Goal: Transaction & Acquisition: Book appointment/travel/reservation

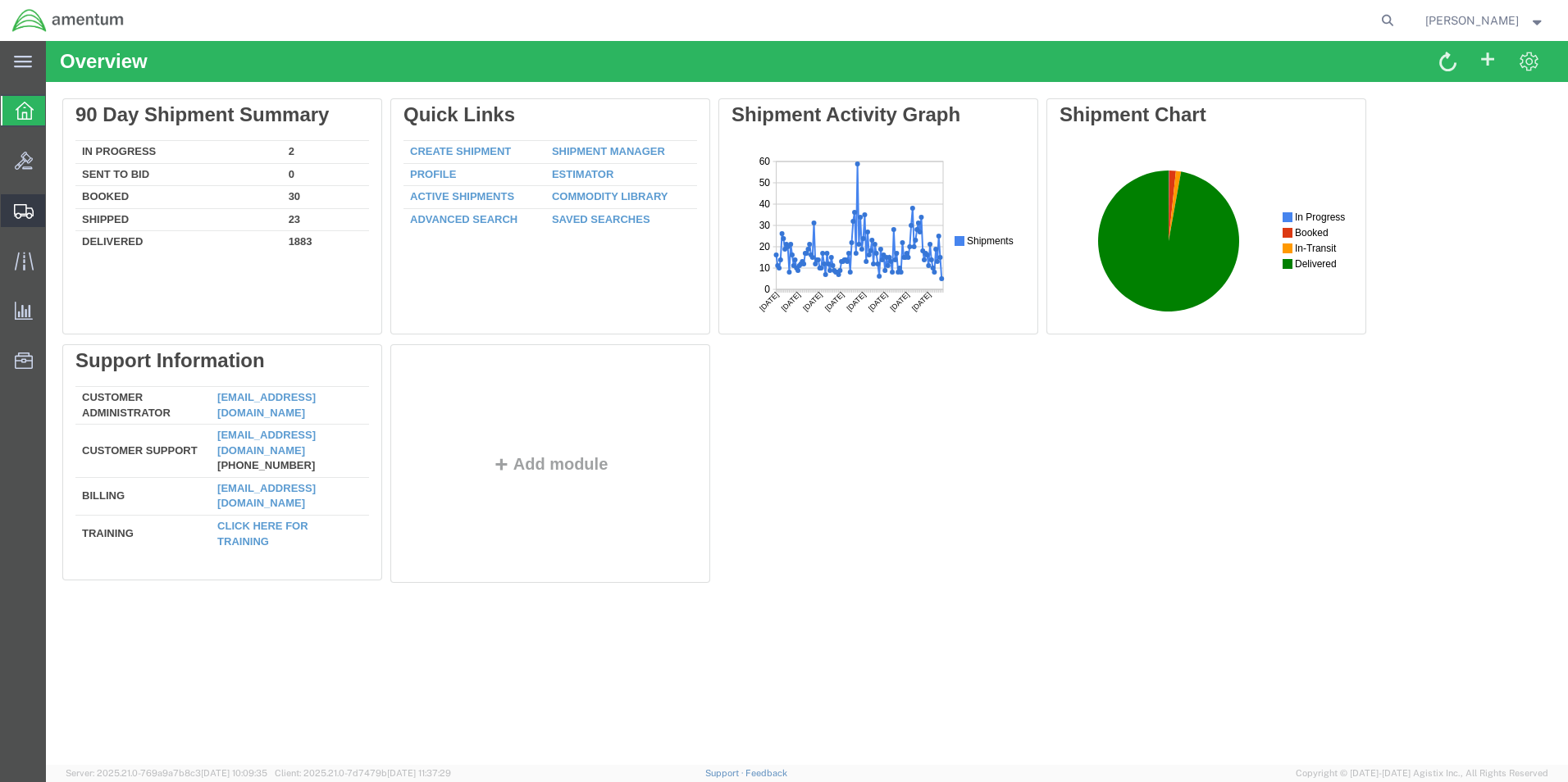
click at [0, 0] on span "Create from Template" at bounding box center [0, 0] width 0 height 0
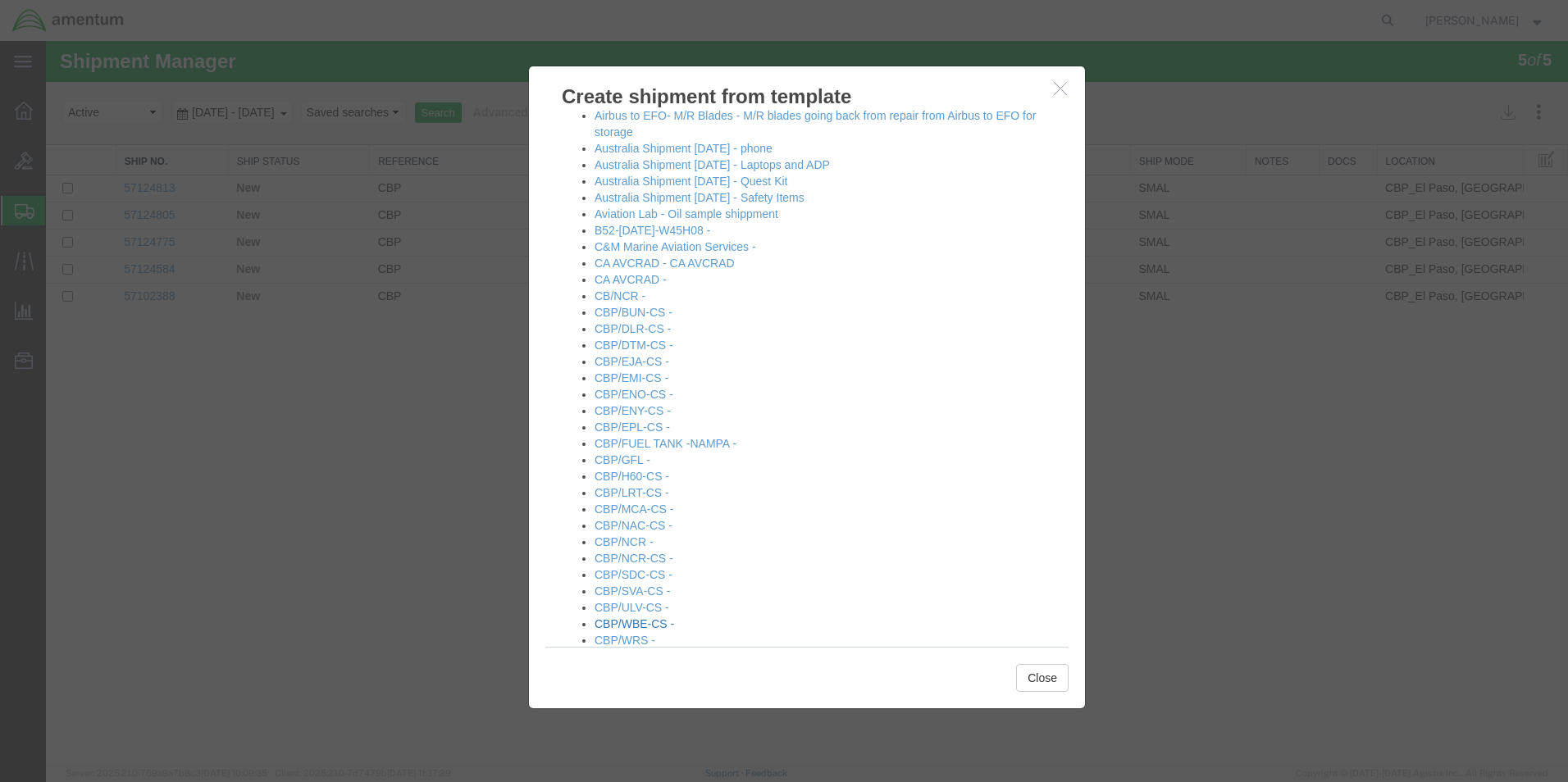
scroll to position [492, 0]
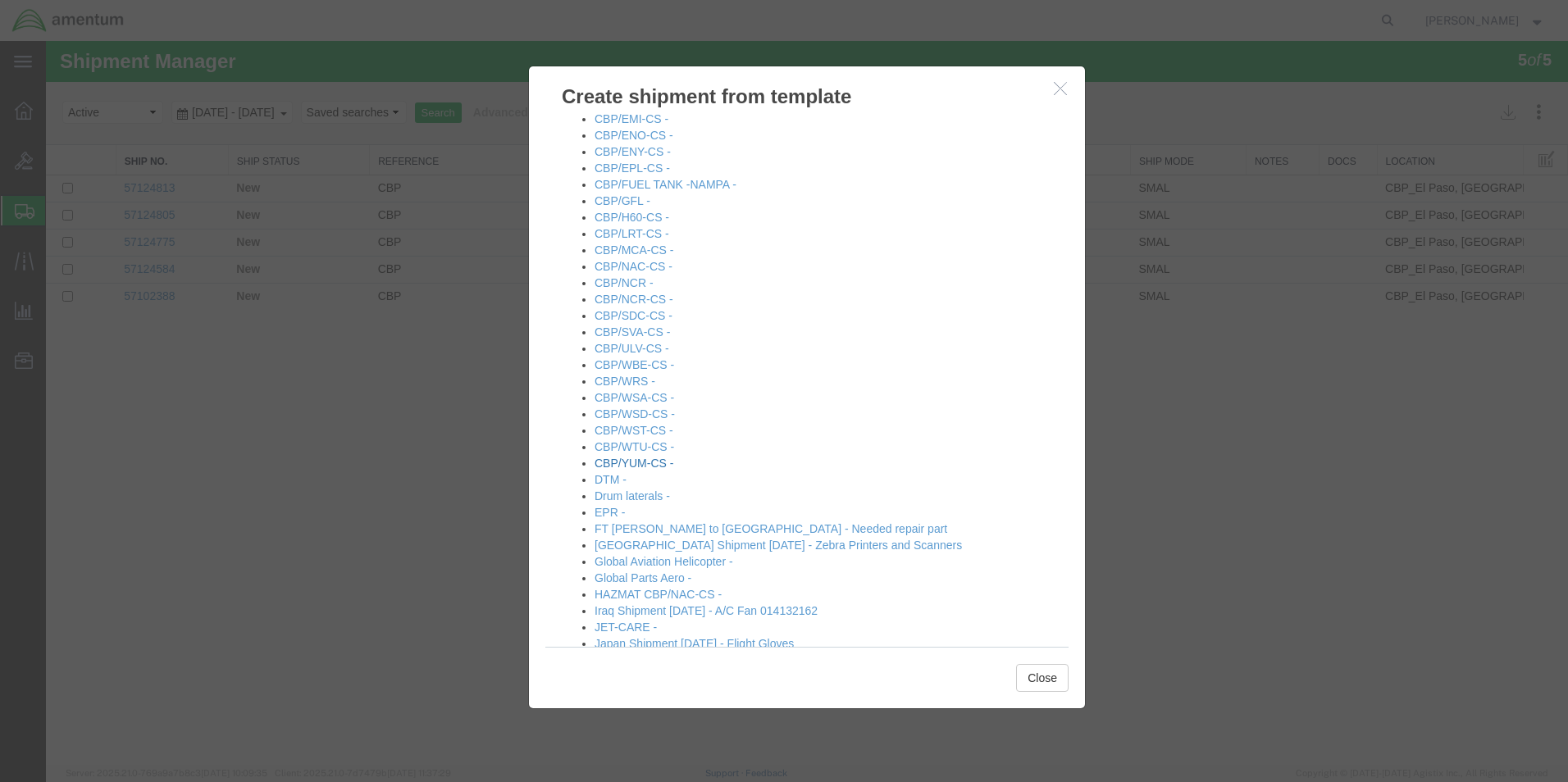
click at [645, 462] on link "CBP/YUM-CS -" at bounding box center [635, 462] width 79 height 13
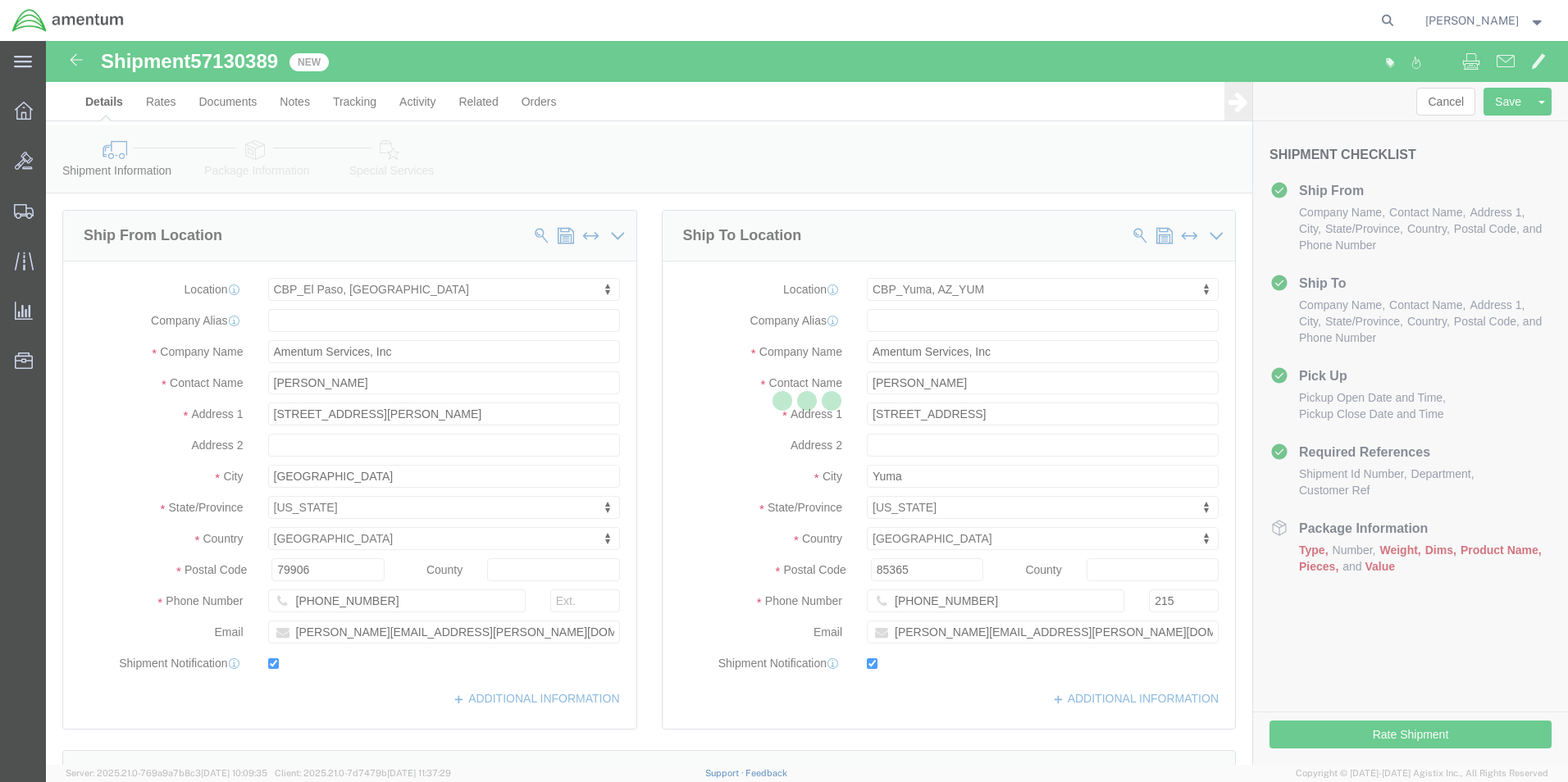
select select "49831"
select select "49951"
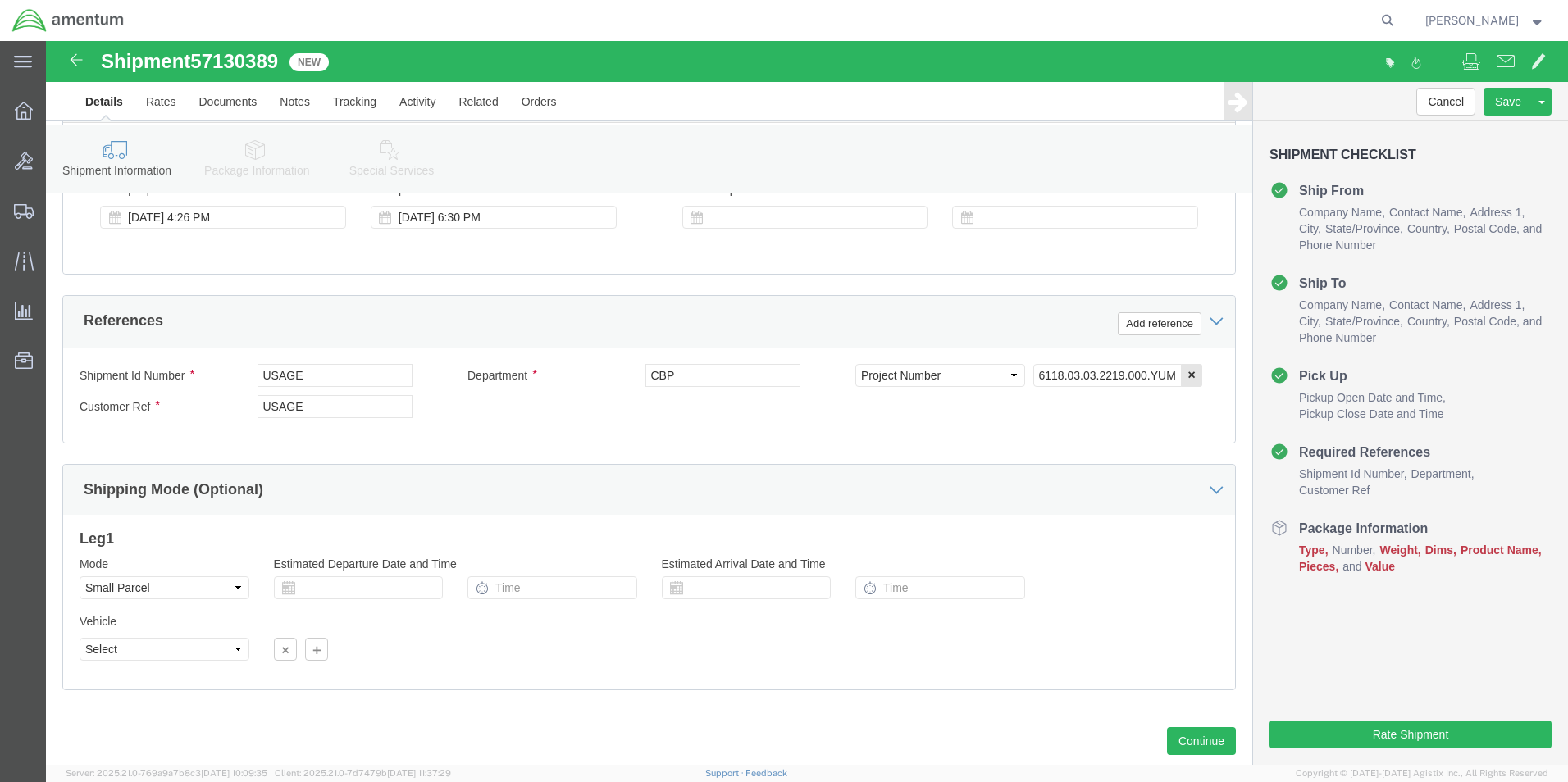
scroll to position [719, 0]
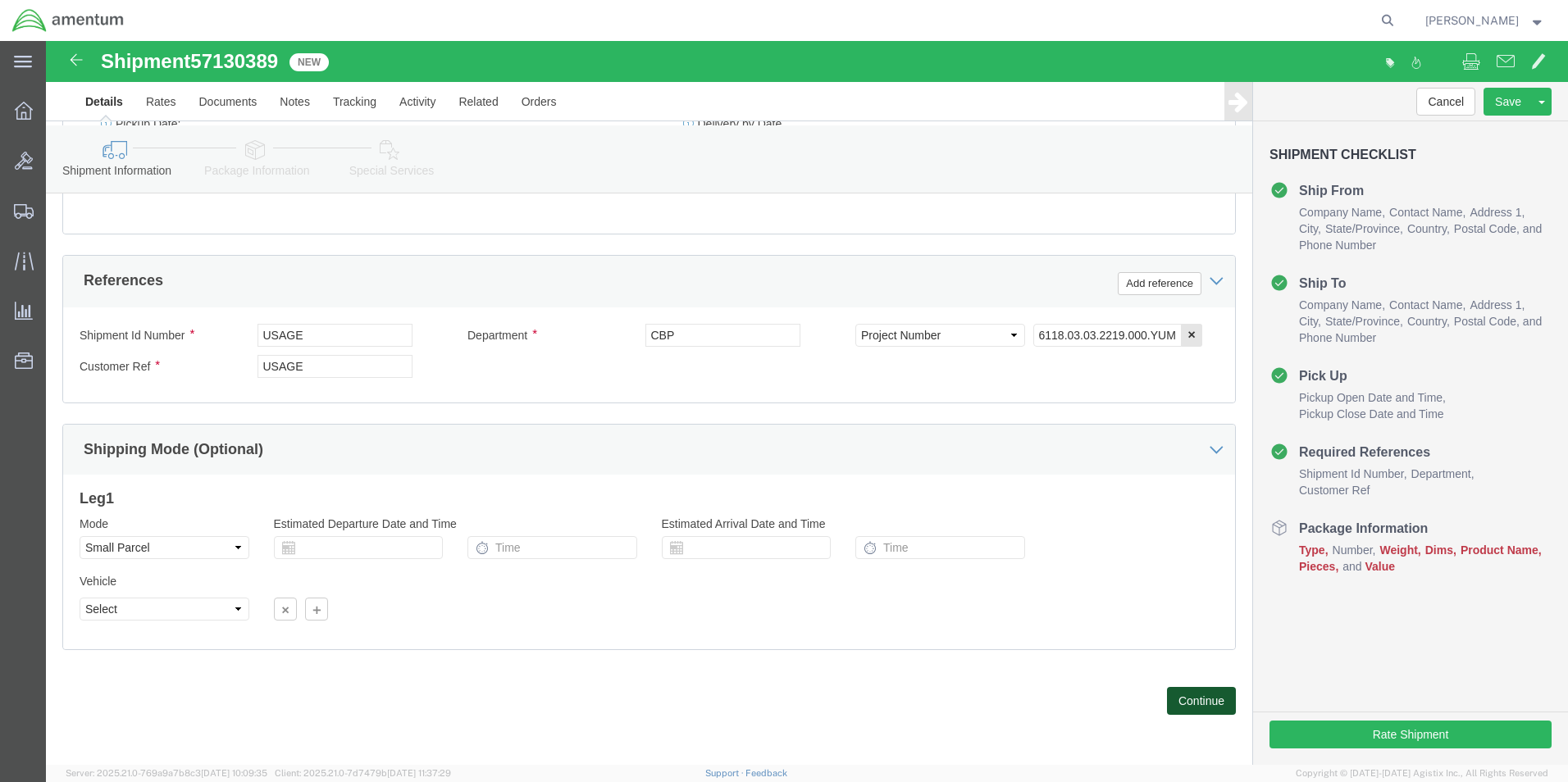
click button "Continue"
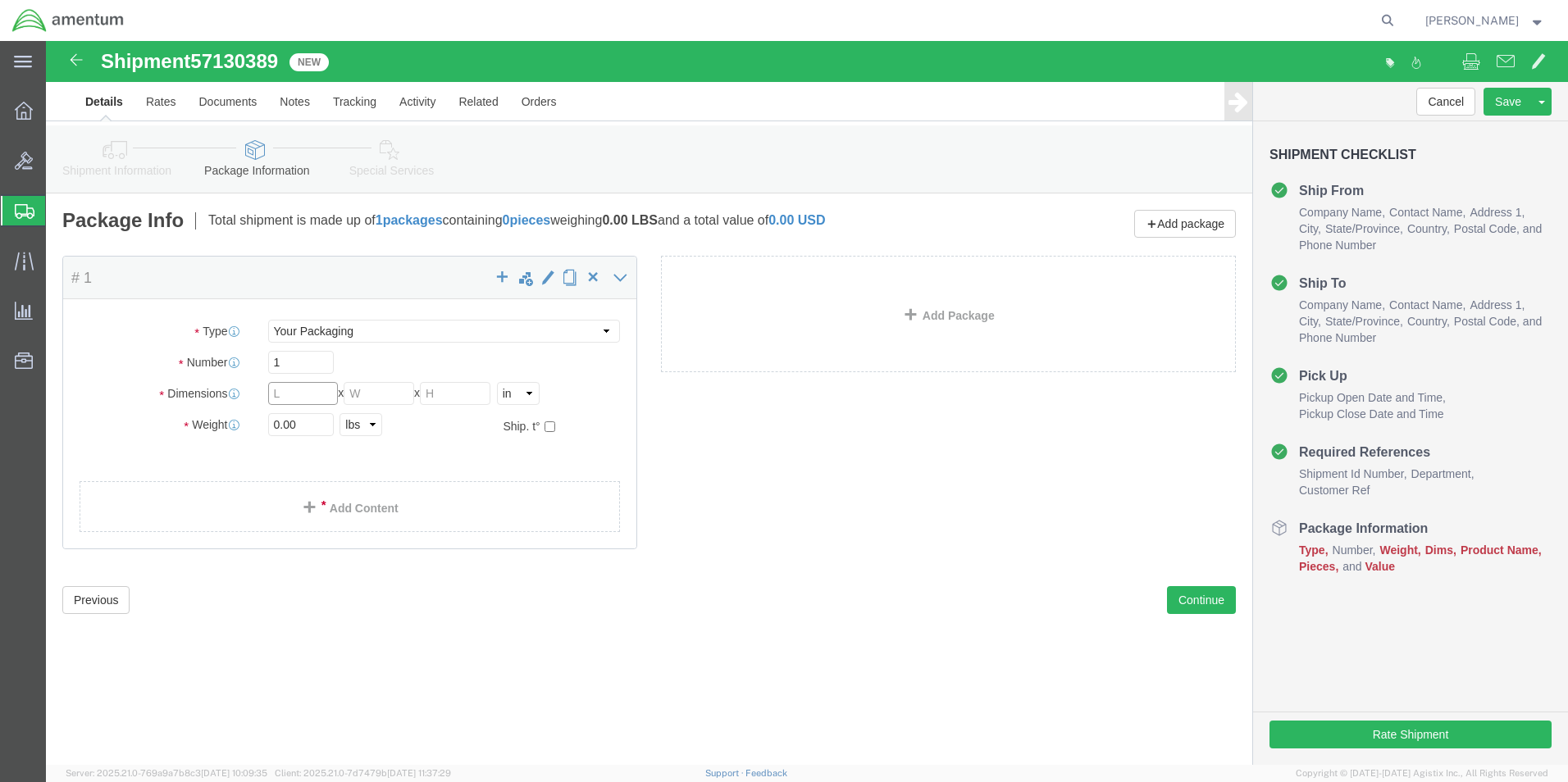
click input "text"
type input "12"
type input "9"
type input "6"
drag, startPoint x: 267, startPoint y: 386, endPoint x: 218, endPoint y: 380, distance: 49.4
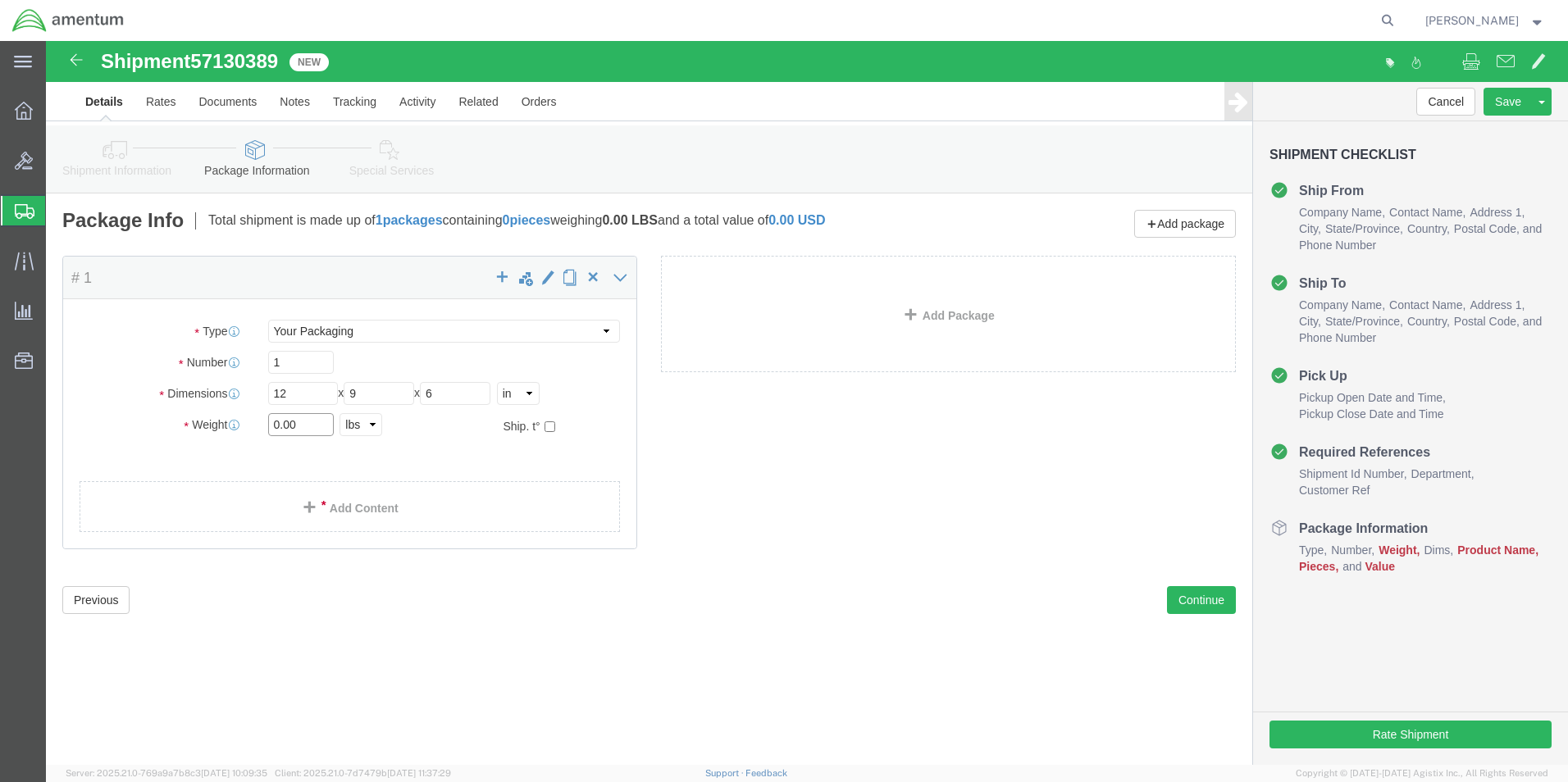
click div "0.00 Select kgs lbs"
type input "3"
click div "1"
click link "Add Content"
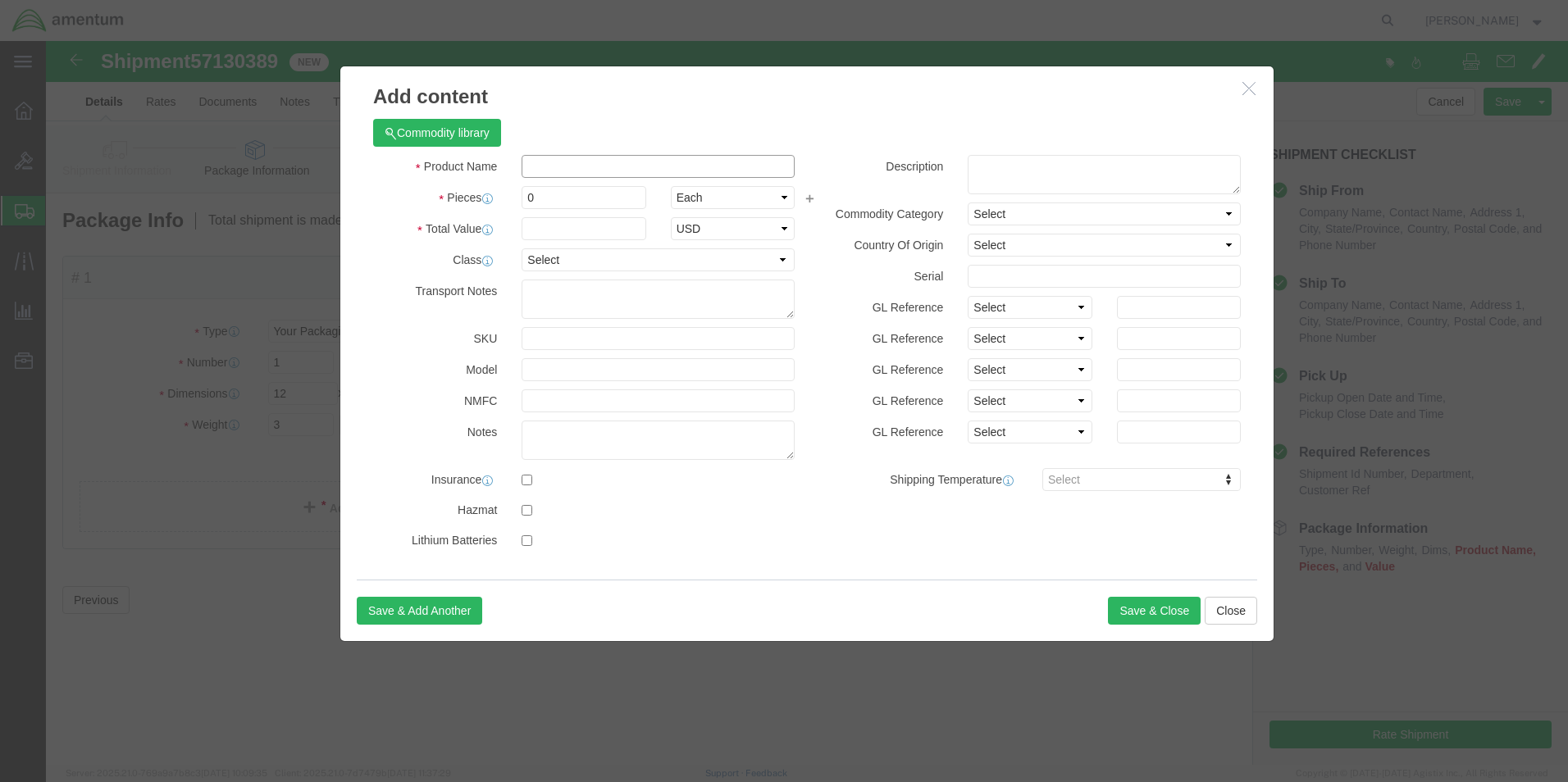
click input "text"
type input "AIRCRAFT PARTS"
type input "100"
drag, startPoint x: 515, startPoint y: 155, endPoint x: 456, endPoint y: 155, distance: 59.0
click div "Pieces 0 Select Bag Barrels 100Board Feet Bottle Box Blister Pack Carats Can Ca…"
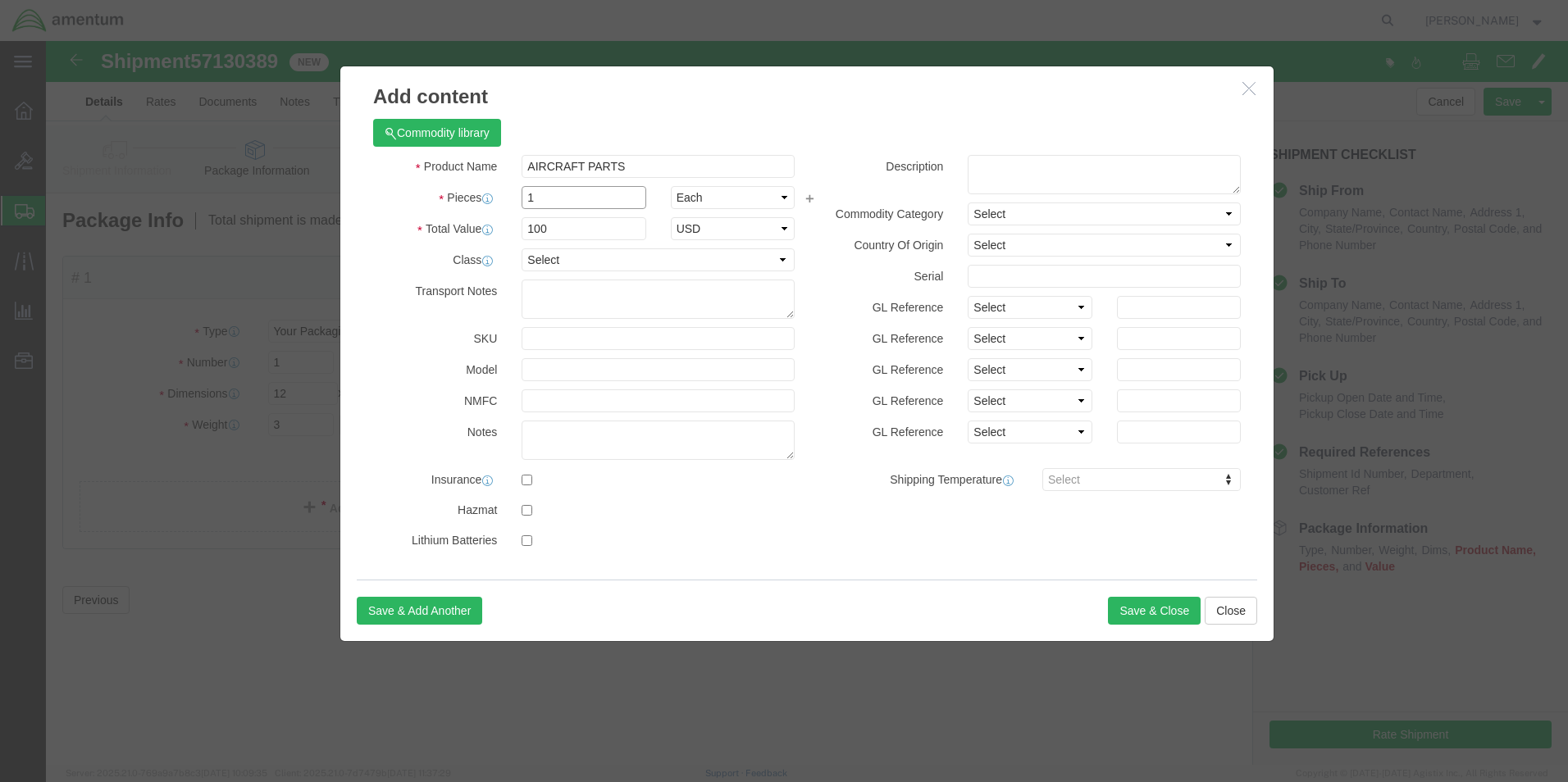
type input "1"
click div "Commodity library"
click button "Save & Close"
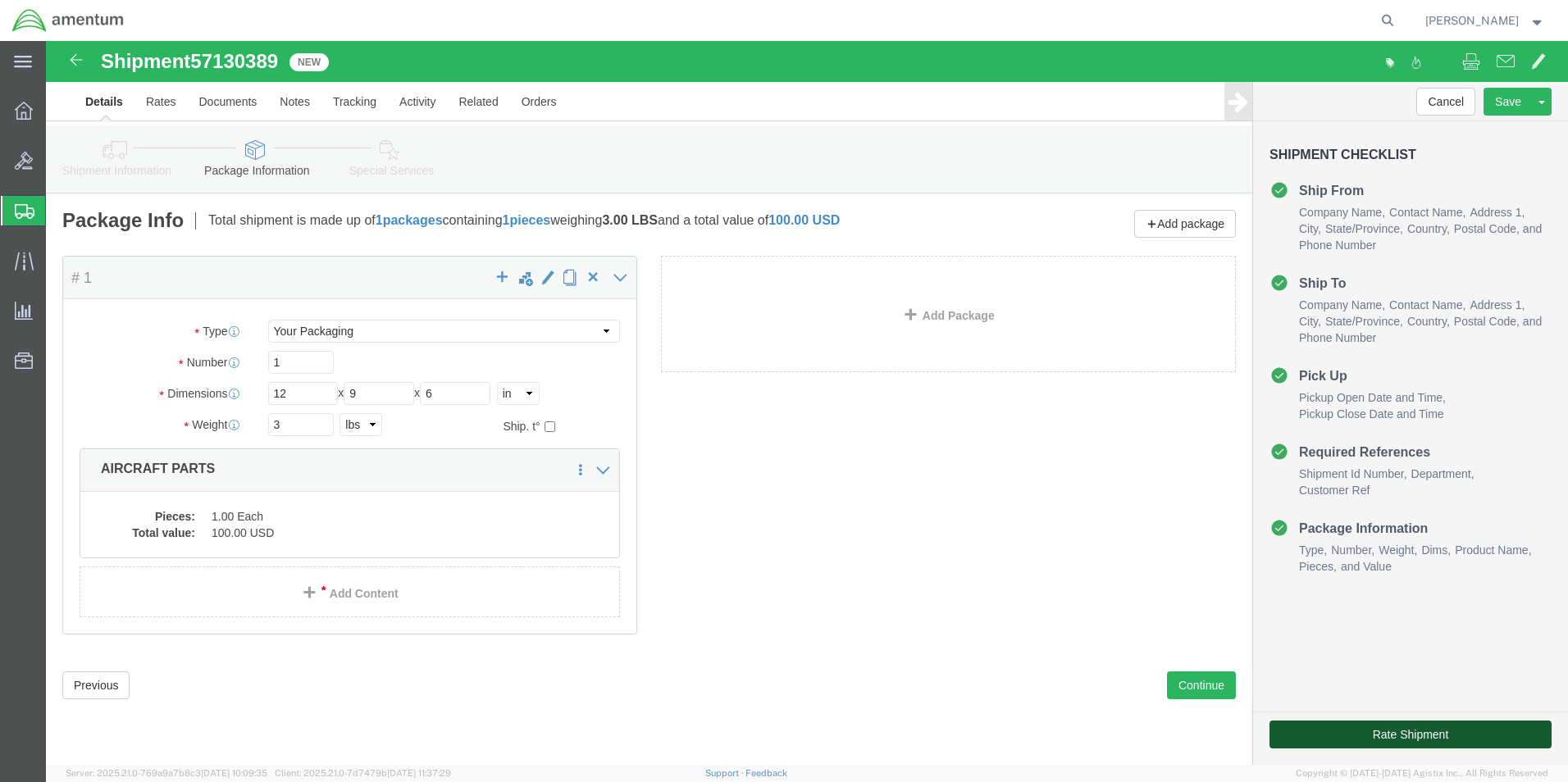
click button "Rate Shipment"
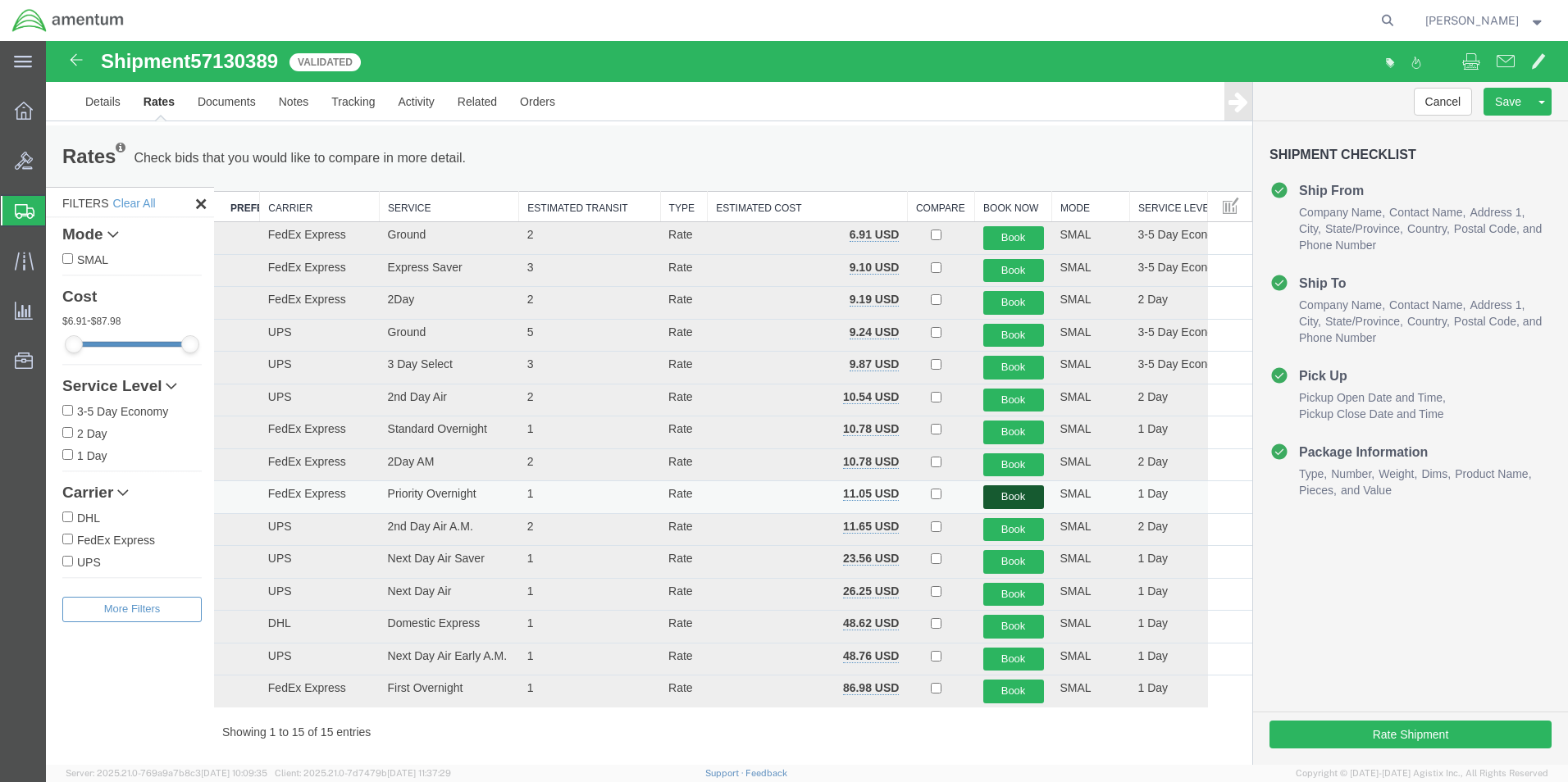
click at [993, 499] on button "Book" at bounding box center [1013, 497] width 60 height 24
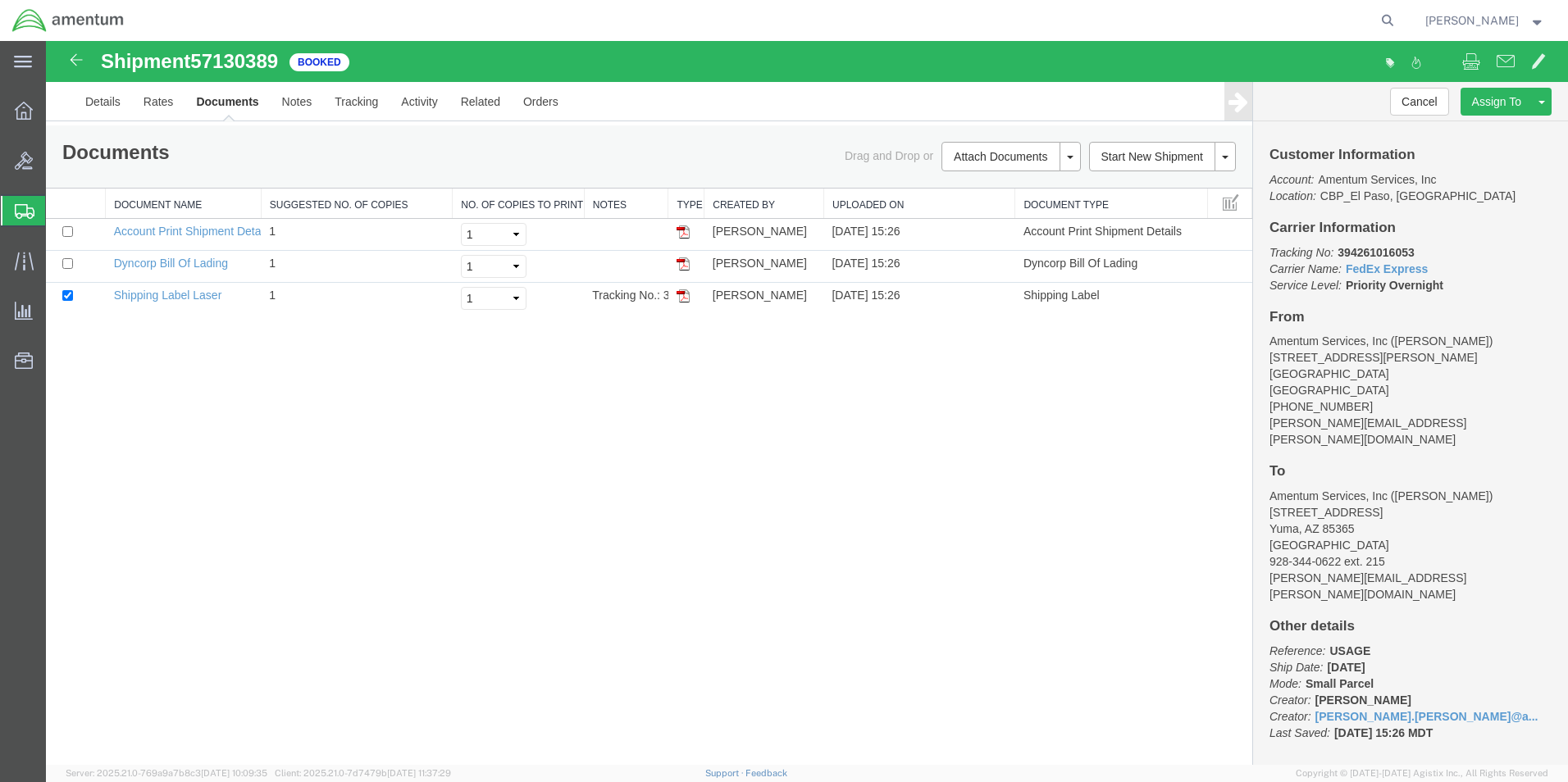
drag, startPoint x: 681, startPoint y: 295, endPoint x: 660, endPoint y: 326, distance: 37.4
click at [681, 295] on img at bounding box center [682, 295] width 13 height 13
click at [0, 0] on span "Create from Template" at bounding box center [0, 0] width 0 height 0
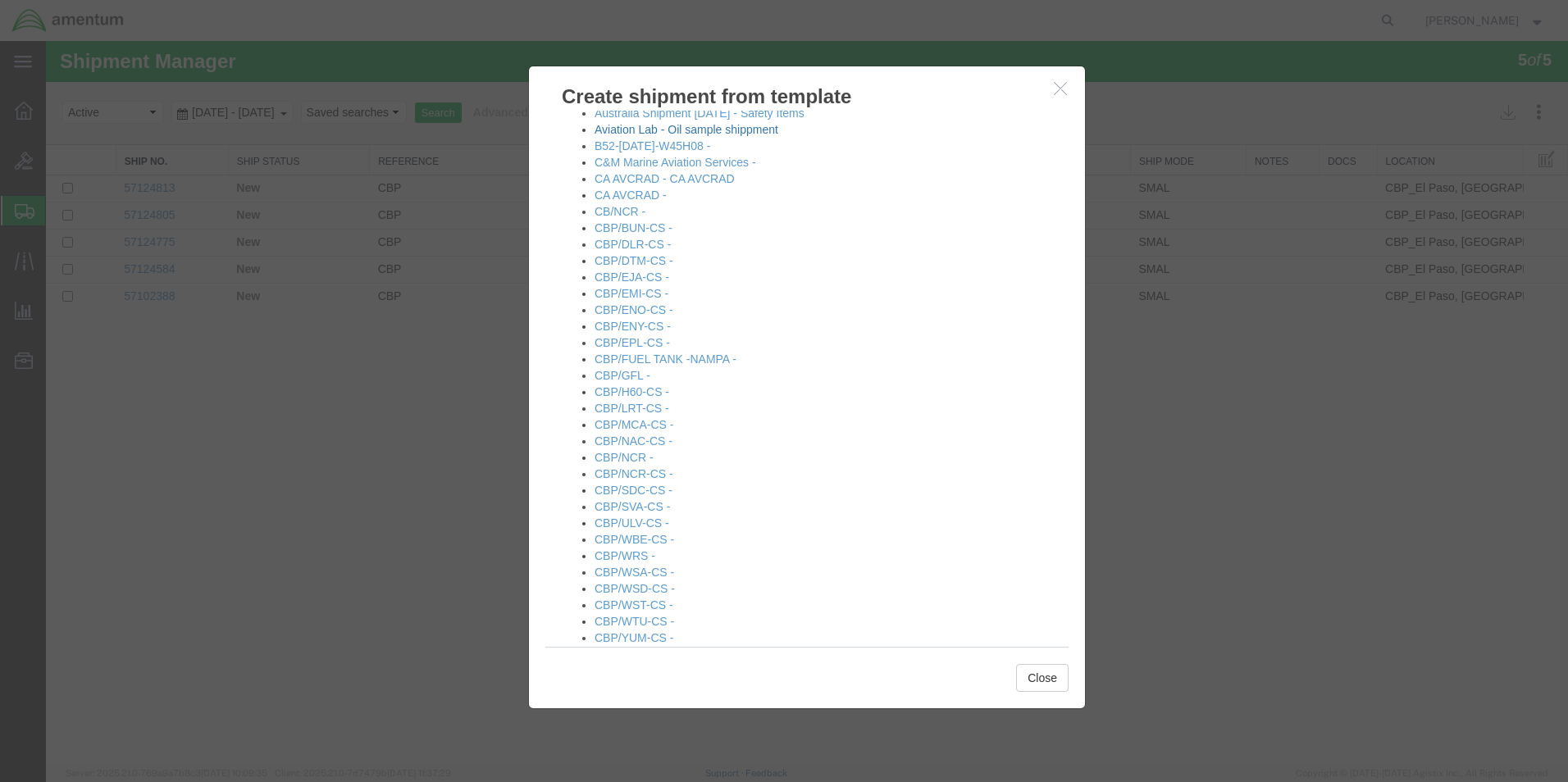
scroll to position [328, 0]
click at [644, 446] on link "CBP/NCR -" at bounding box center [625, 446] width 59 height 13
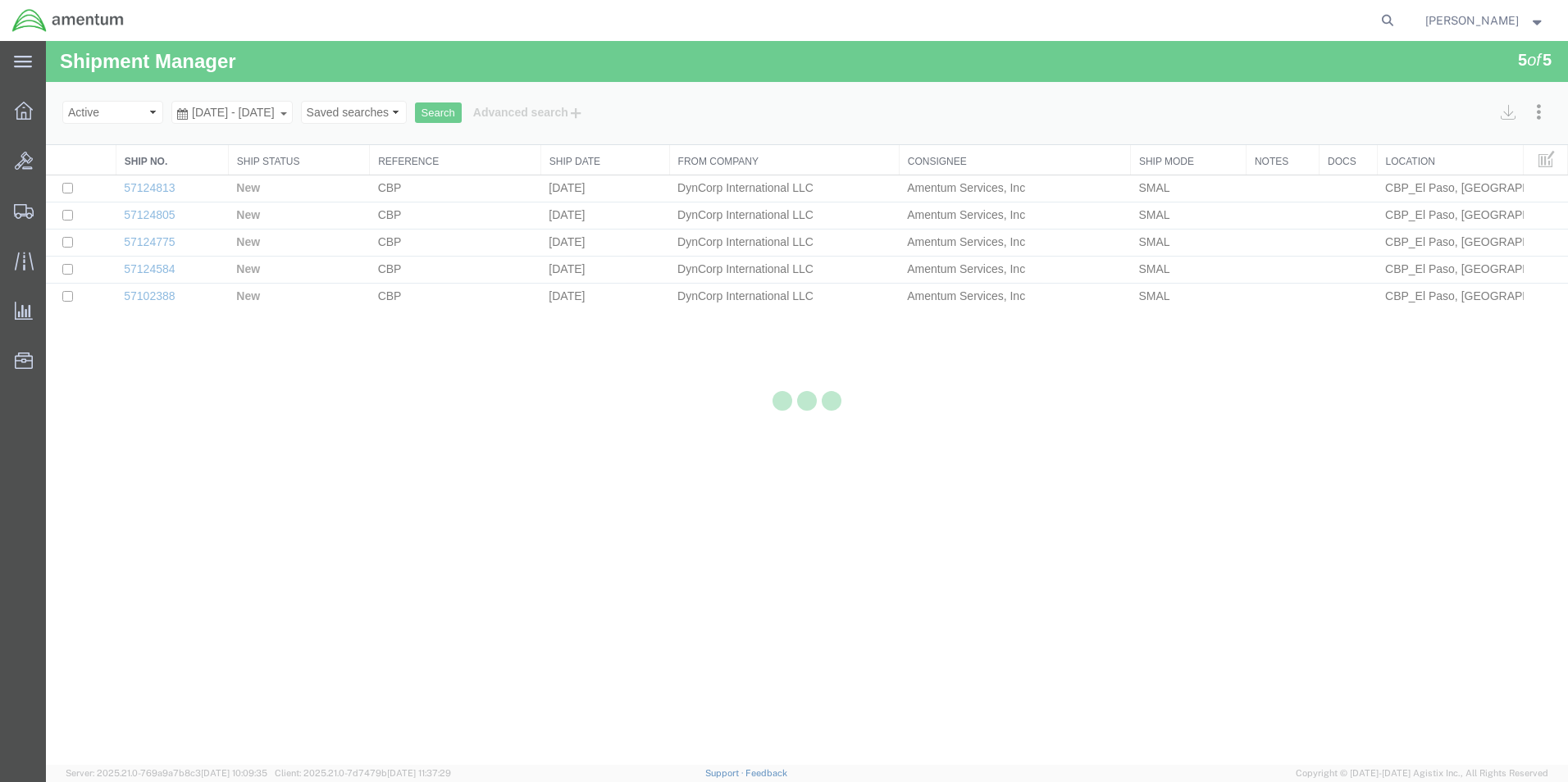
select select "49831"
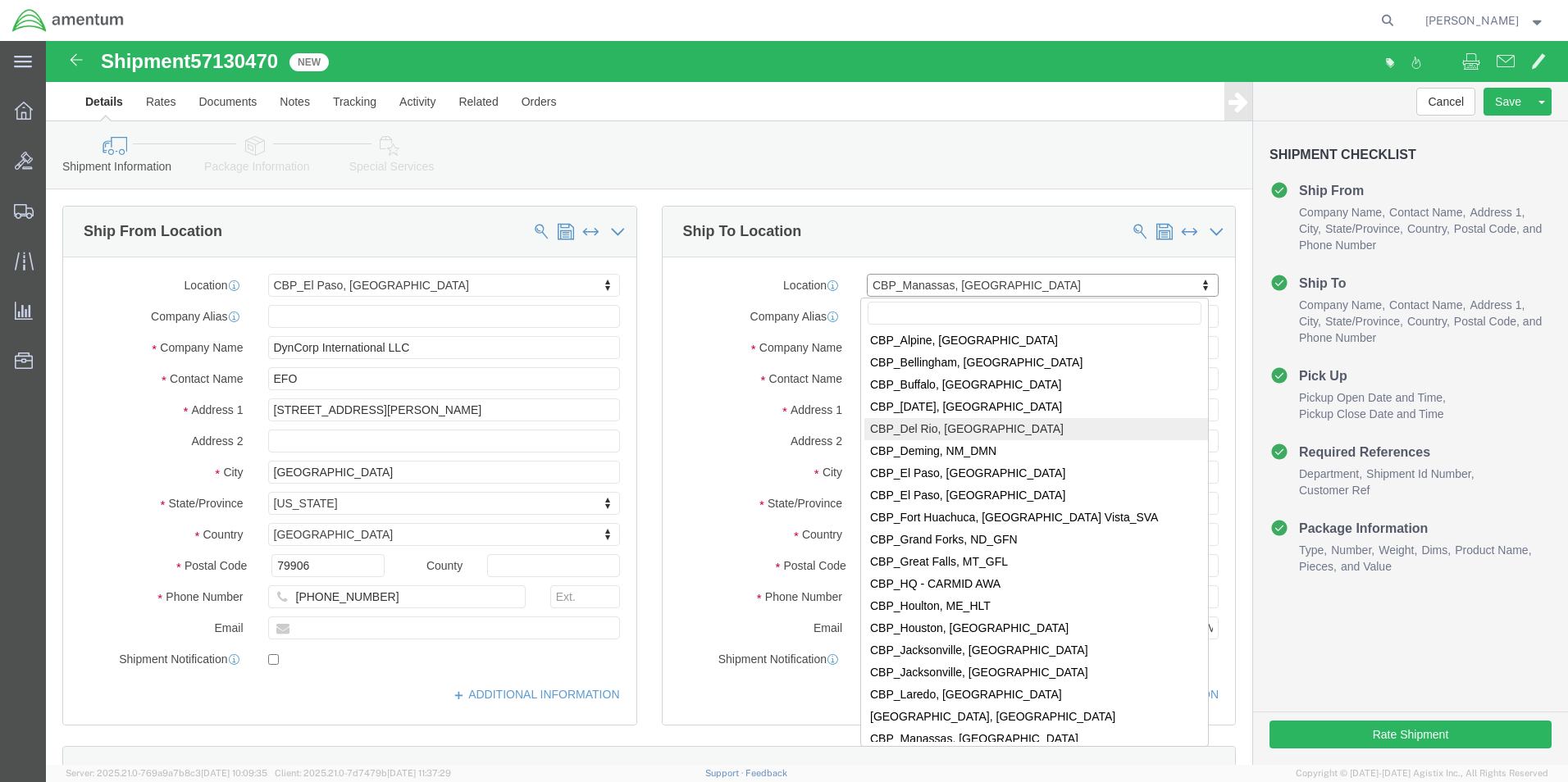
scroll to position [3099, 0]
select select "69291"
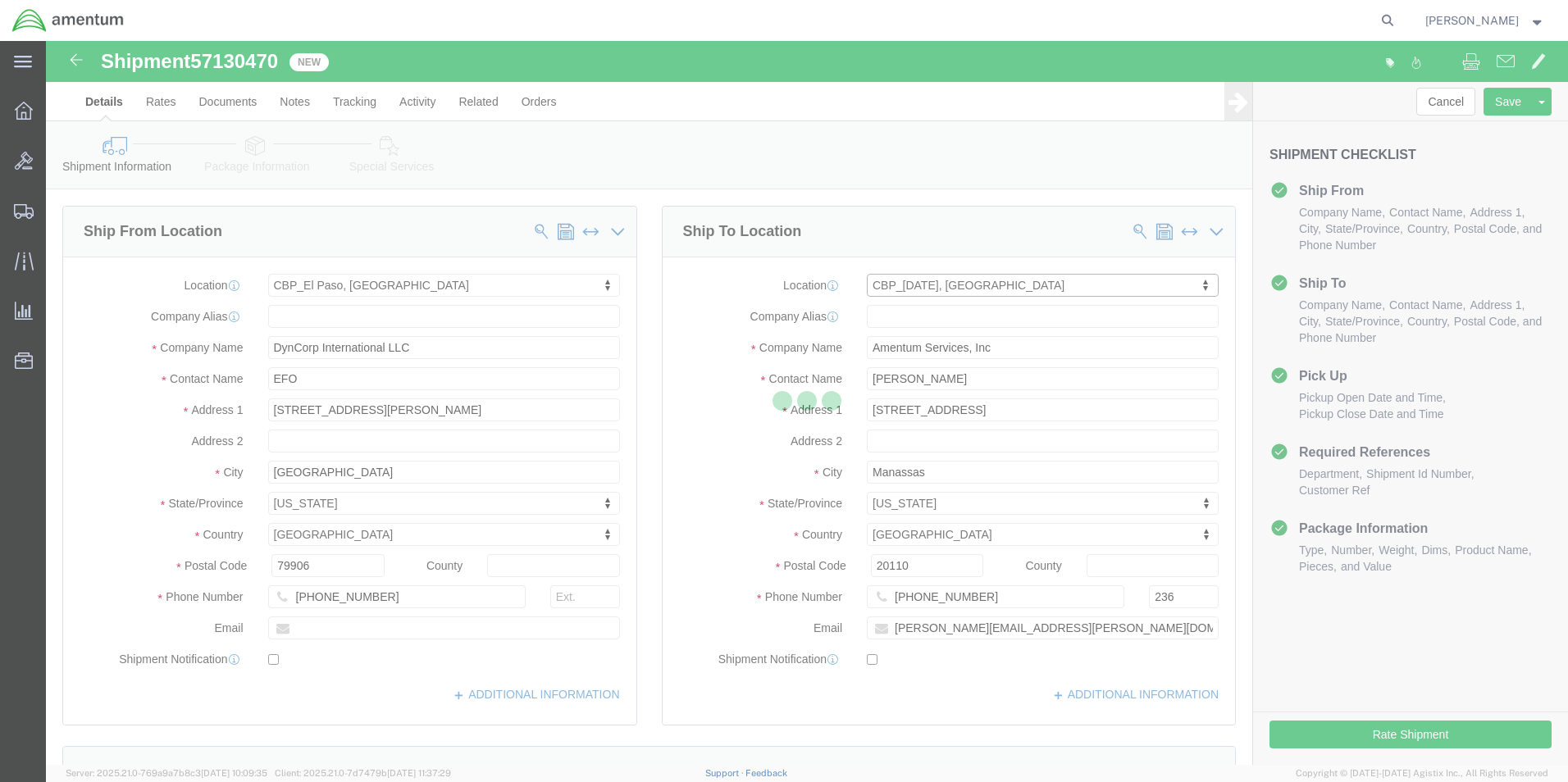
type input "NASOC [DATE]"
type input "[STREET_ADDRESS] NAS"
type input "[DATE]"
type input "78419"
checkbox input "false"
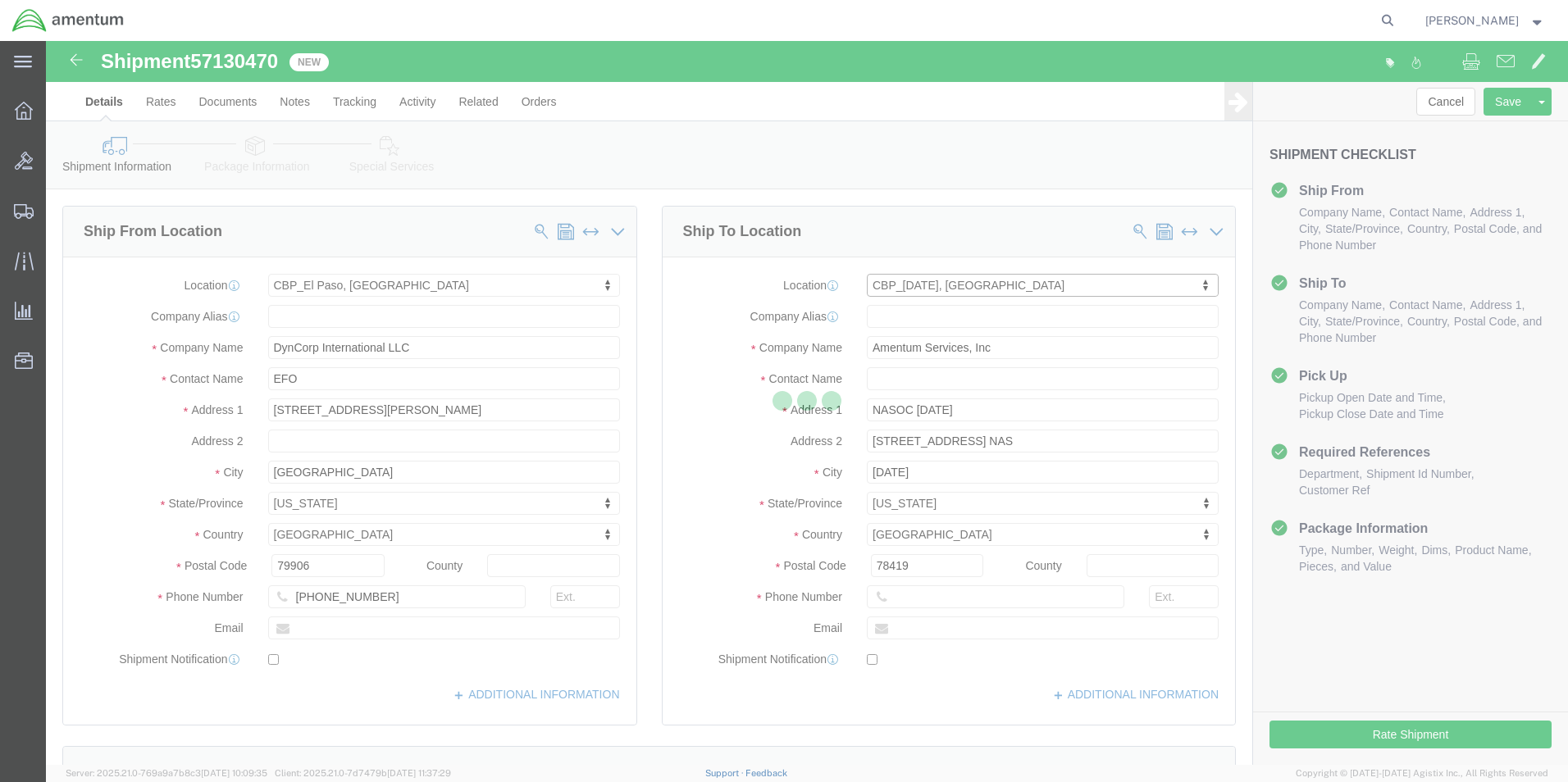
select select "[GEOGRAPHIC_DATA]"
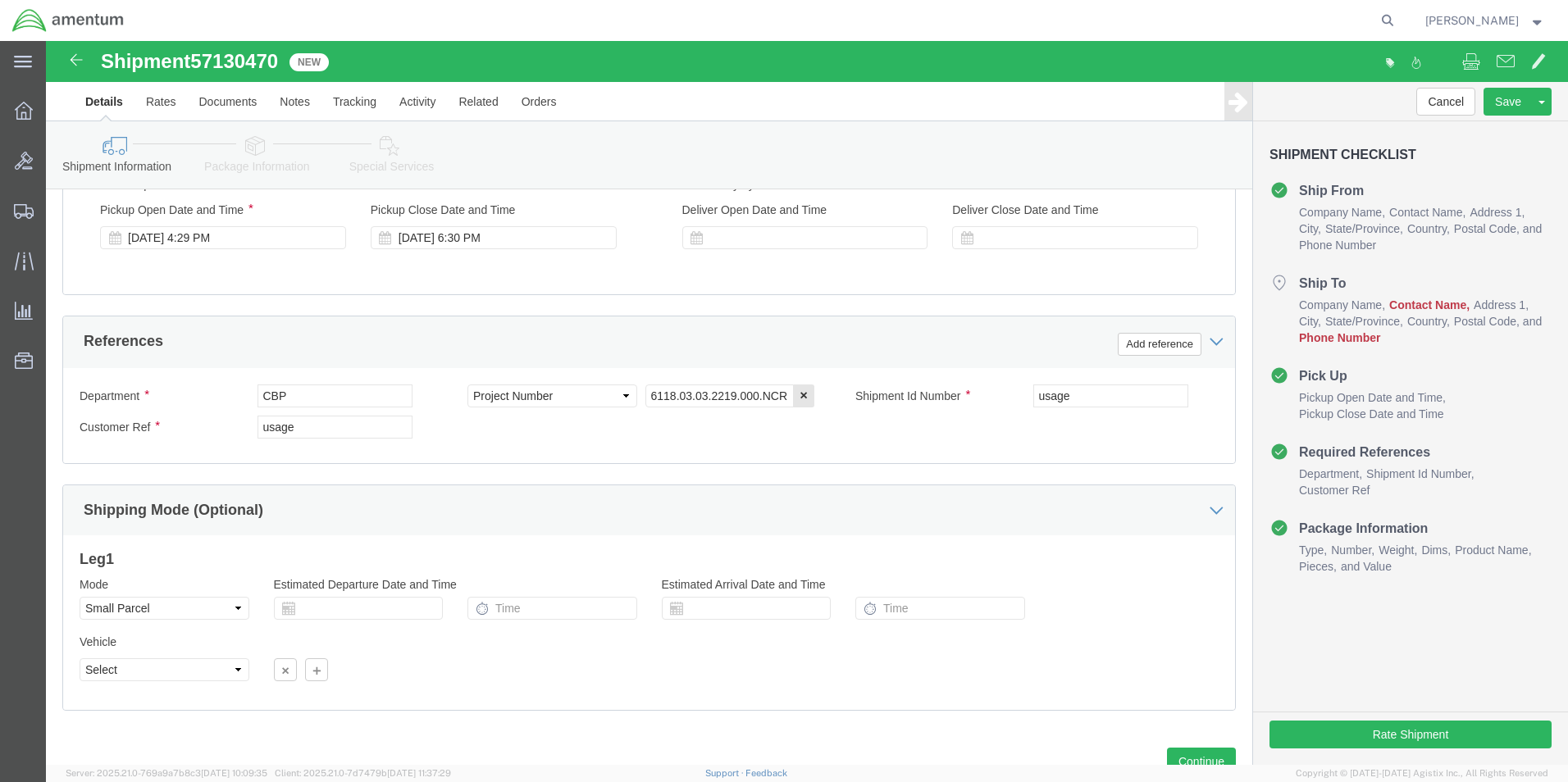
scroll to position [656, 0]
click input "6118.03.03.2219.000.NCR.0000"
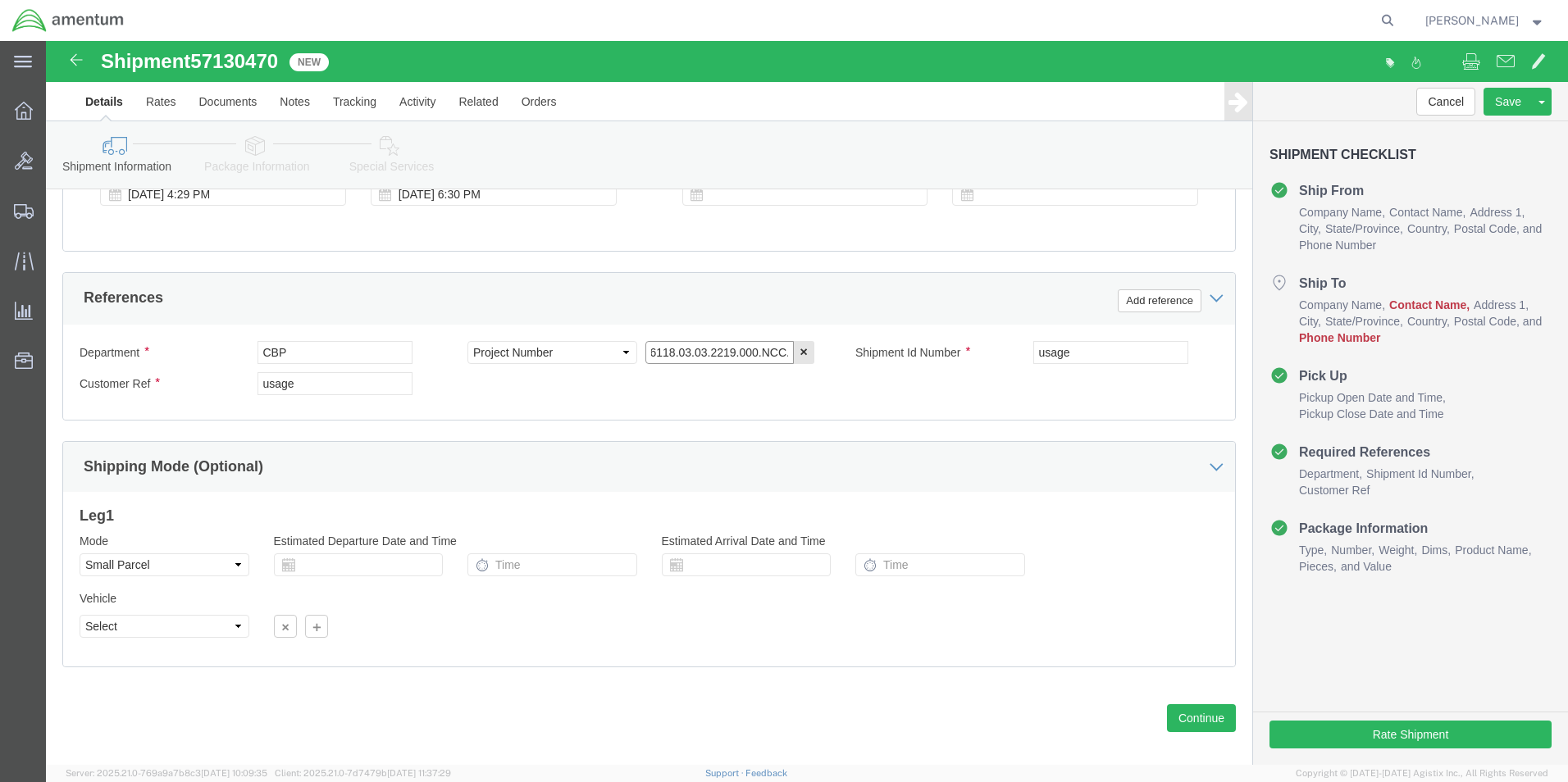
scroll to position [715, 0]
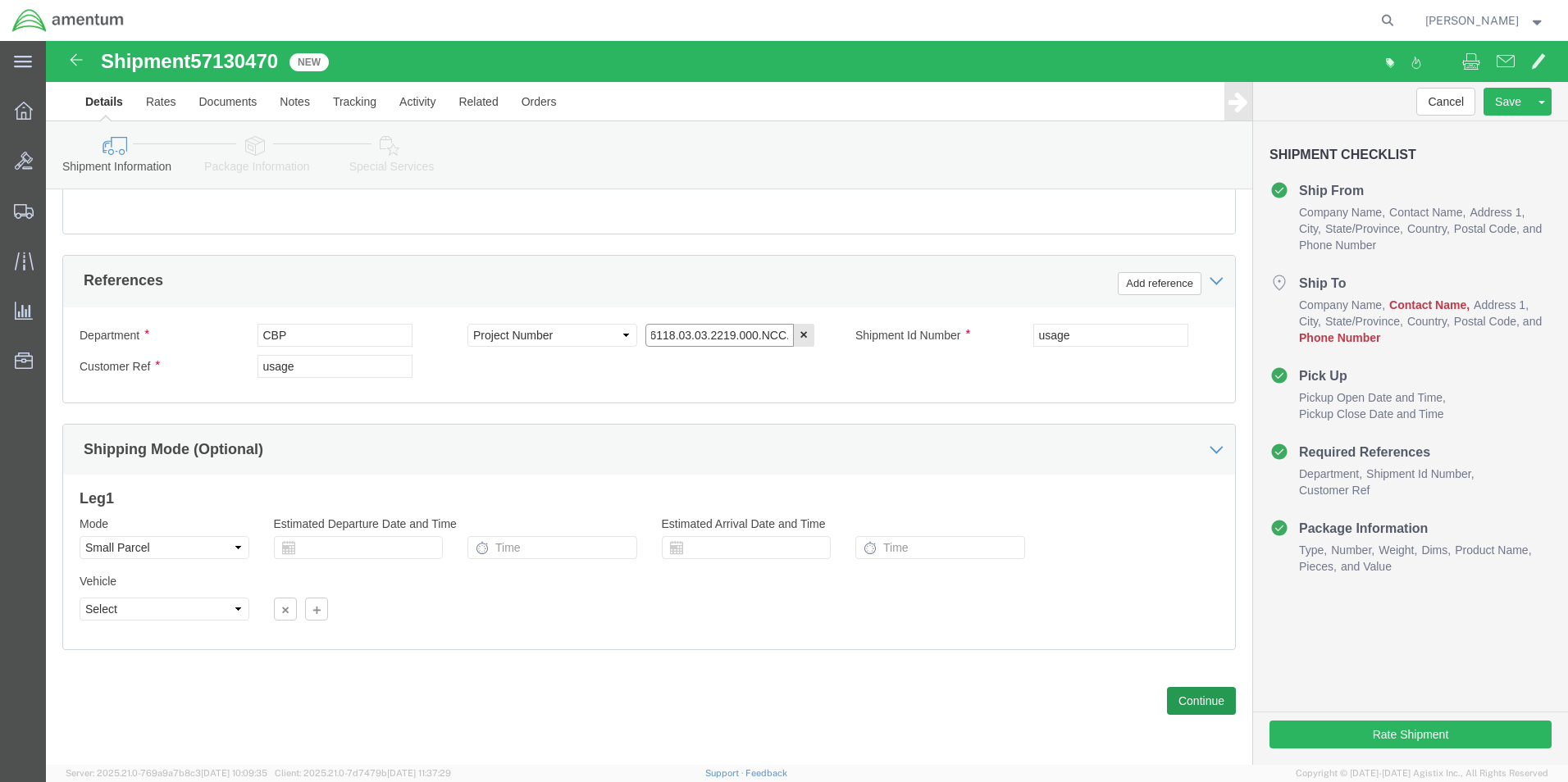
type input "6118.03.03.2219.000.NCC.0000"
click button "Continue"
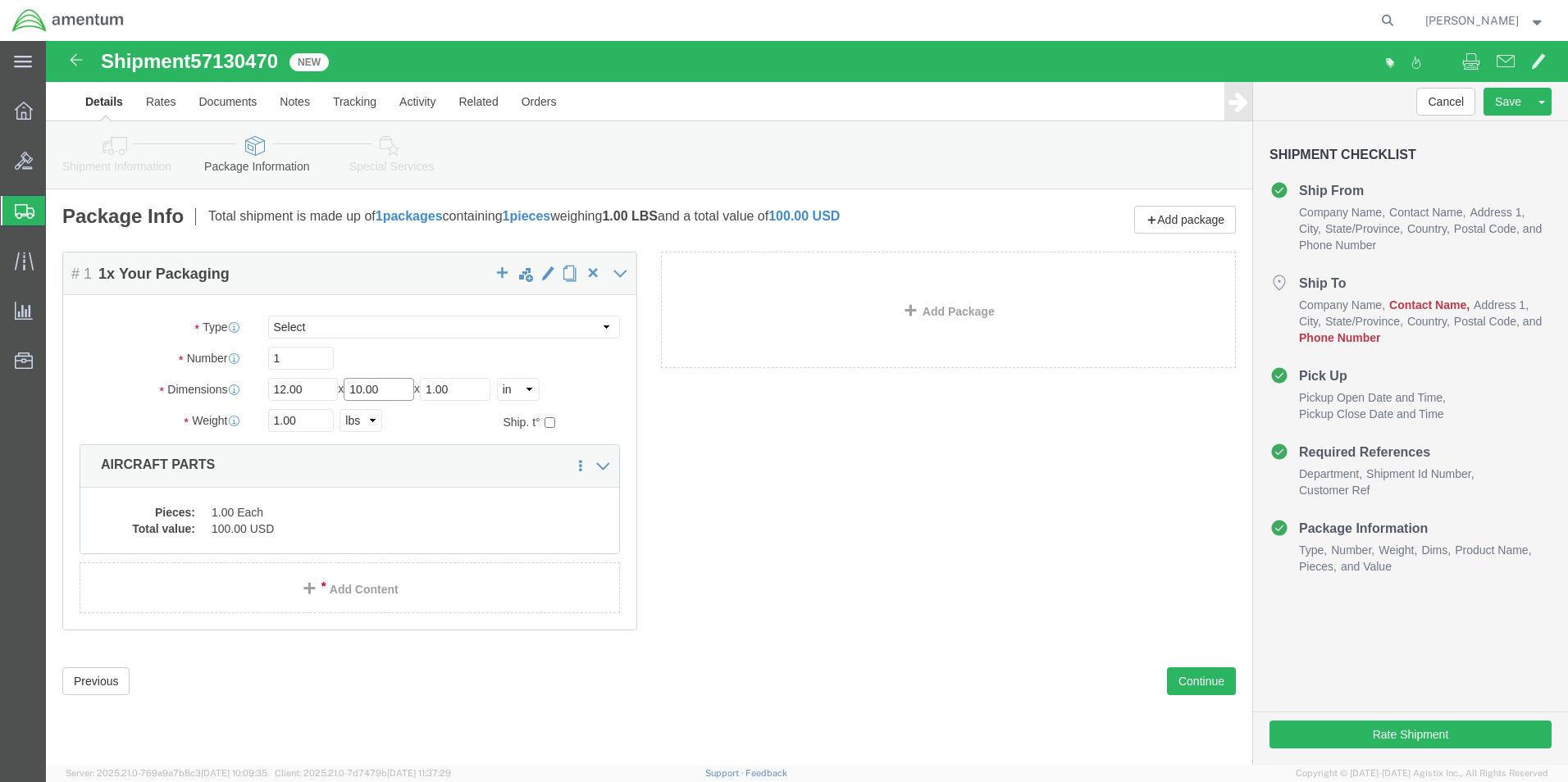
drag, startPoint x: 346, startPoint y: 352, endPoint x: 303, endPoint y: 356, distance: 43.2
click div "Length 12.00 x Width 10.00 x Height 1.00 Select cm ft in"
drag, startPoint x: 276, startPoint y: 353, endPoint x: 168, endPoint y: 348, distance: 108.1
click div "Dimensions Length 12.00 x Width 10.00 x Height 1.00 Select cm ft in"
type input "18"
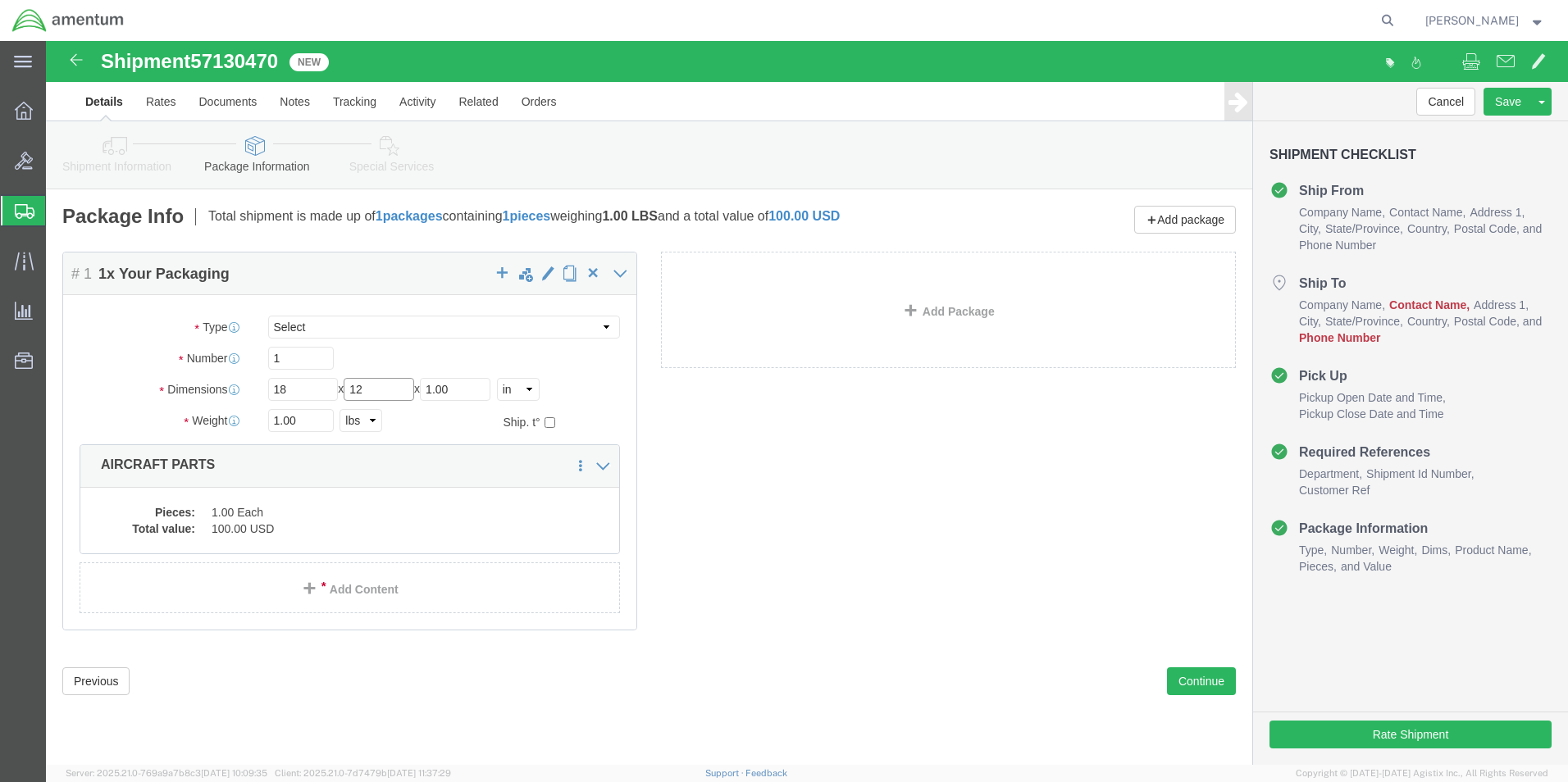
type input "12"
drag, startPoint x: 264, startPoint y: 381, endPoint x: 165, endPoint y: 378, distance: 99.0
click div "Weight 1.00 Select kgs lbs Ship. t°"
type input "14"
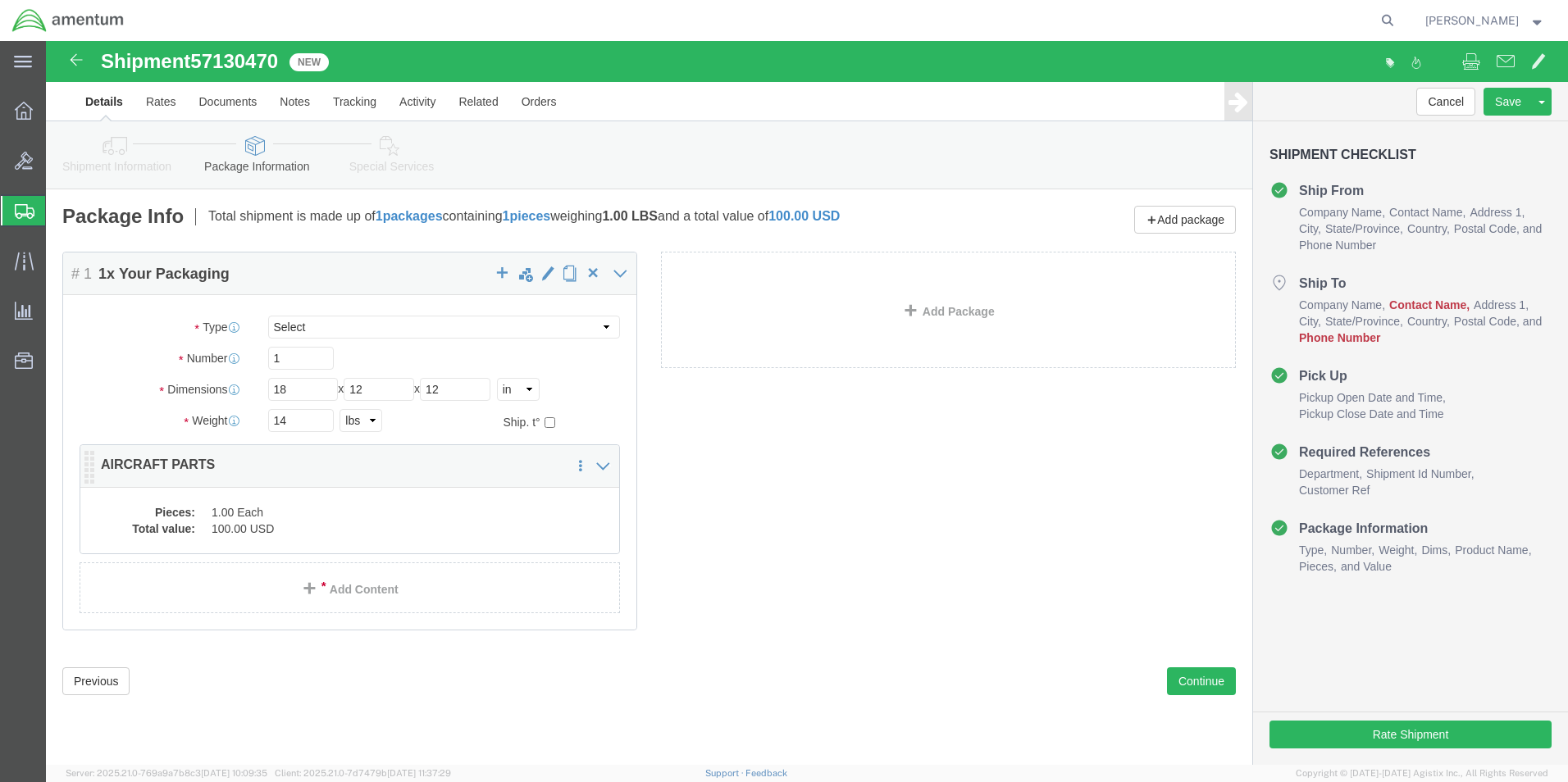
click dd "1.00 Each"
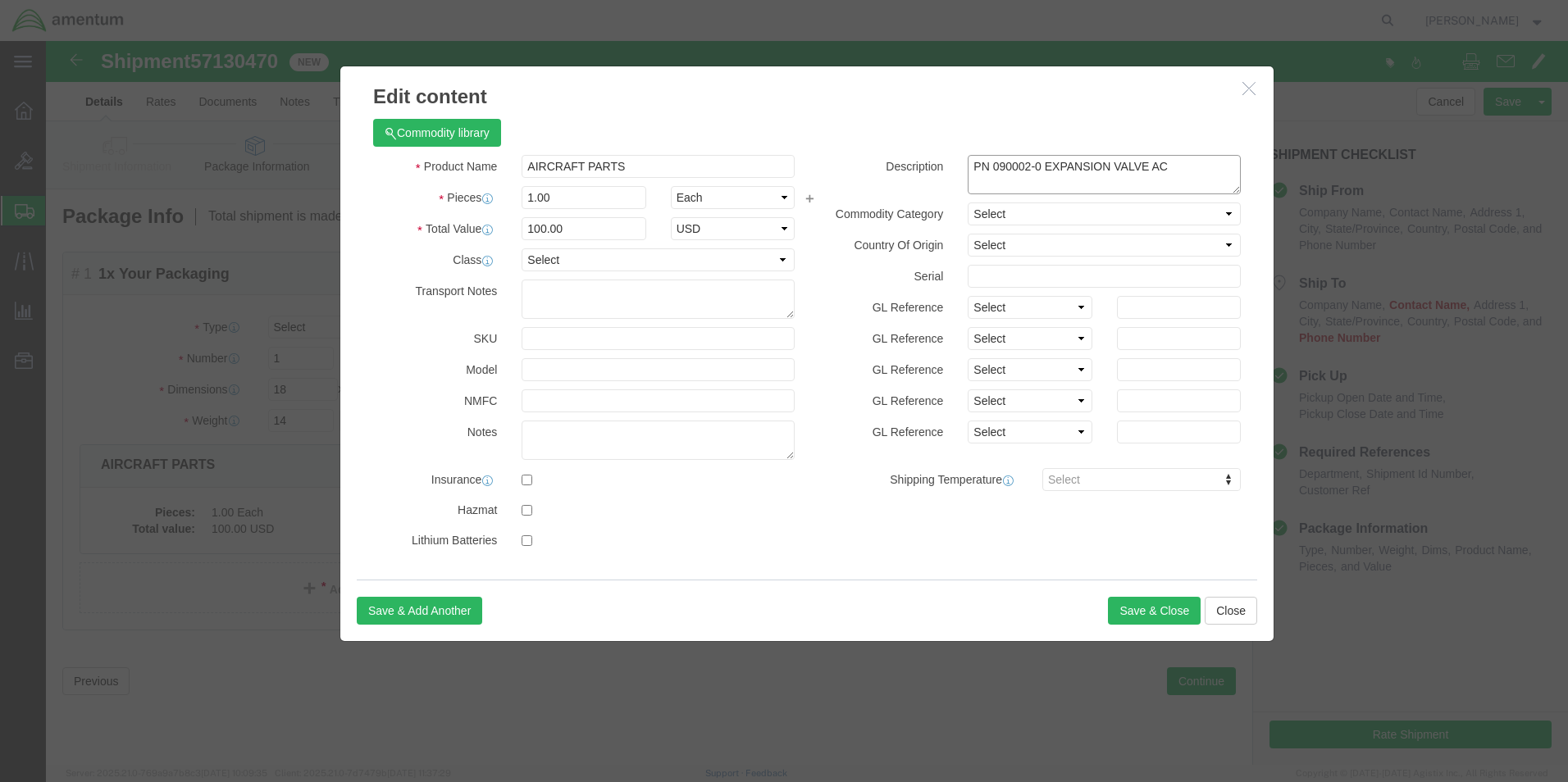
drag, startPoint x: 1144, startPoint y: 122, endPoint x: 896, endPoint y: 132, distance: 248.2
click div "PN 090002-0 EXPANSION VALVE AC"
click button "Save & Close"
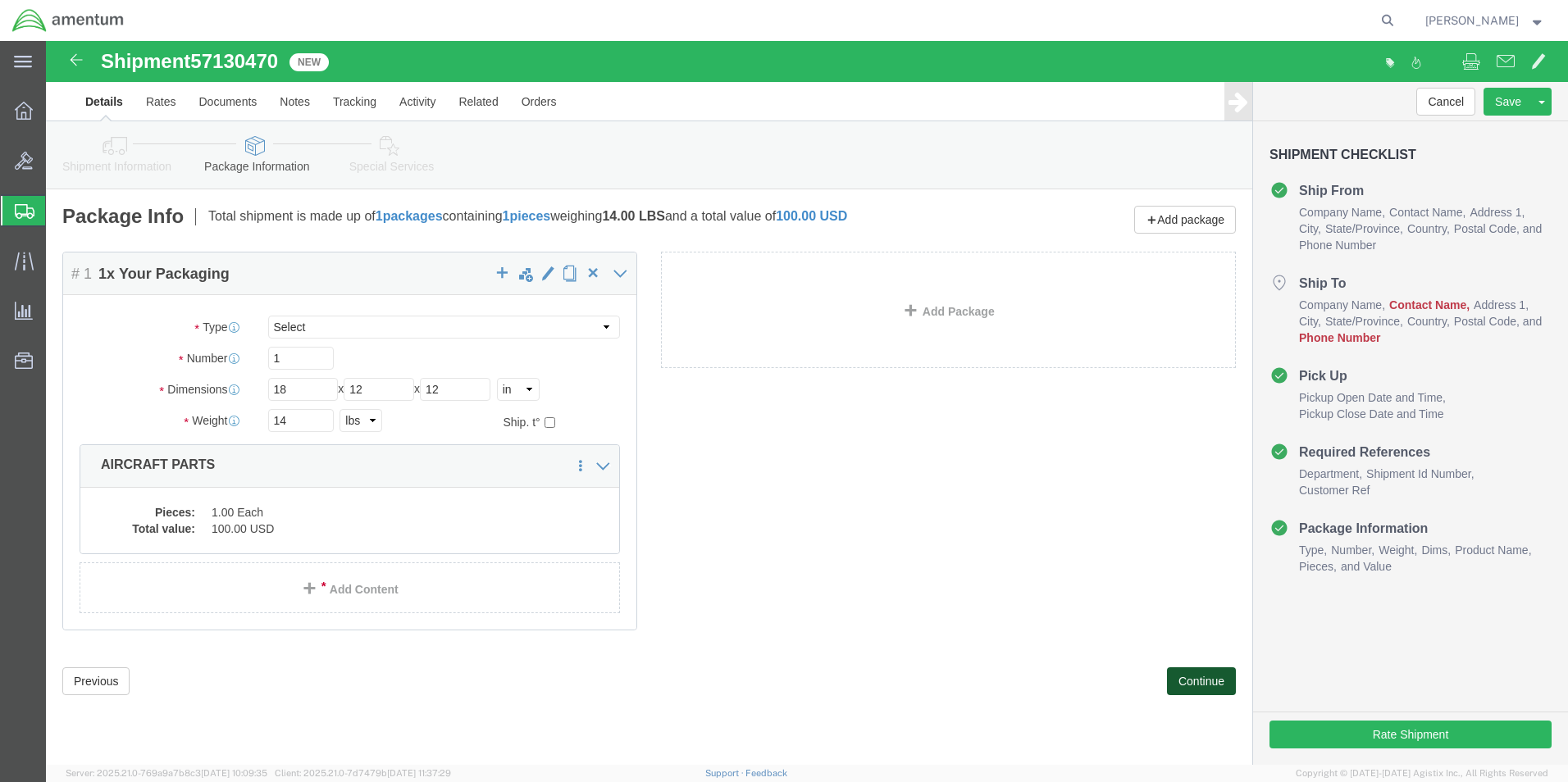
click button "Continue"
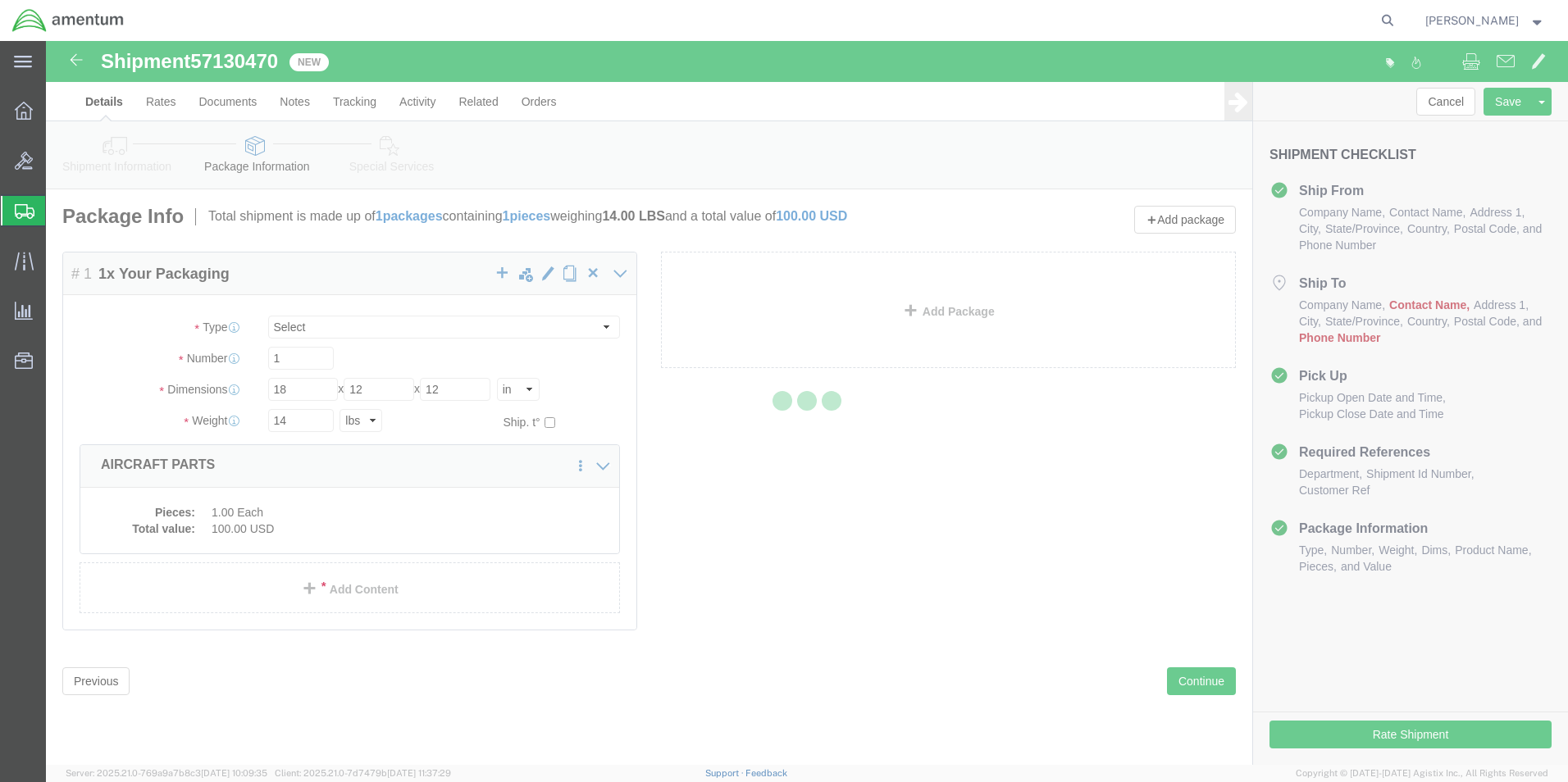
select select
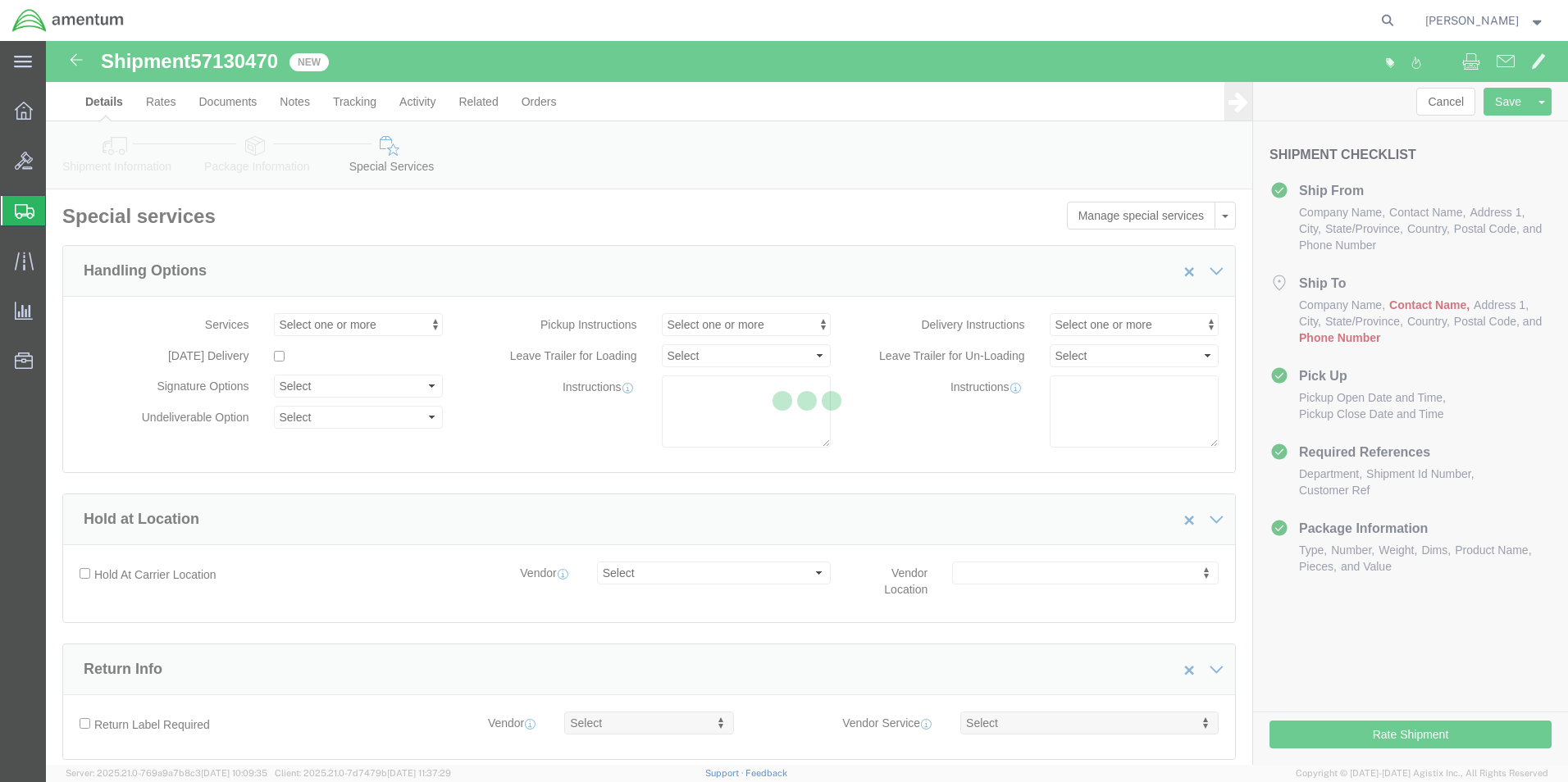
select select "DEPARTMENT"
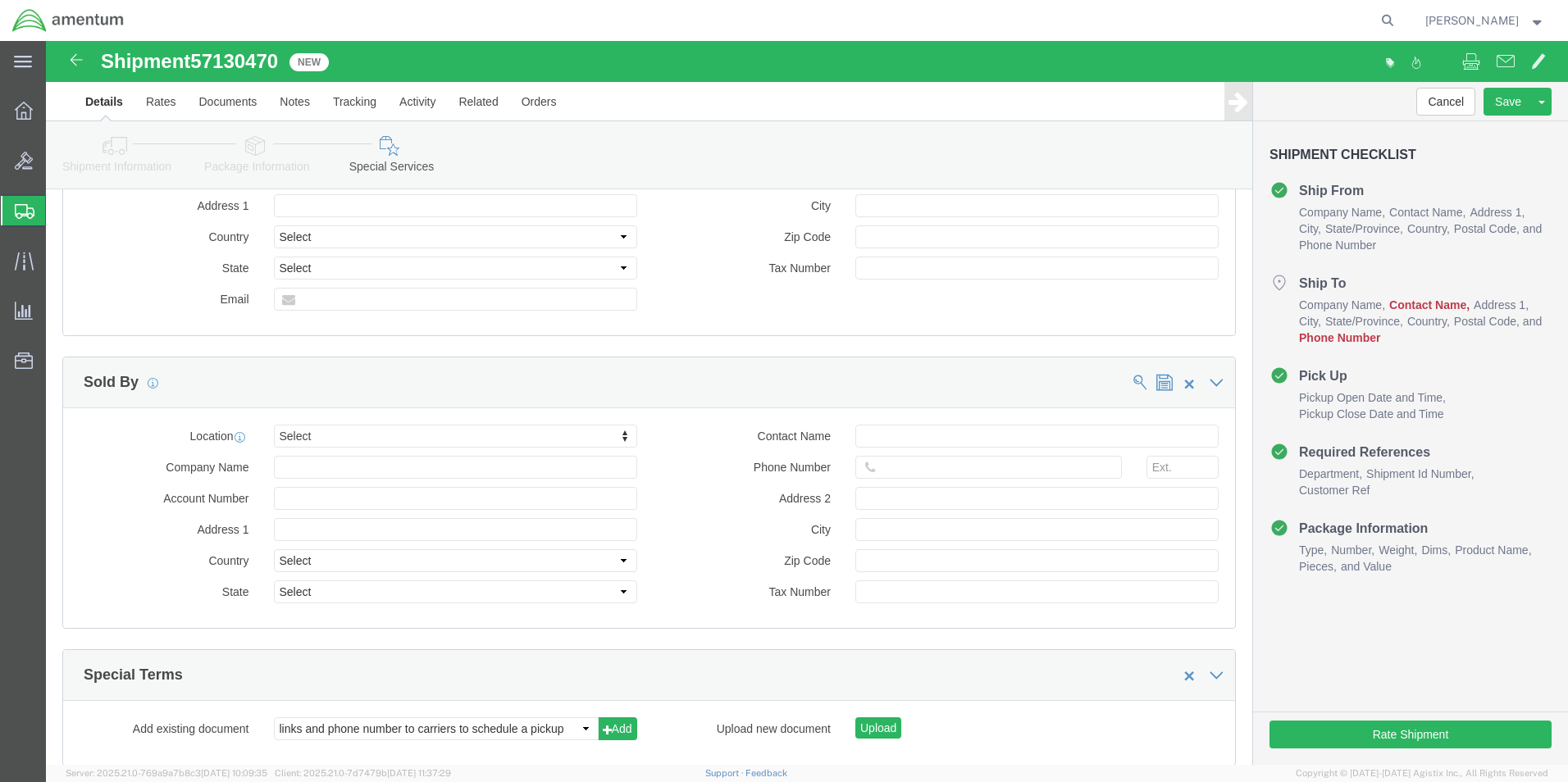
scroll to position [1504, 0]
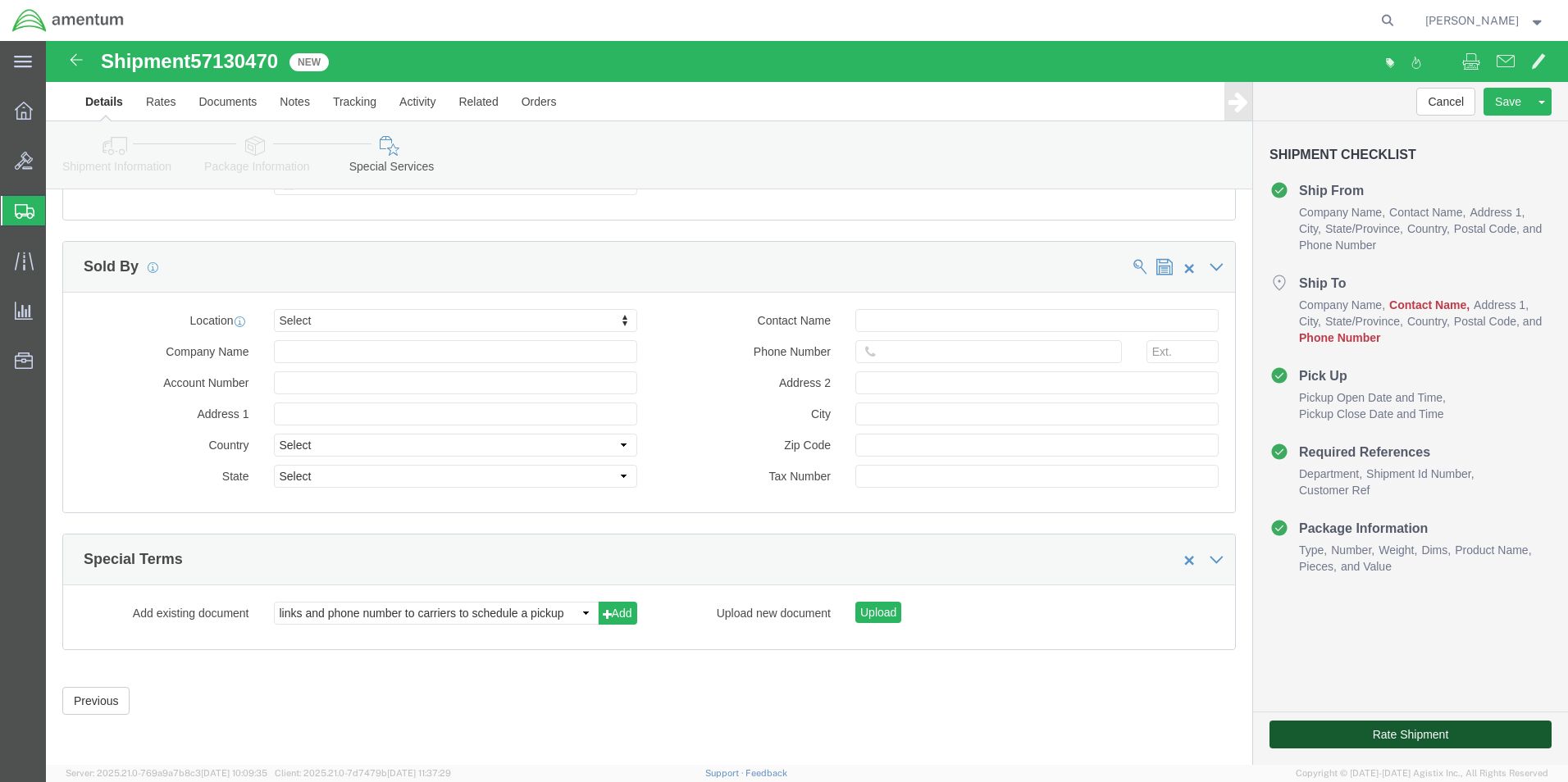
click button "Rate Shipment"
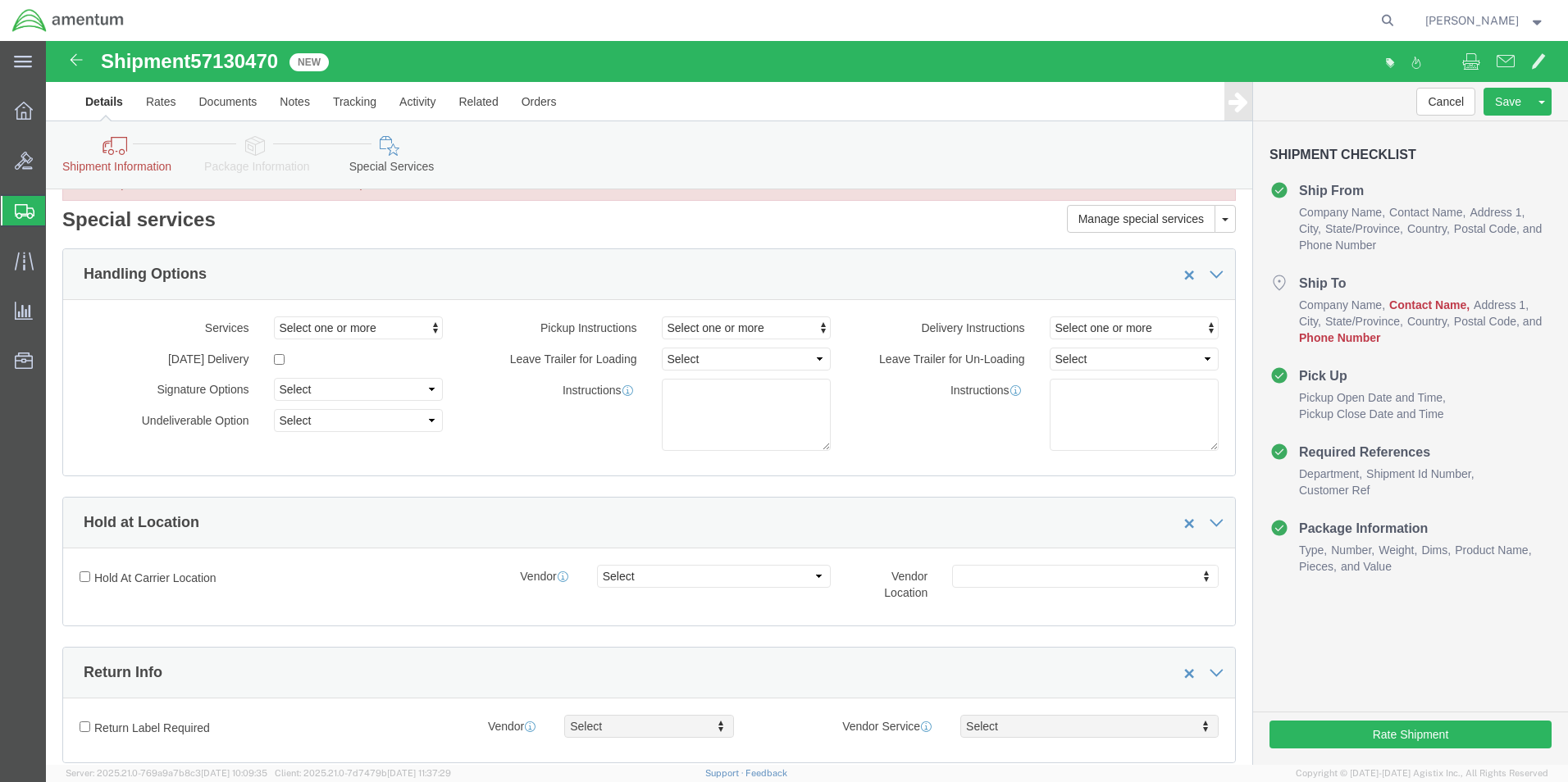
scroll to position [0, 0]
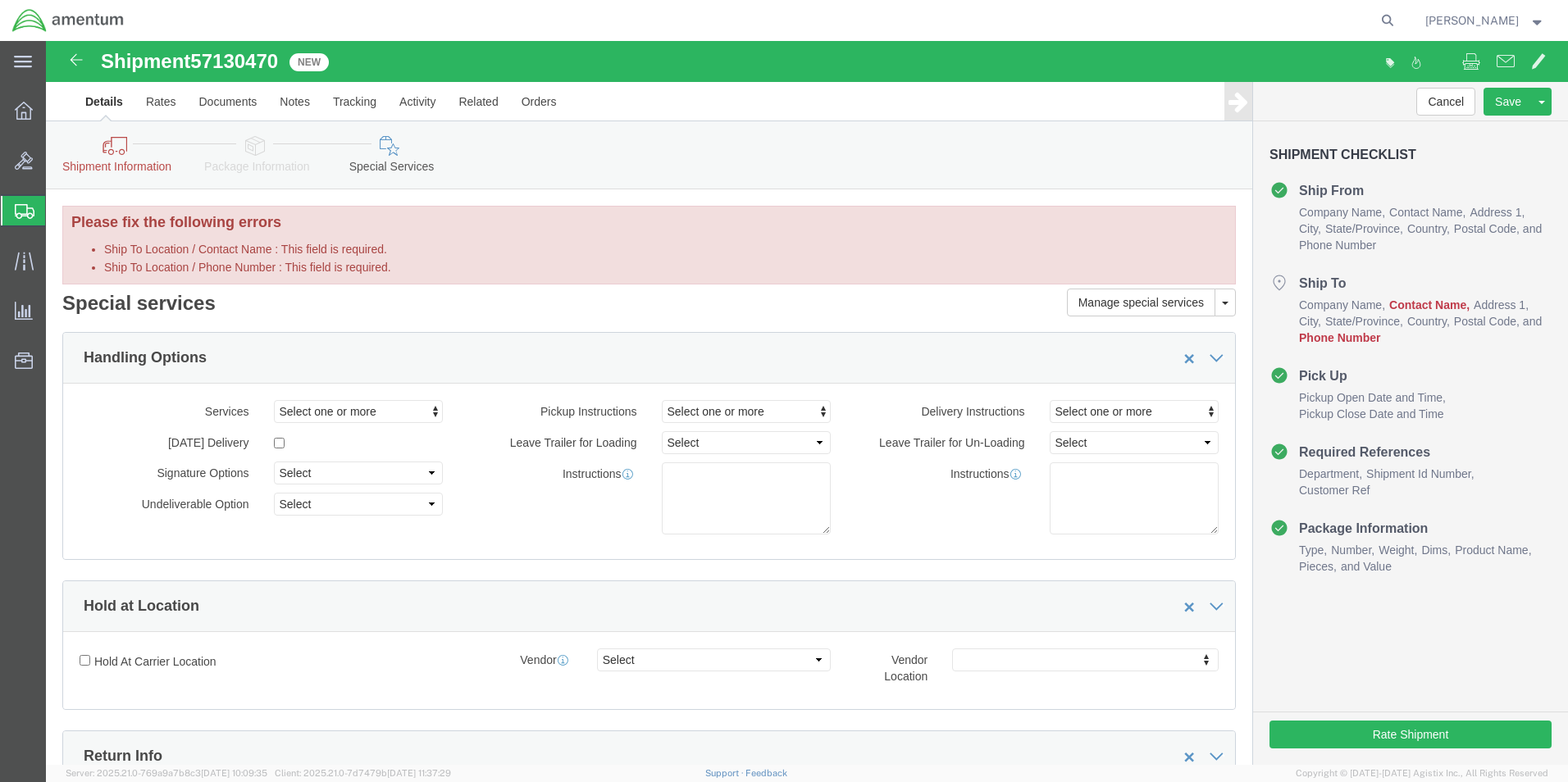
click icon
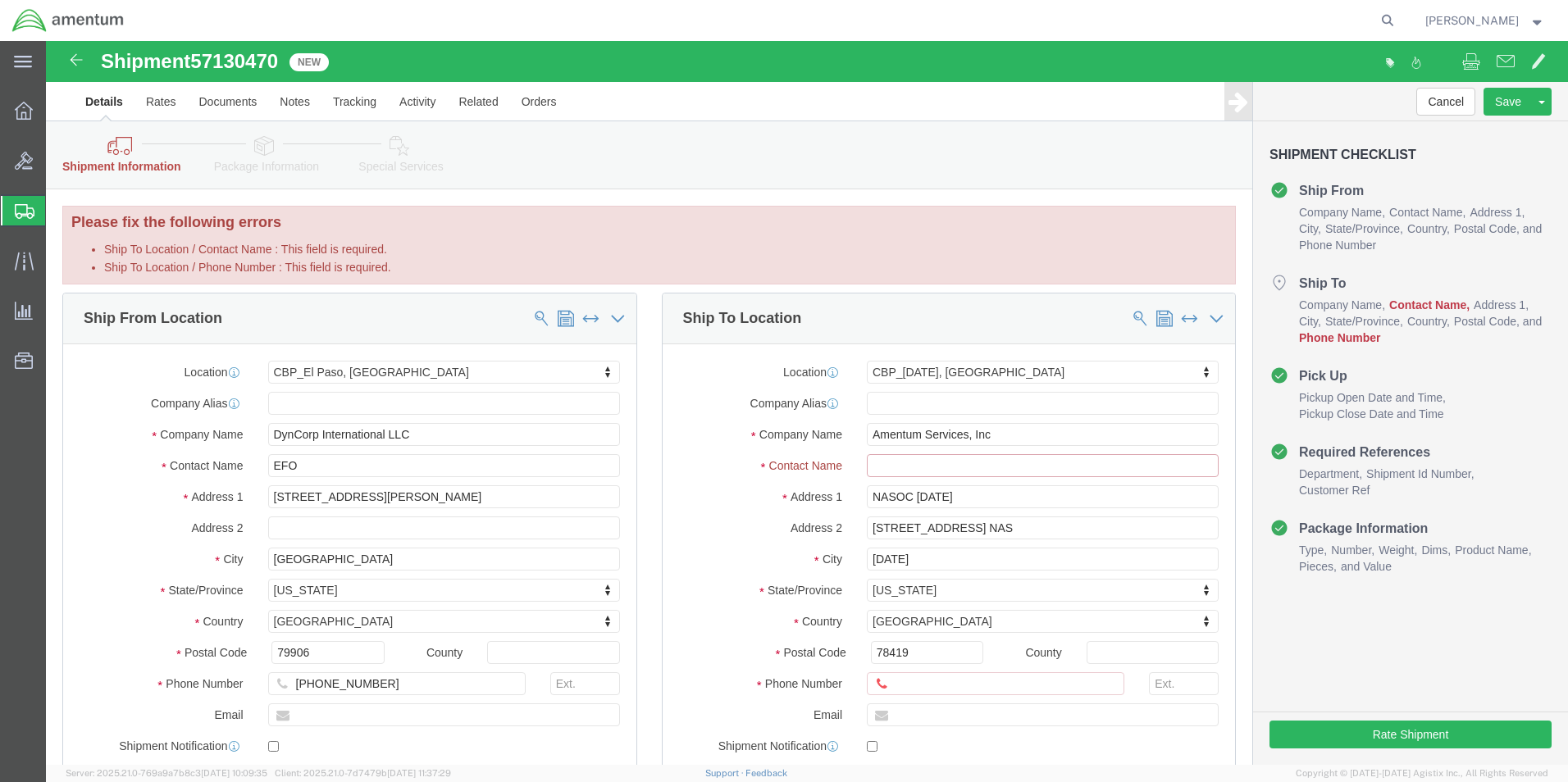
click input "Ship To Location / Contact Name : This field is required."
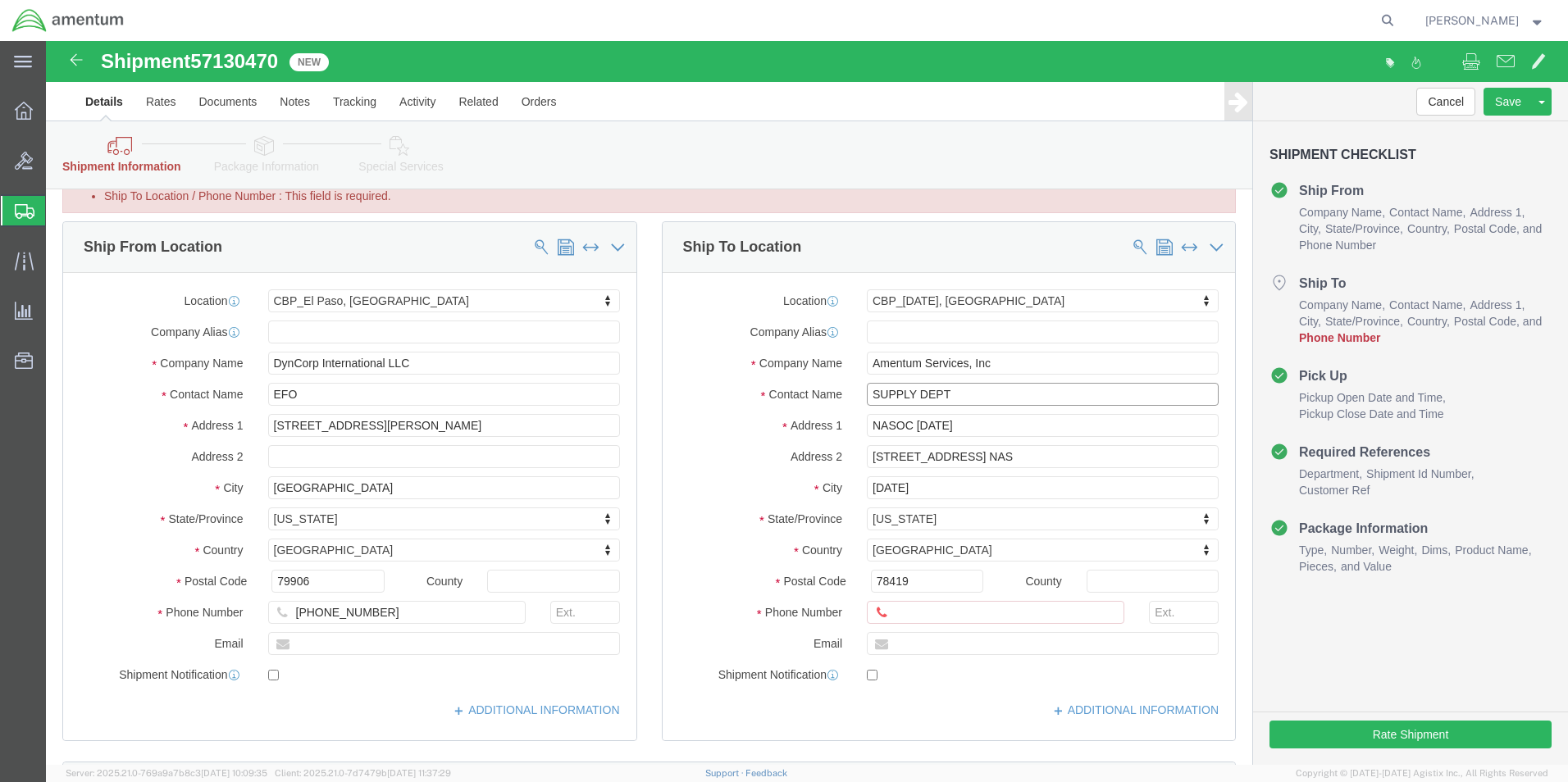
scroll to position [82, 0]
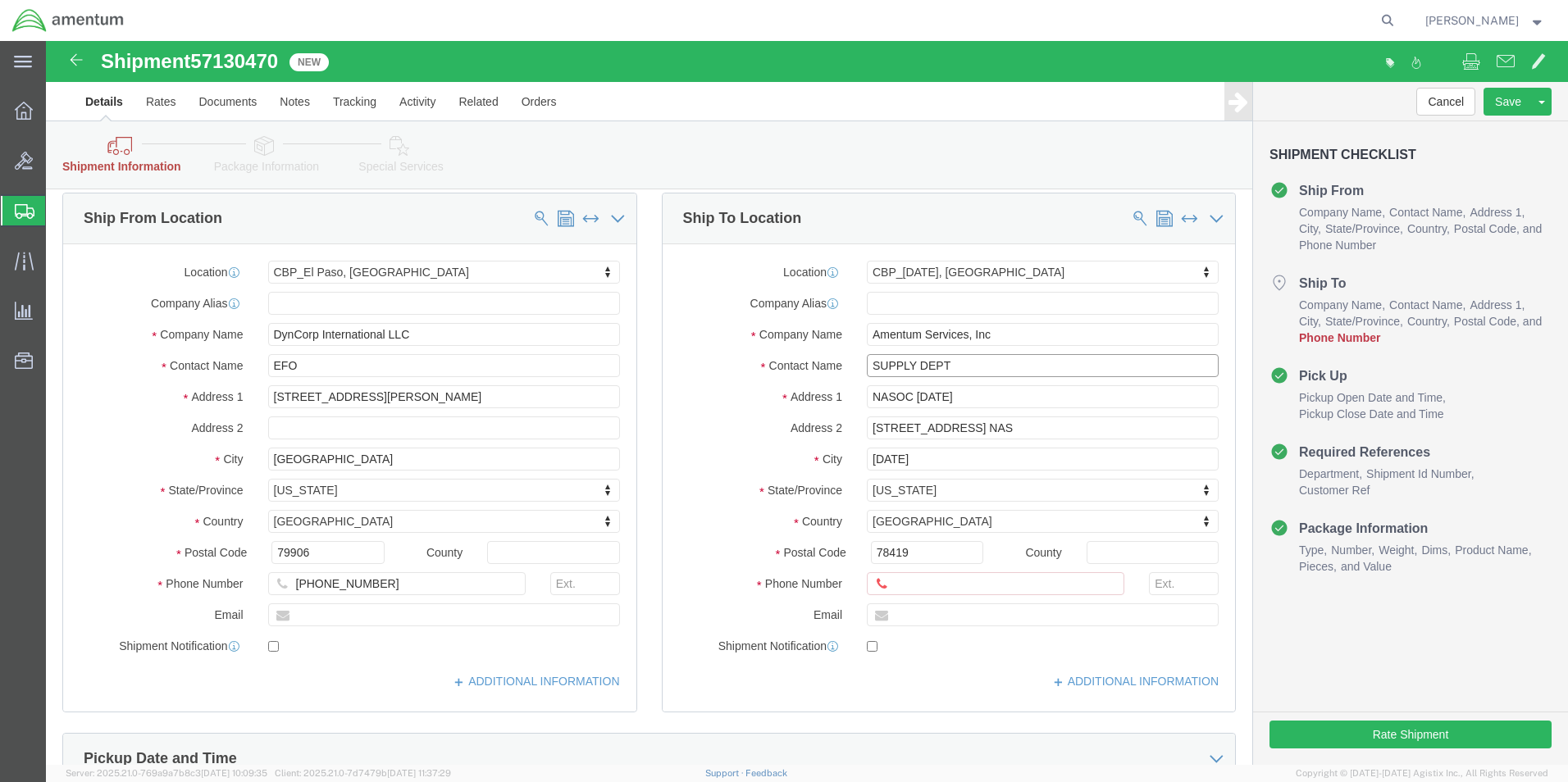
type input "SUPPLY DEPT"
click input "Ship To Location / Phone Number : This field is required."
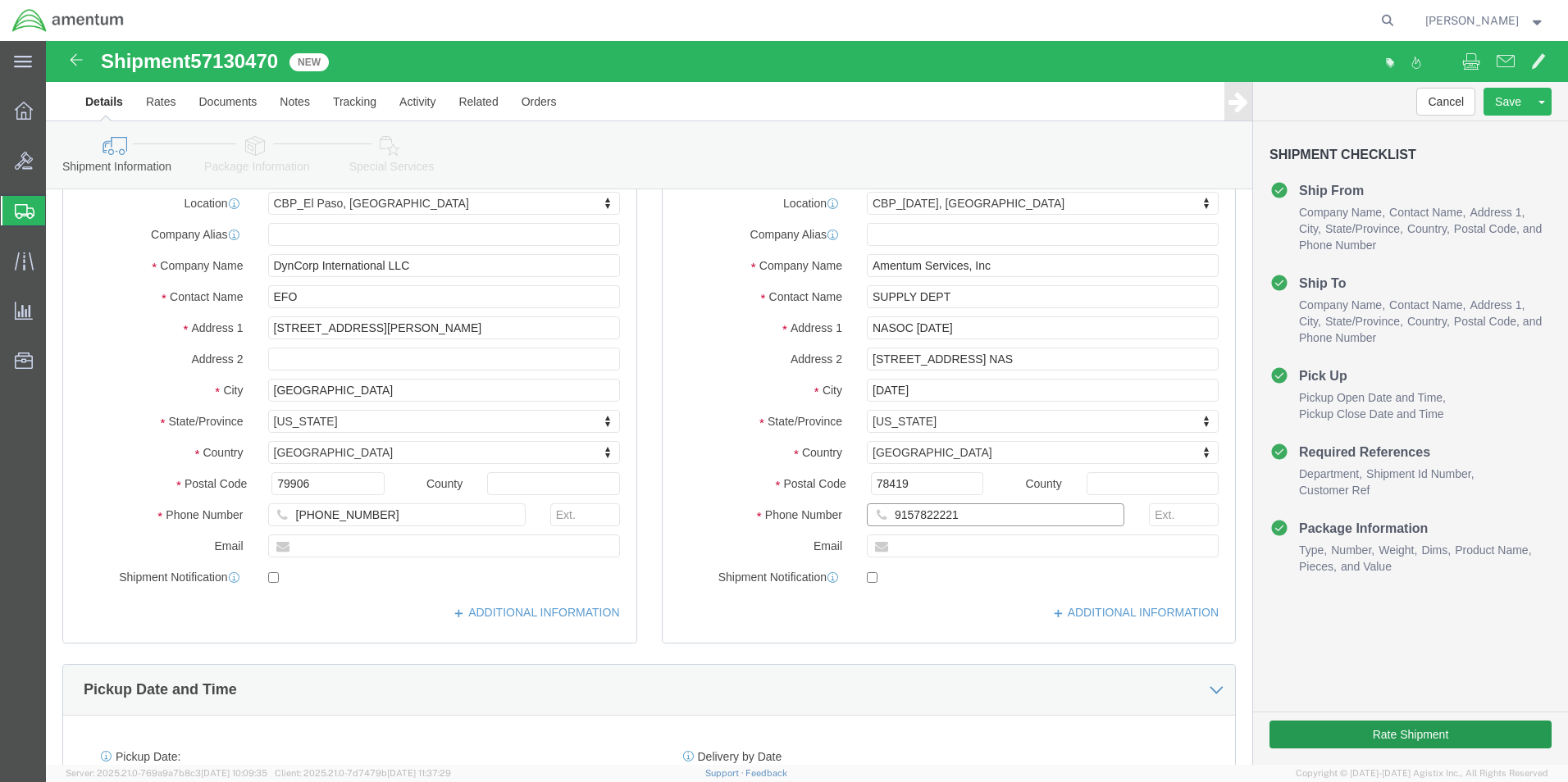
type input "9157822221"
click button "Rate Shipment"
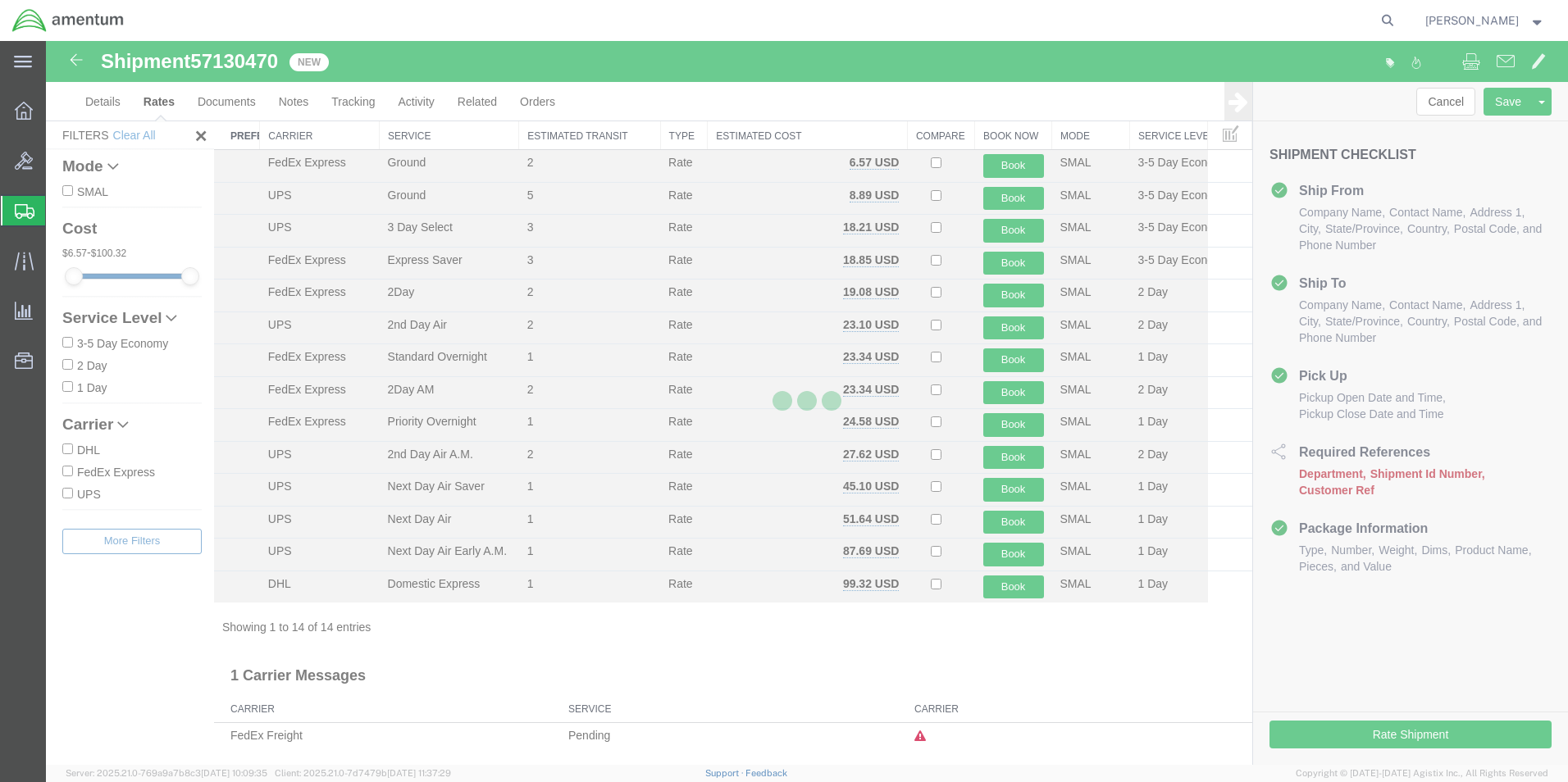
scroll to position [36, 0]
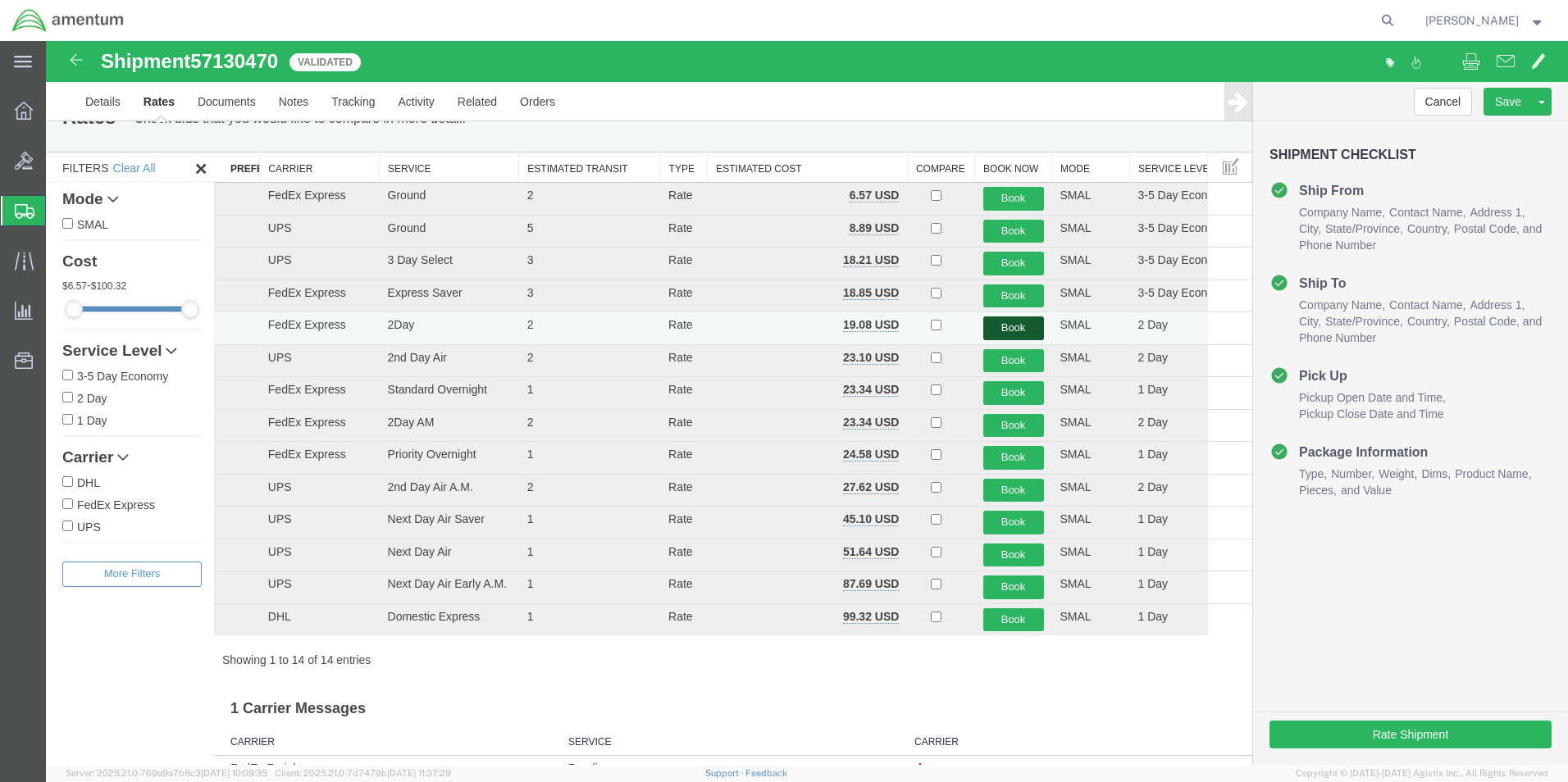
click at [998, 324] on button "Book" at bounding box center [1013, 329] width 60 height 24
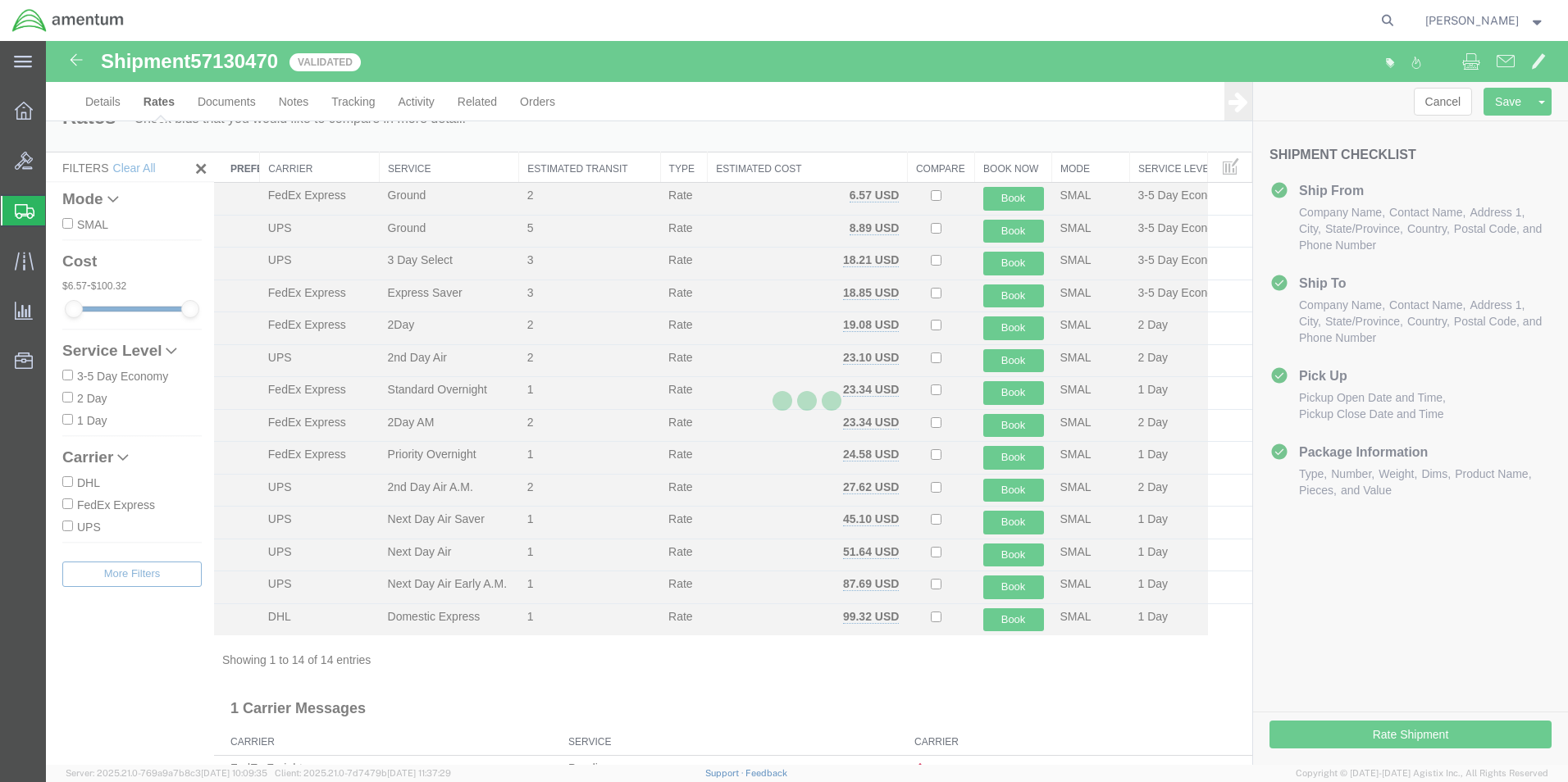
scroll to position [0, 0]
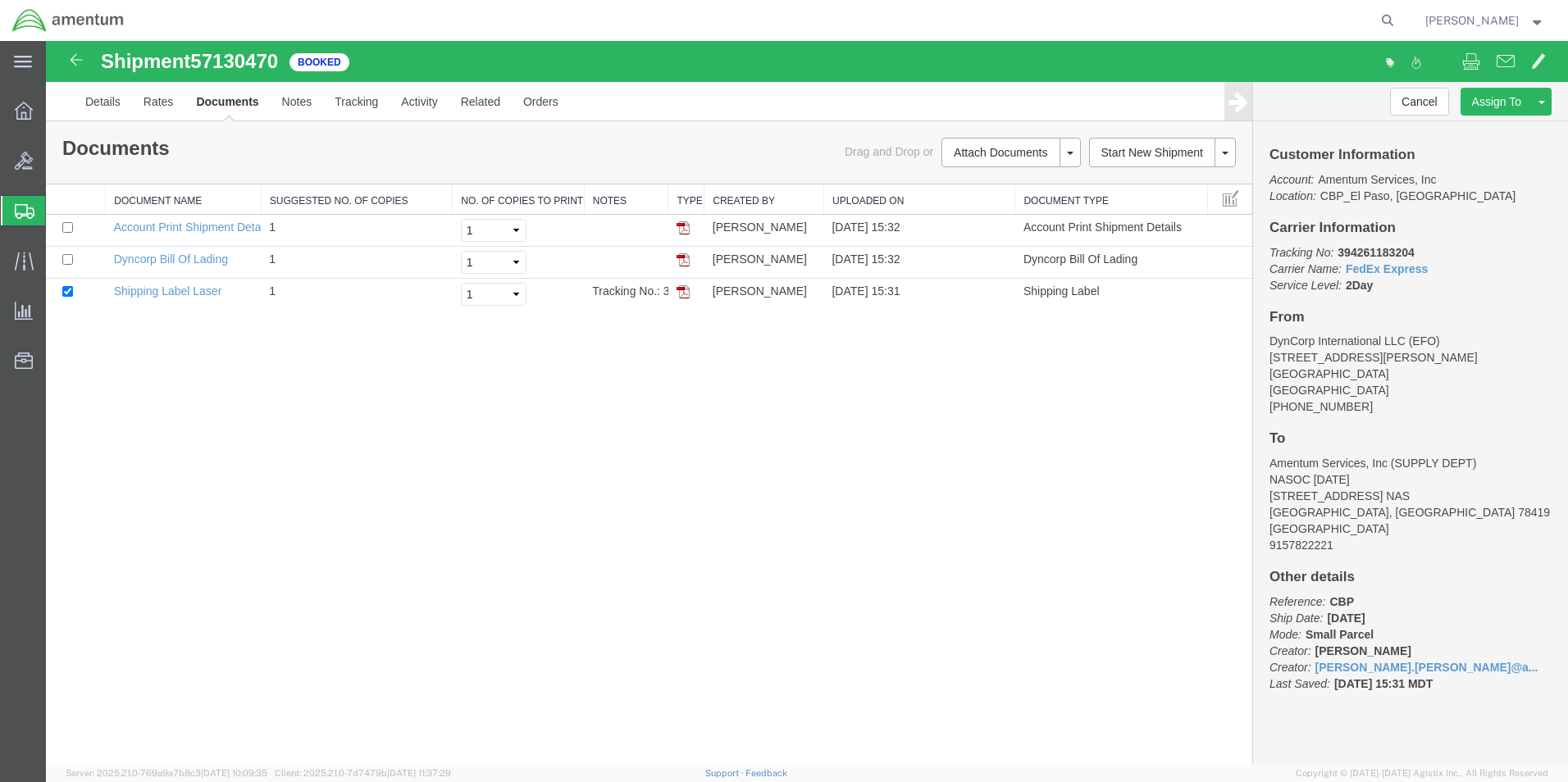
drag, startPoint x: 677, startPoint y: 294, endPoint x: 375, endPoint y: 480, distance: 354.7
click at [677, 294] on img at bounding box center [682, 291] width 13 height 13
click at [0, 0] on span "Create from Template" at bounding box center [0, 0] width 0 height 0
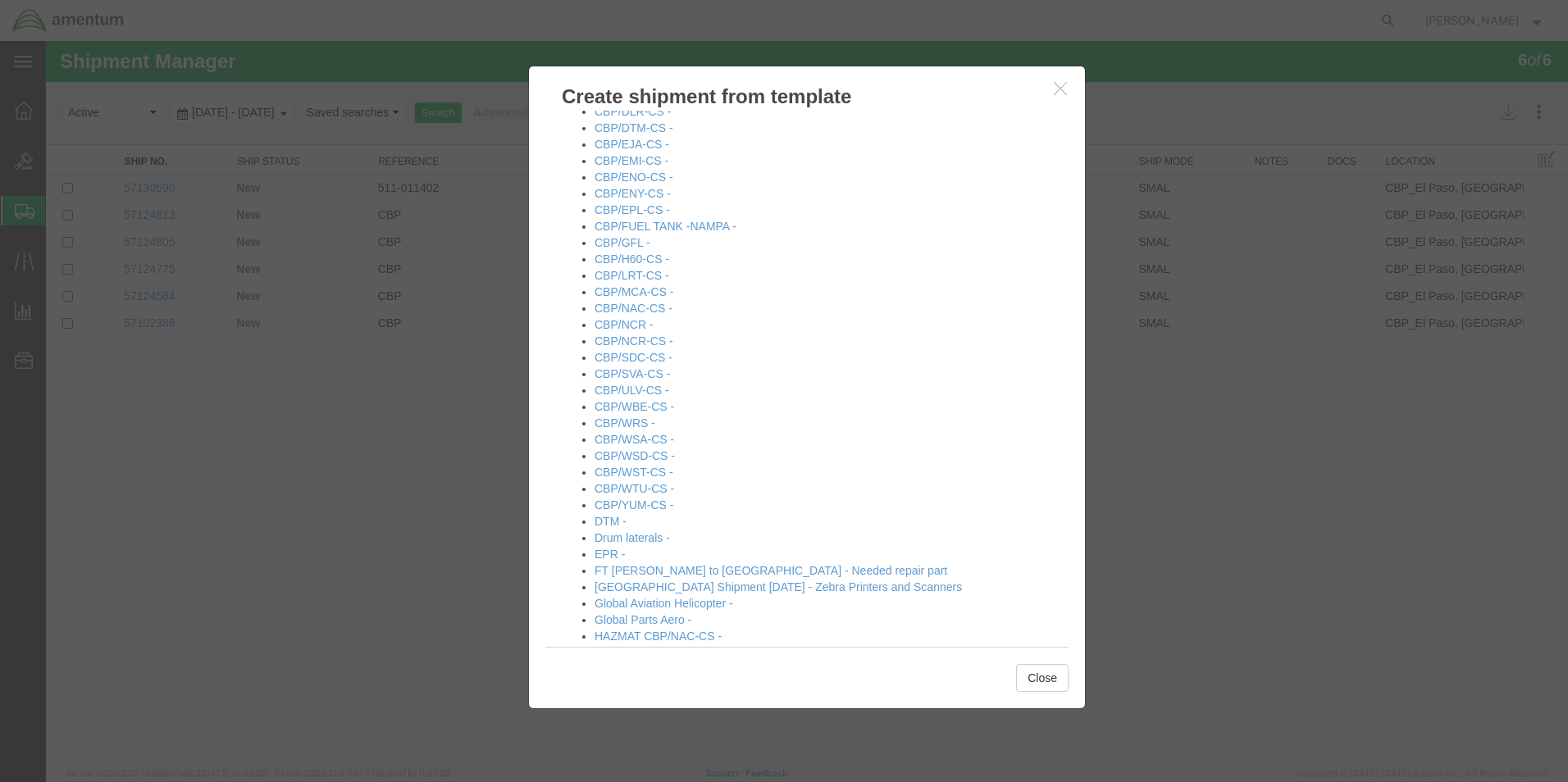
scroll to position [492, 0]
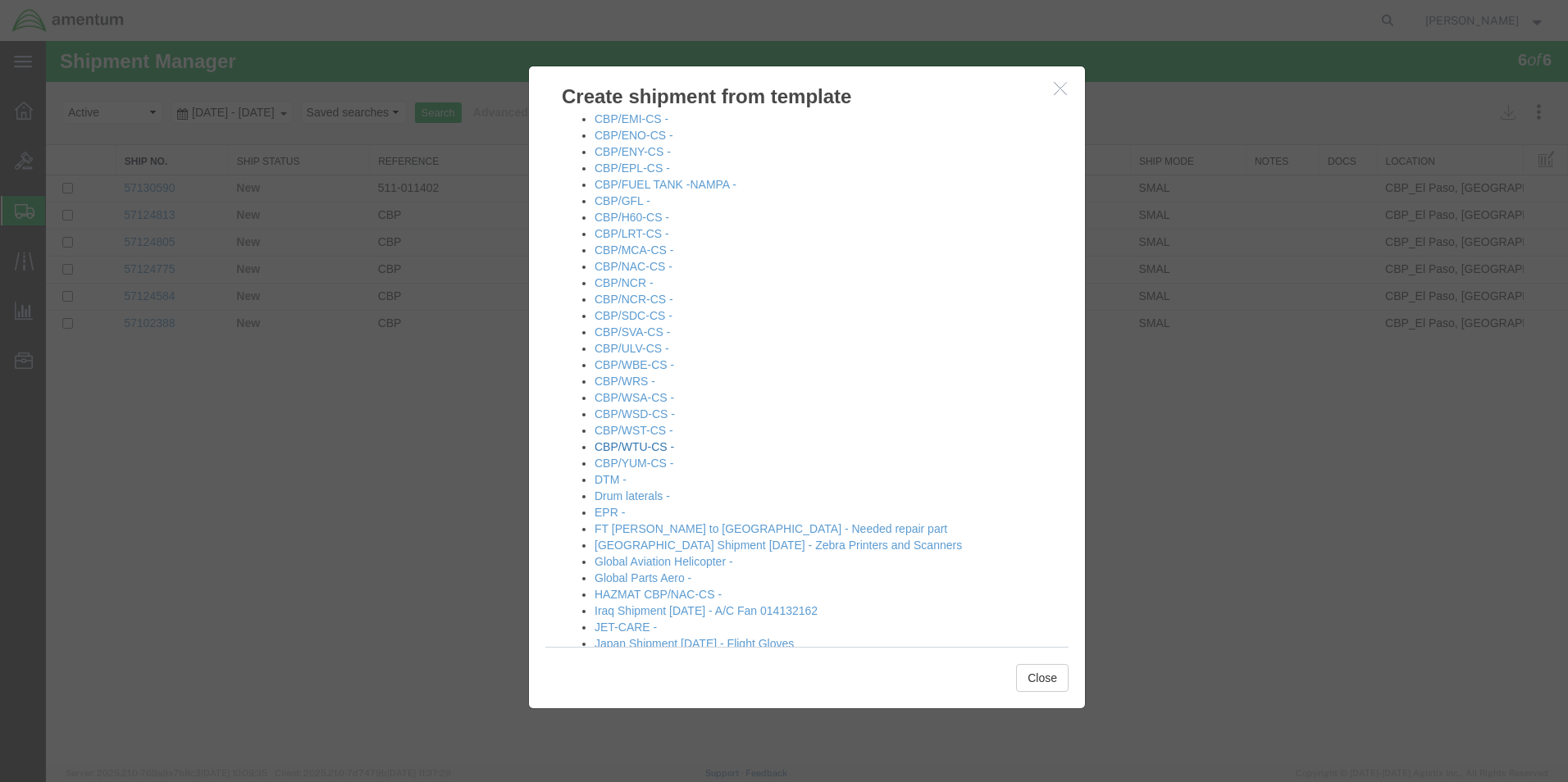
click at [639, 444] on link "CBP/WTU-CS -" at bounding box center [635, 446] width 79 height 13
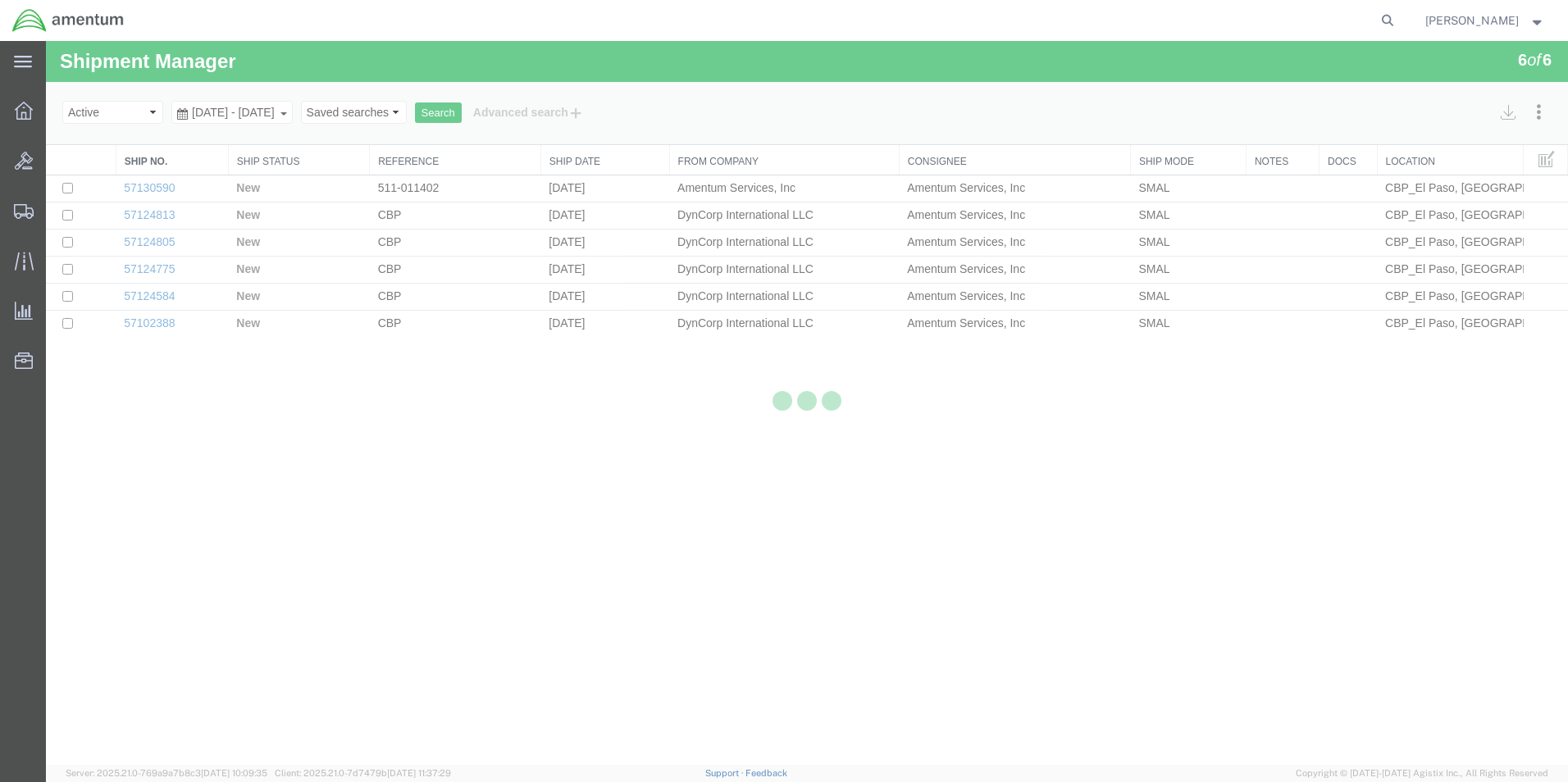
select select "49831"
select select "49949"
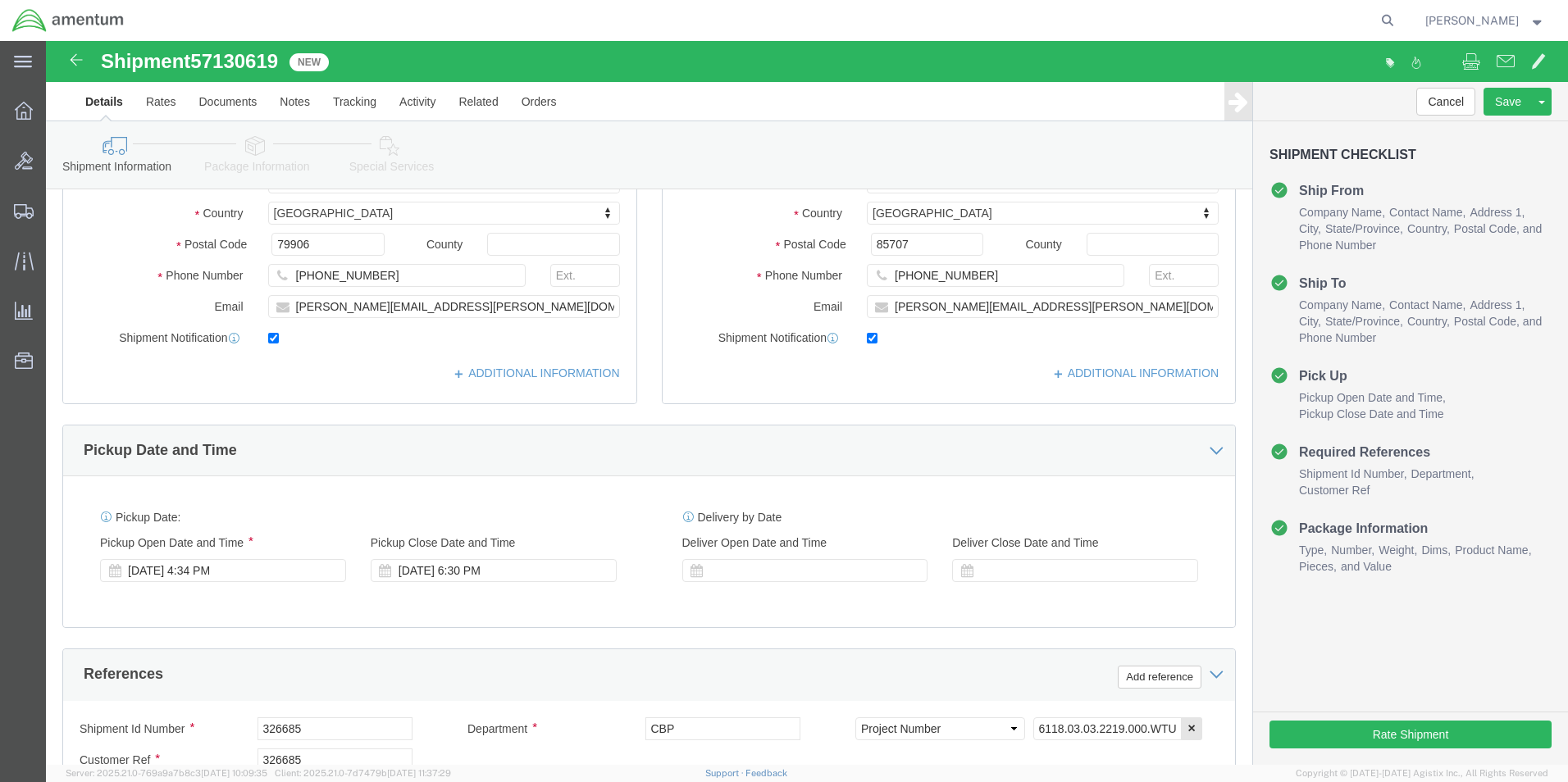
scroll to position [492, 0]
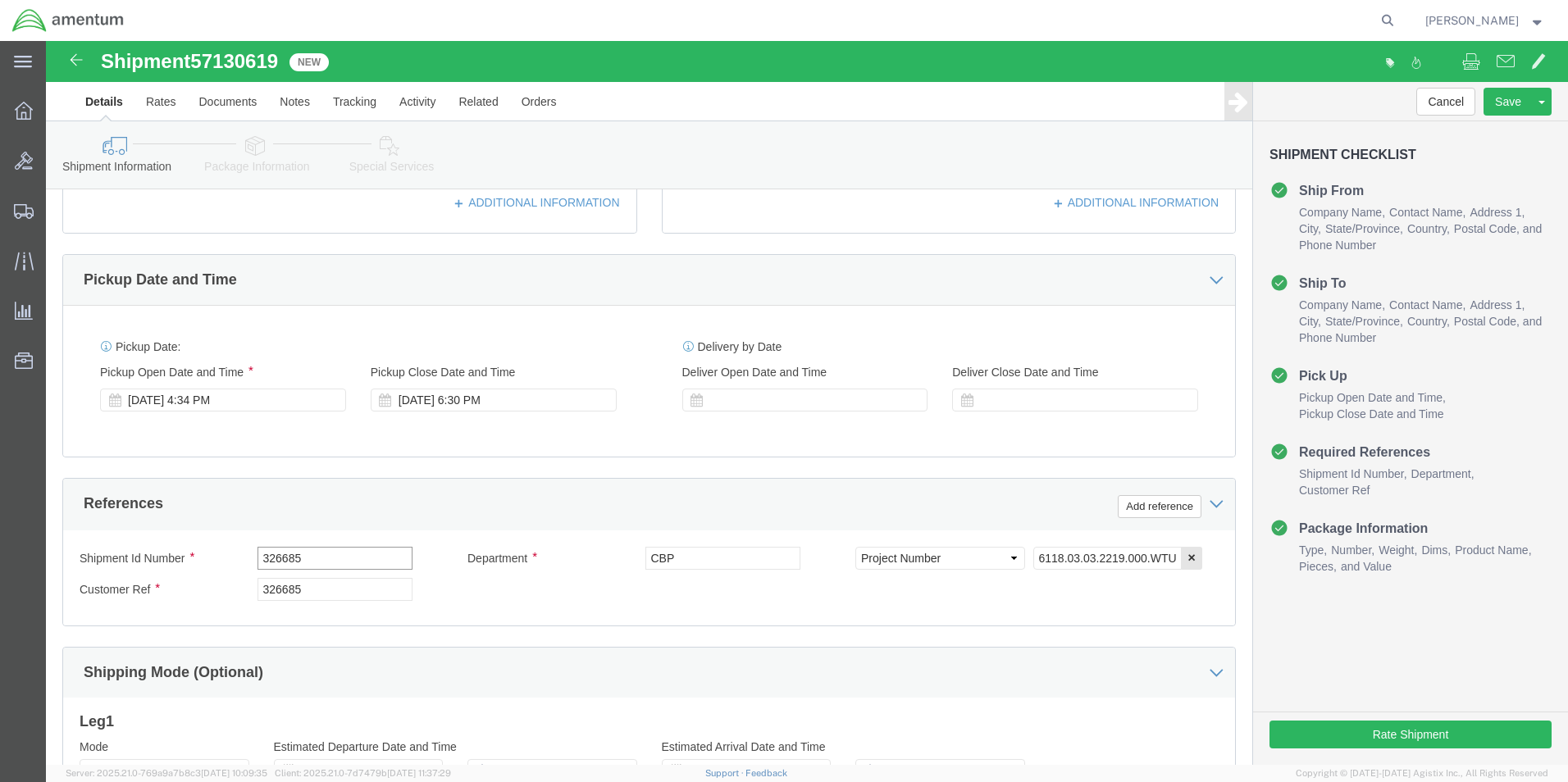
drag, startPoint x: 276, startPoint y: 523, endPoint x: 176, endPoint y: 528, distance: 100.1
click div "Shipment Id Number 326685"
type input "USAGE"
drag, startPoint x: 282, startPoint y: 554, endPoint x: 192, endPoint y: 555, distance: 90.0
click div "Customer Ref 326685"
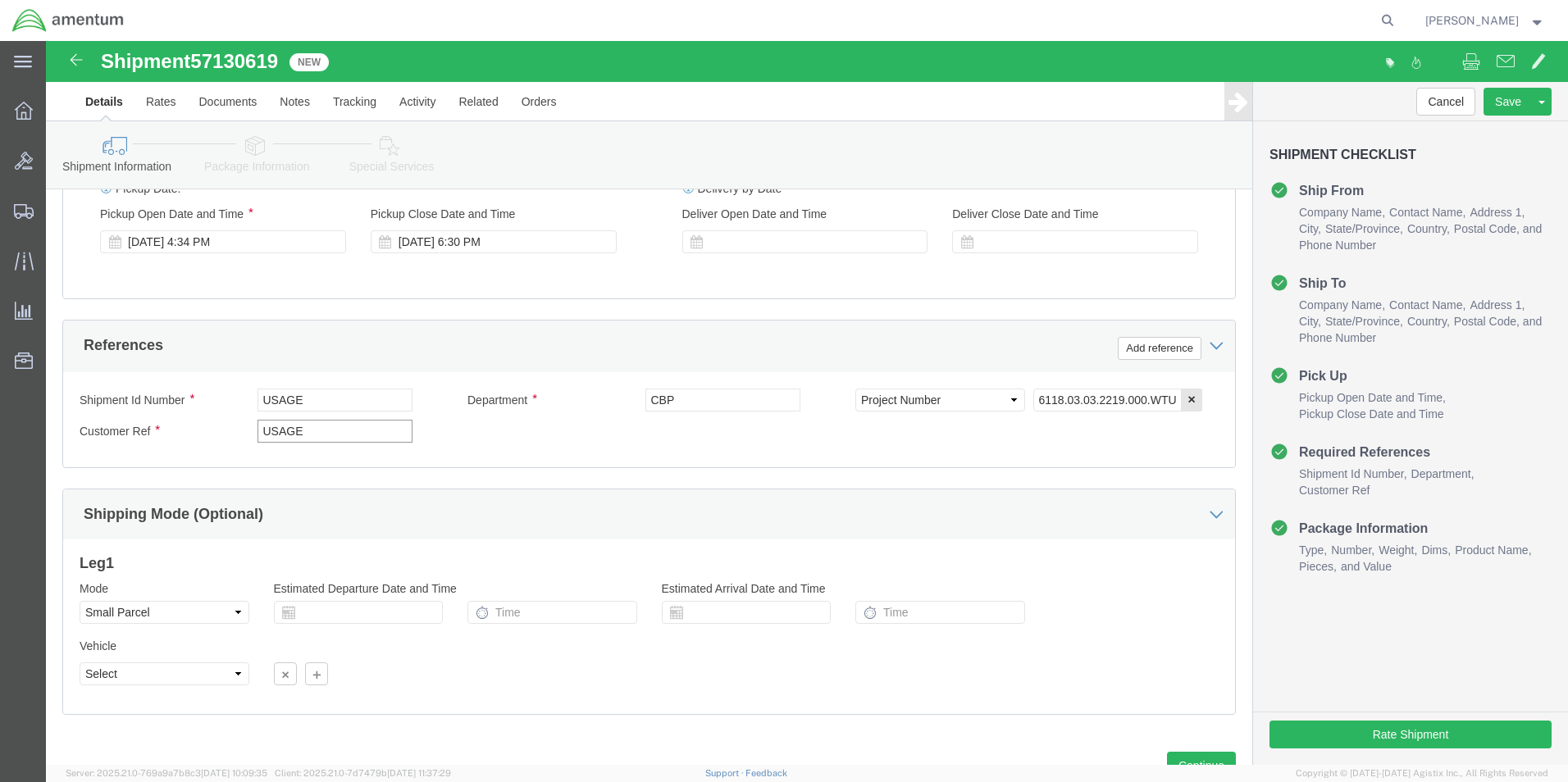
scroll to position [656, 0]
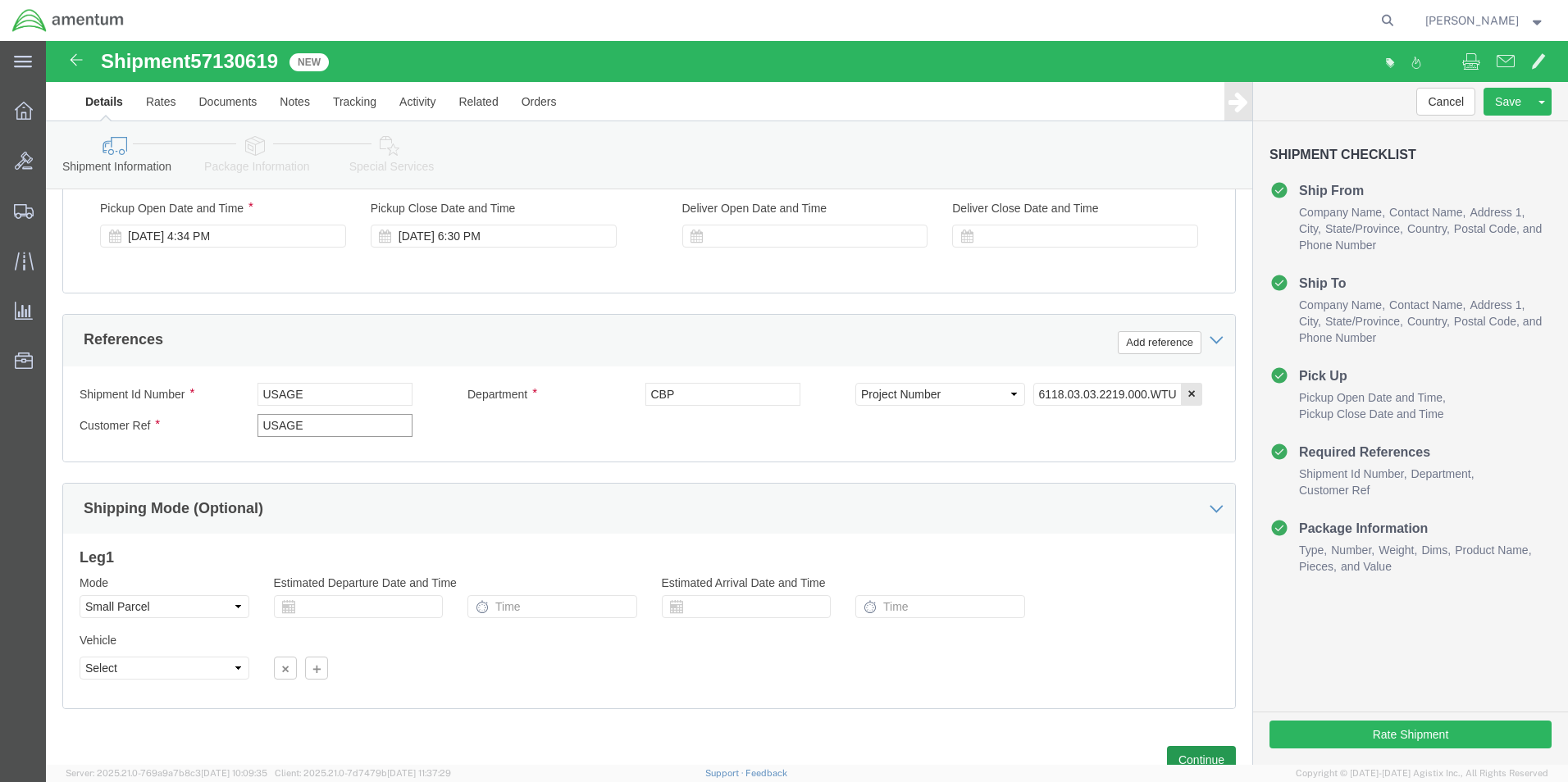
type input "USAGE"
click button "Continue"
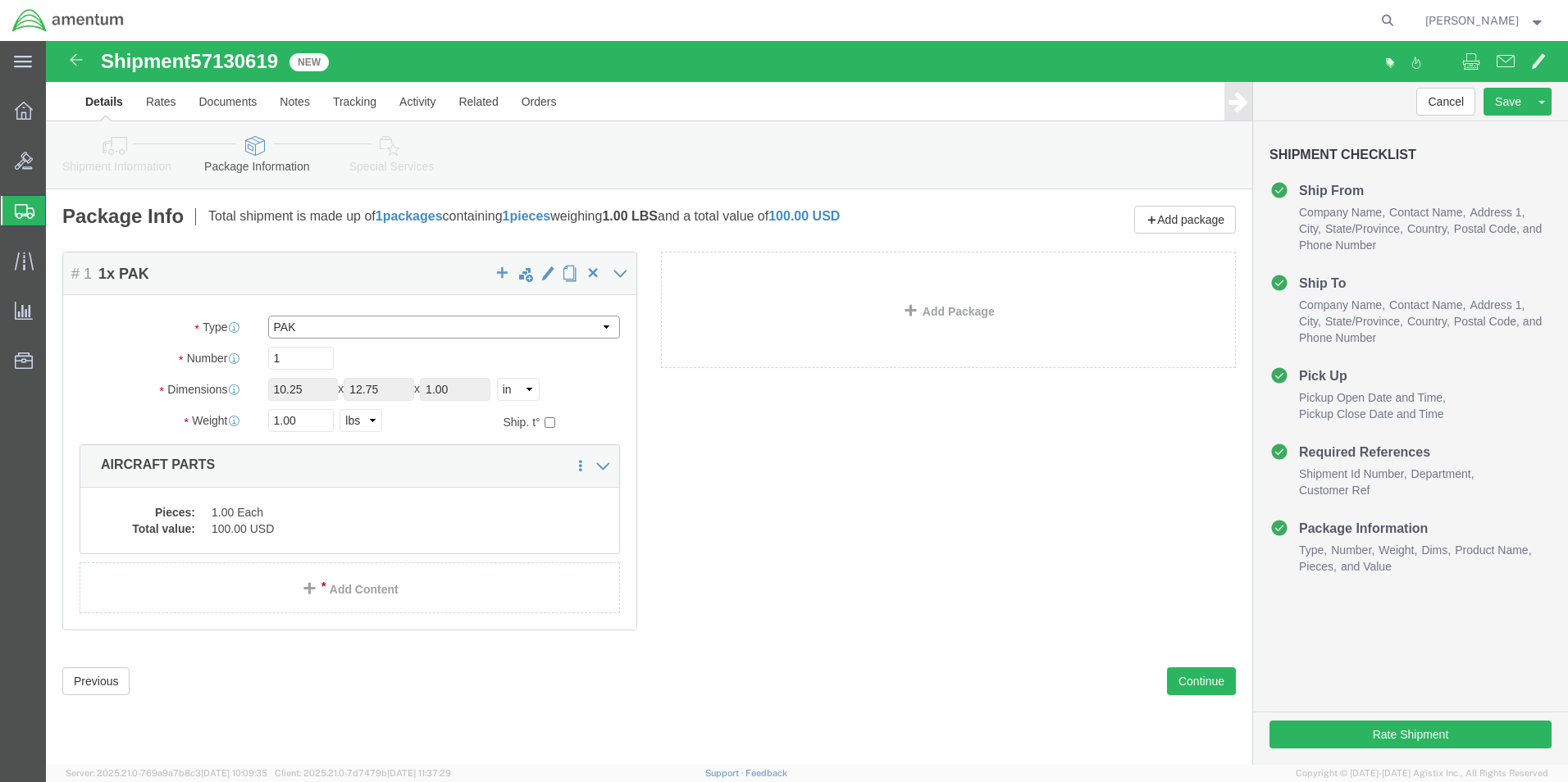
click select "Select Bale(s) Basket(s) Bolt(s) Bottle(s) Buckets Bulk Bundle(s) Can(s) Cardbo…"
select select "YRPK"
click select "Select Bale(s) Basket(s) Bolt(s) Bottle(s) Buckets Bulk Bundle(s) Can(s) Cardbo…"
drag, startPoint x: 230, startPoint y: 347, endPoint x: 192, endPoint y: 343, distance: 38.2
click div "Dimensions Length 10.25 x Width 12.75 x Height 1.00 Select cm ft in"
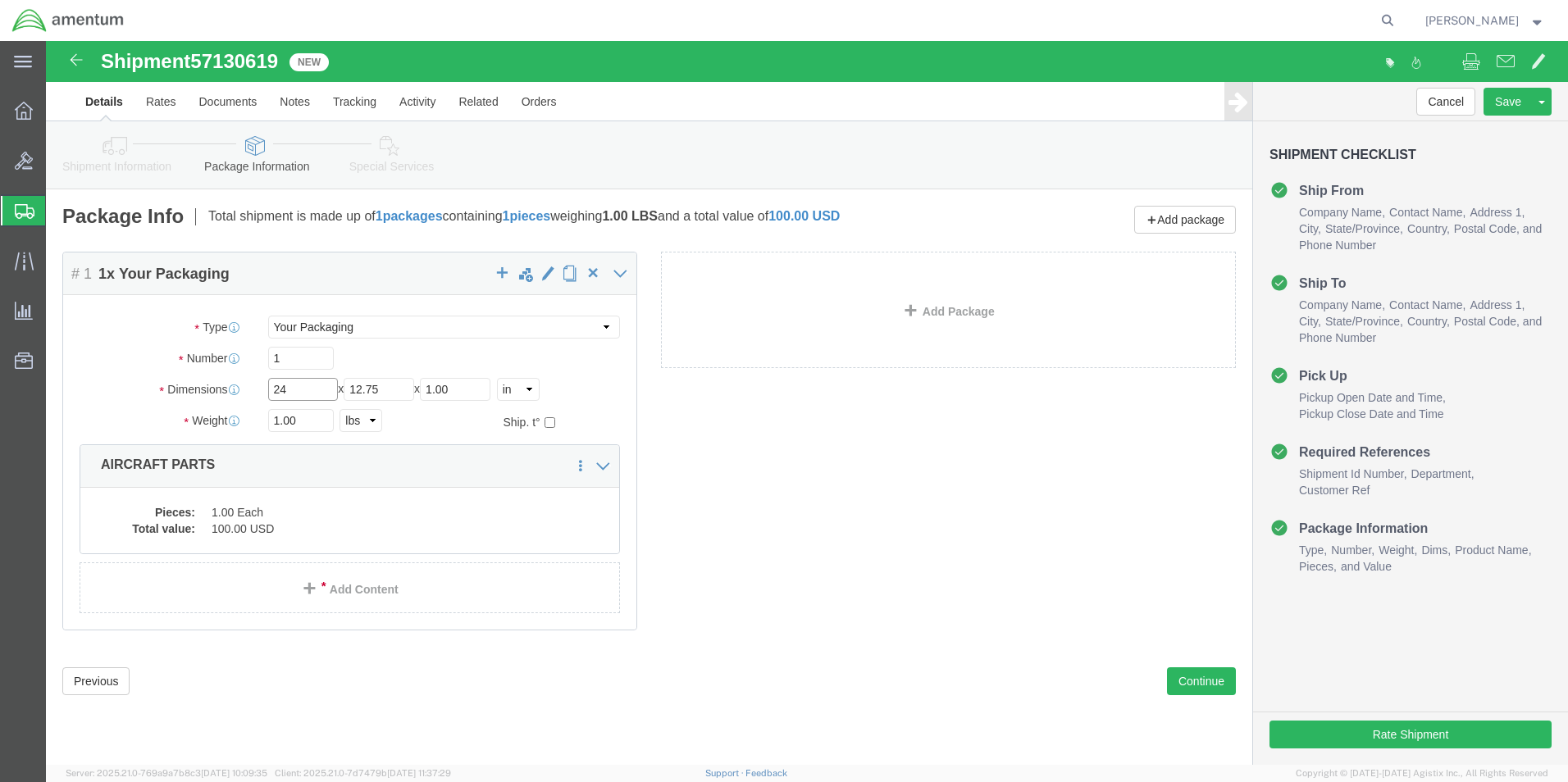
type input "24"
type input "14"
drag, startPoint x: 265, startPoint y: 381, endPoint x: 212, endPoint y: 374, distance: 53.5
click div "1.00 Select kgs lbs"
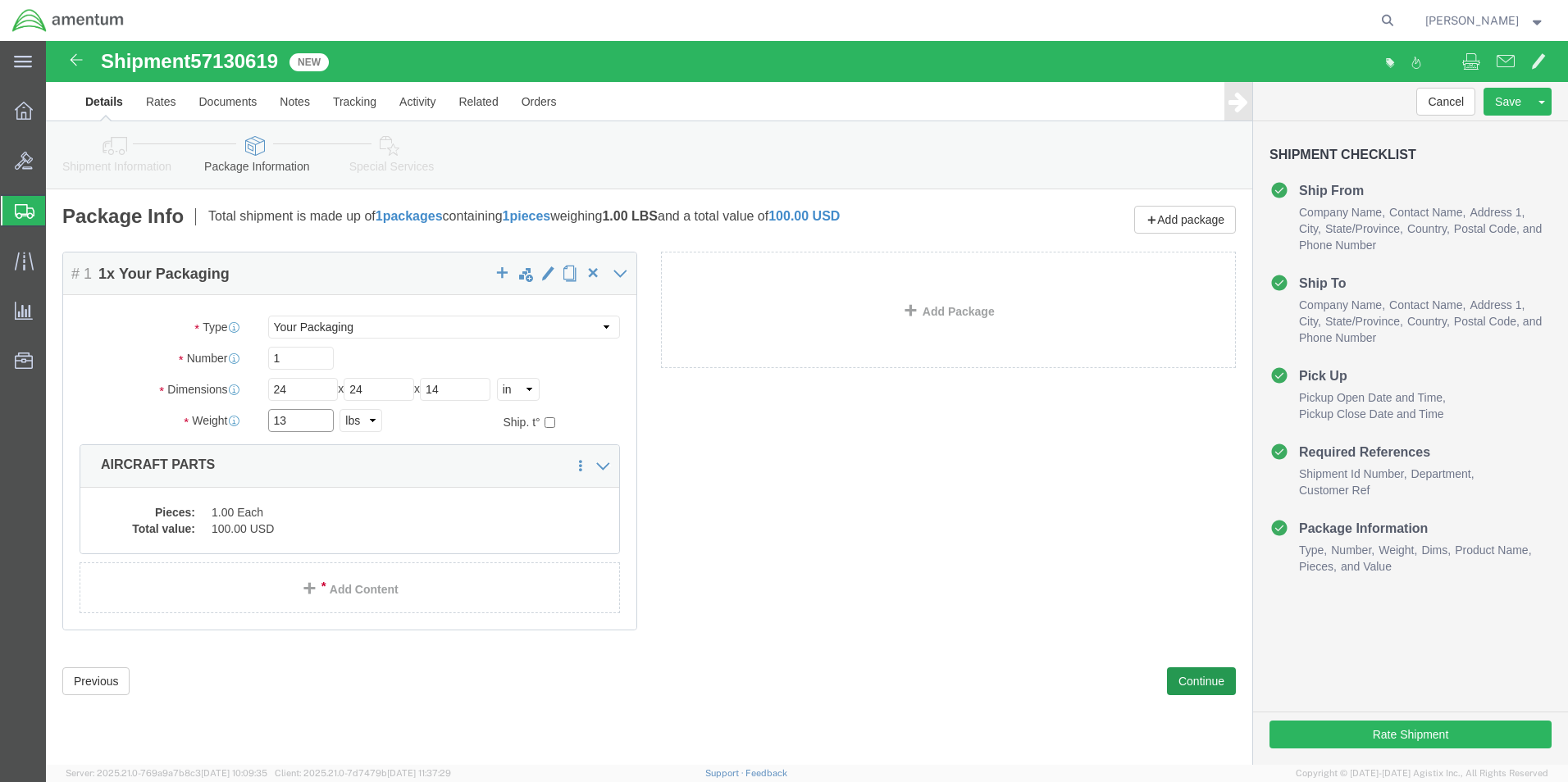
type input "13"
click button "Continue"
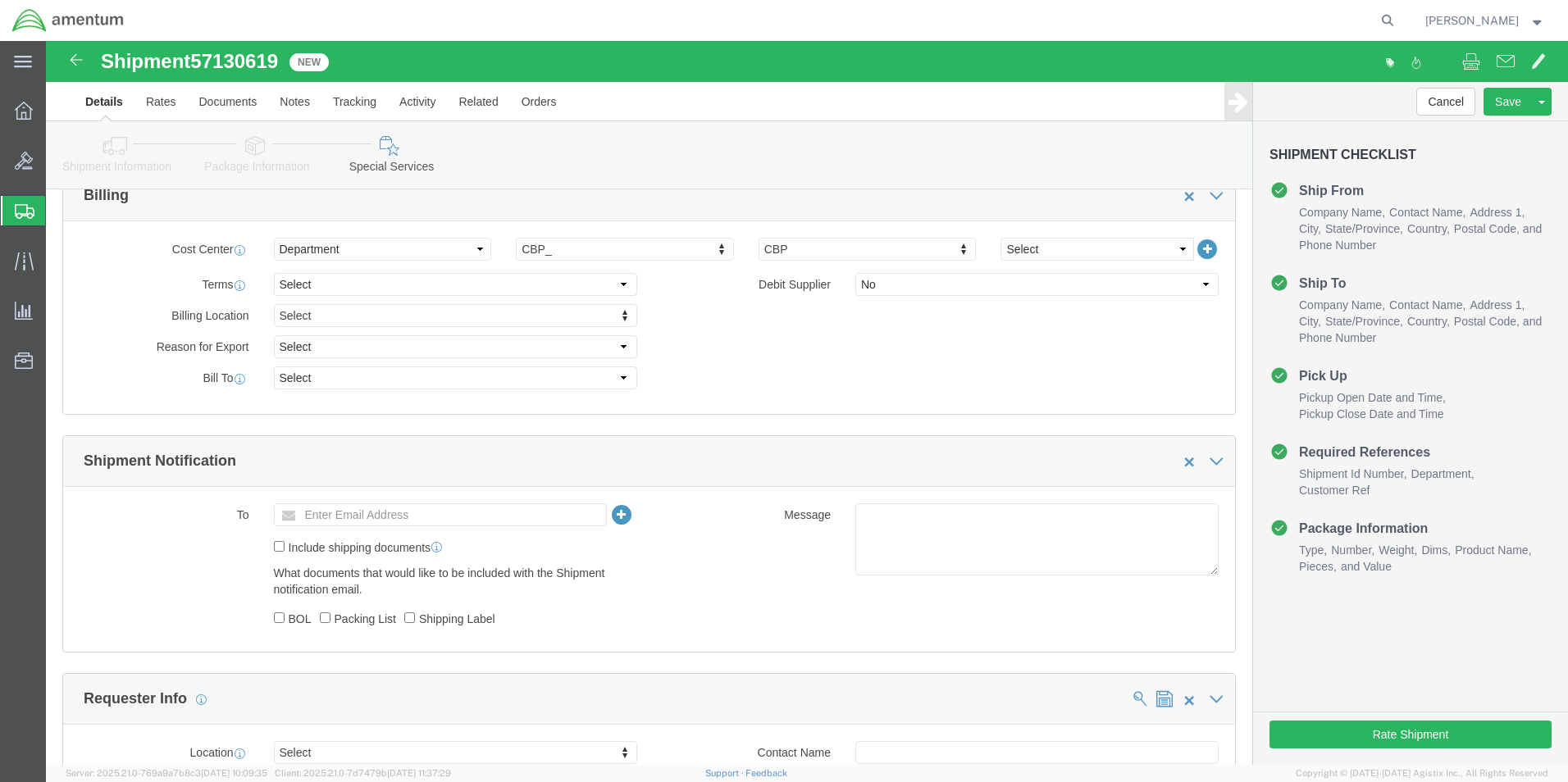
scroll to position [984, 0]
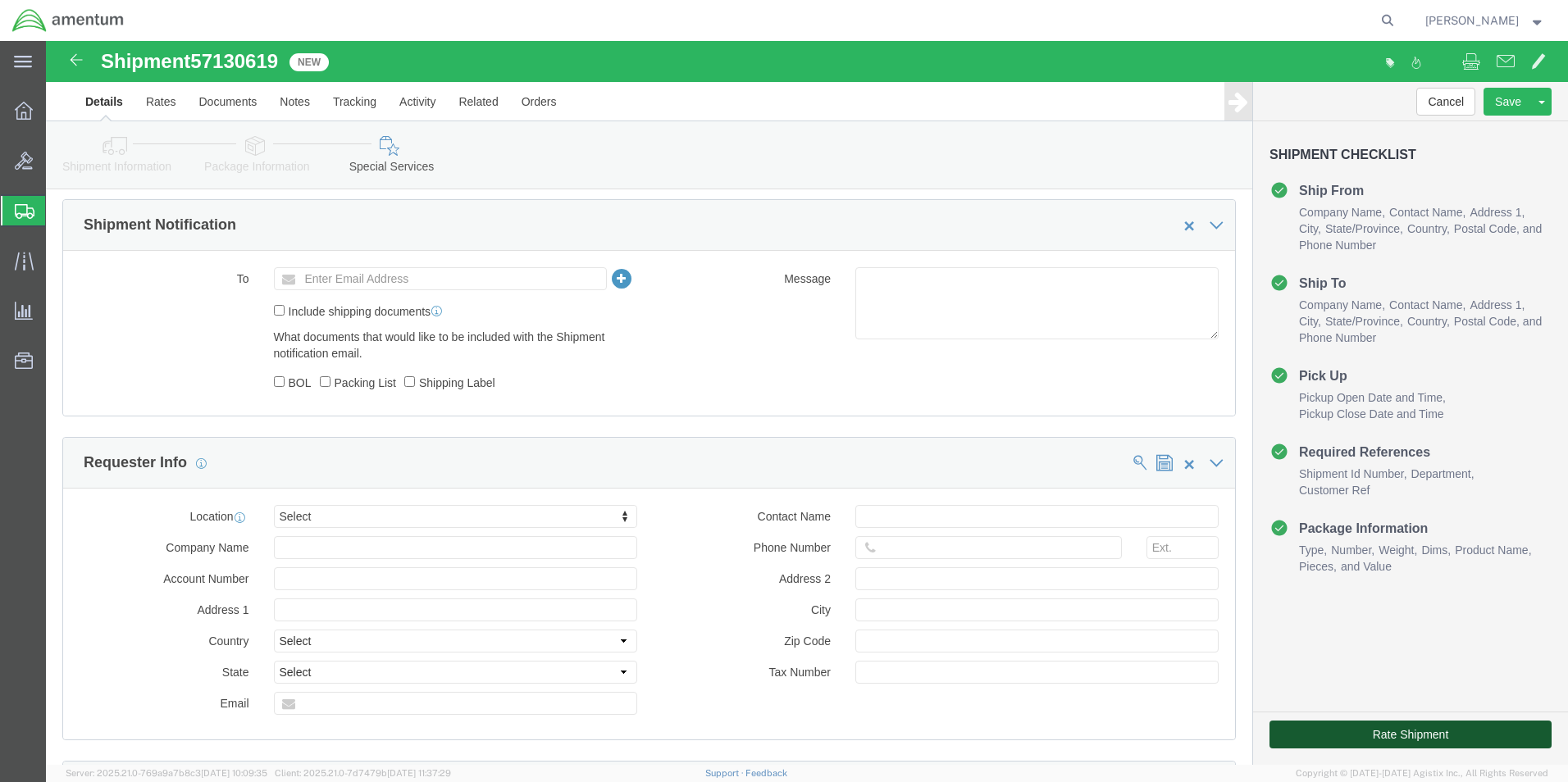
click button "Rate Shipment"
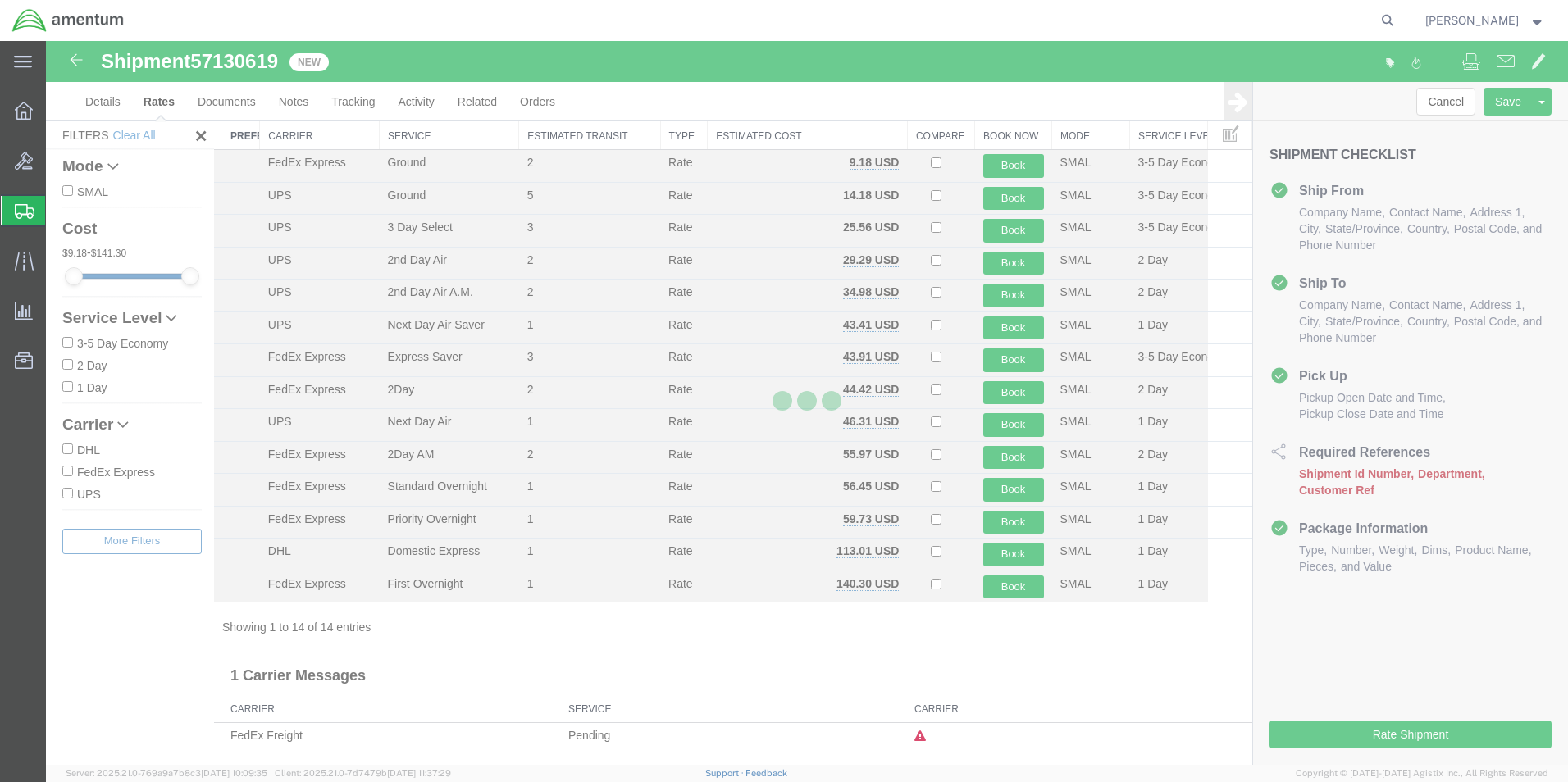
scroll to position [36, 0]
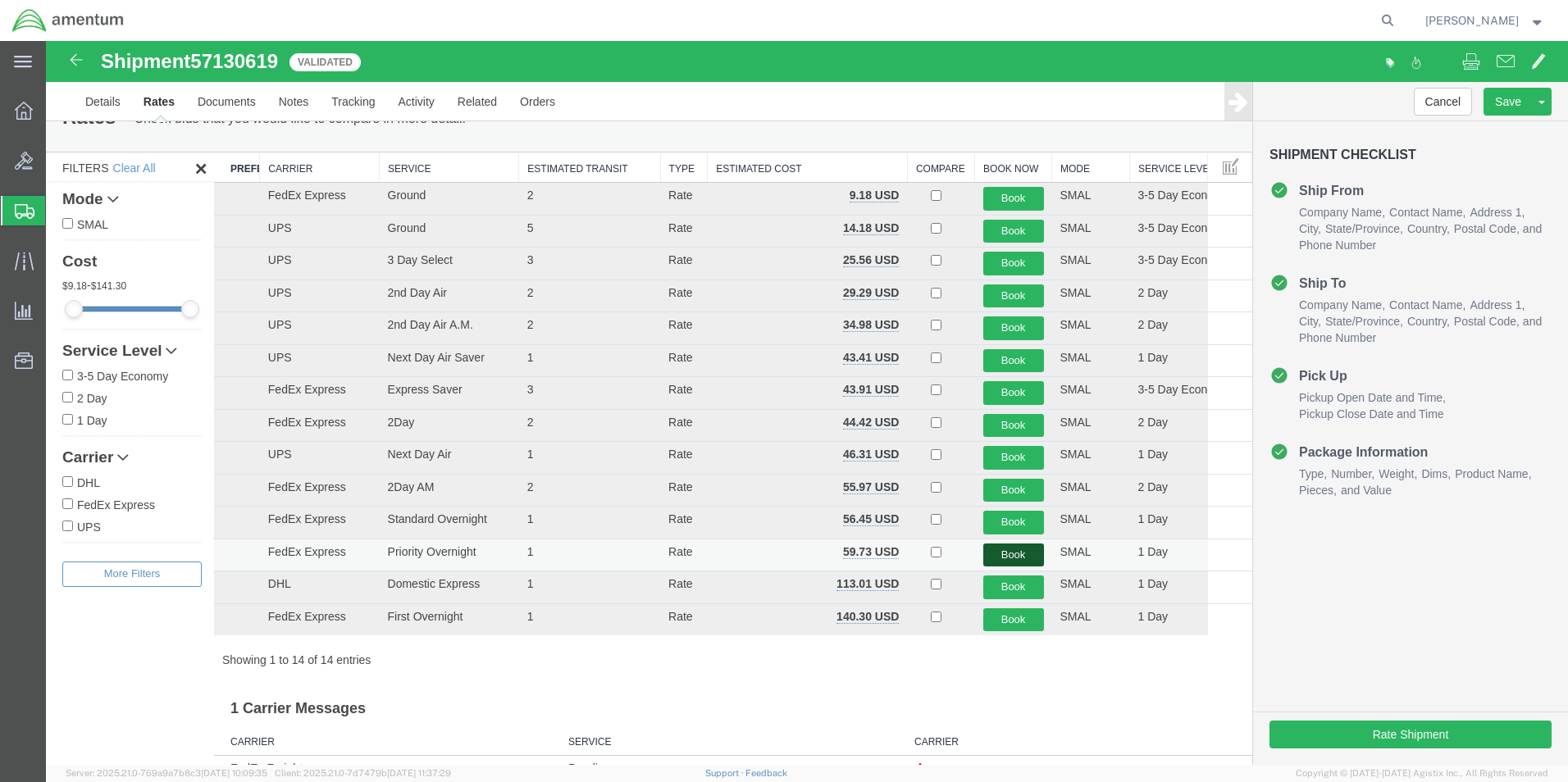
click at [1015, 554] on button "Book" at bounding box center [1013, 555] width 60 height 24
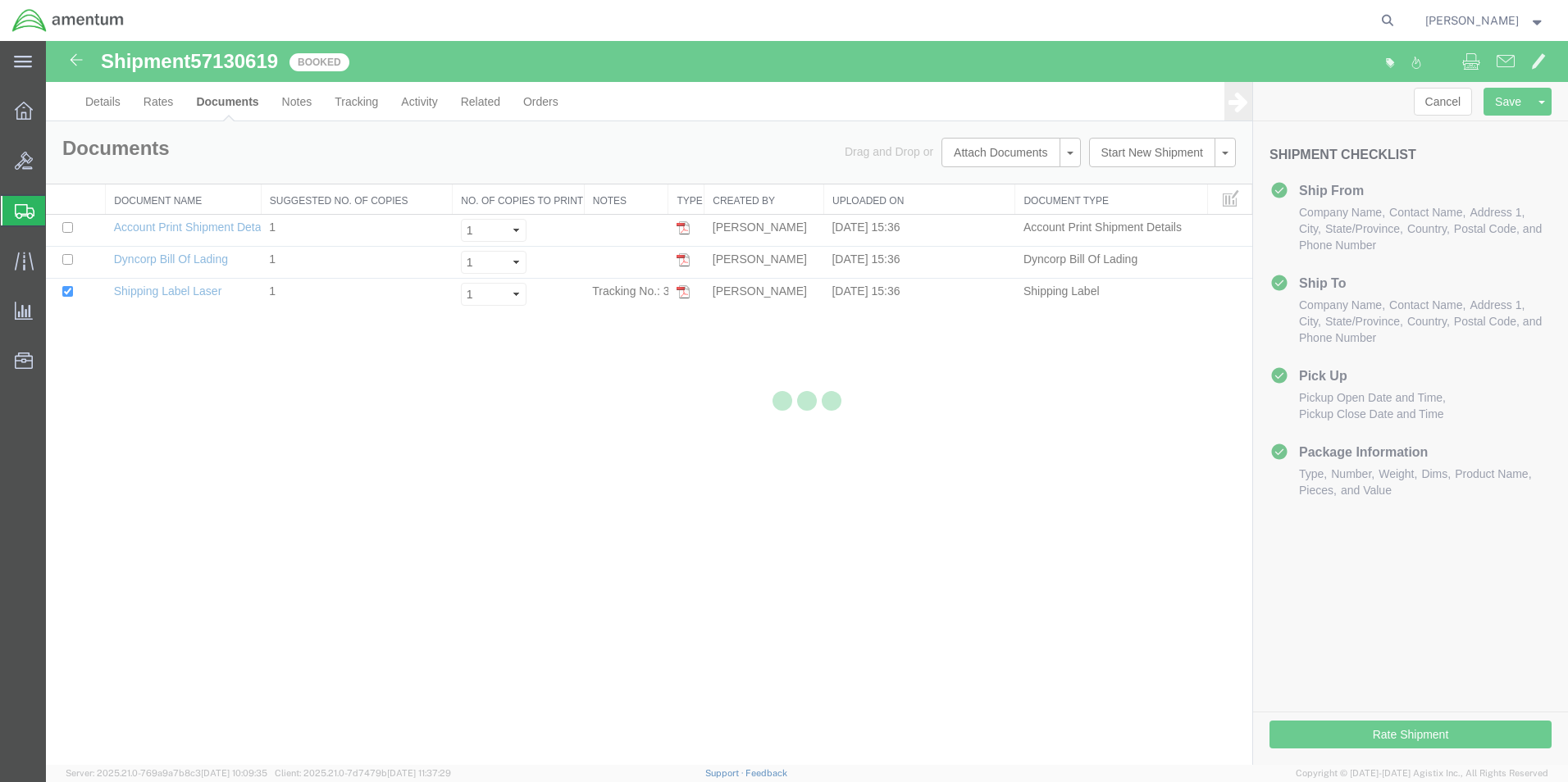
scroll to position [0, 0]
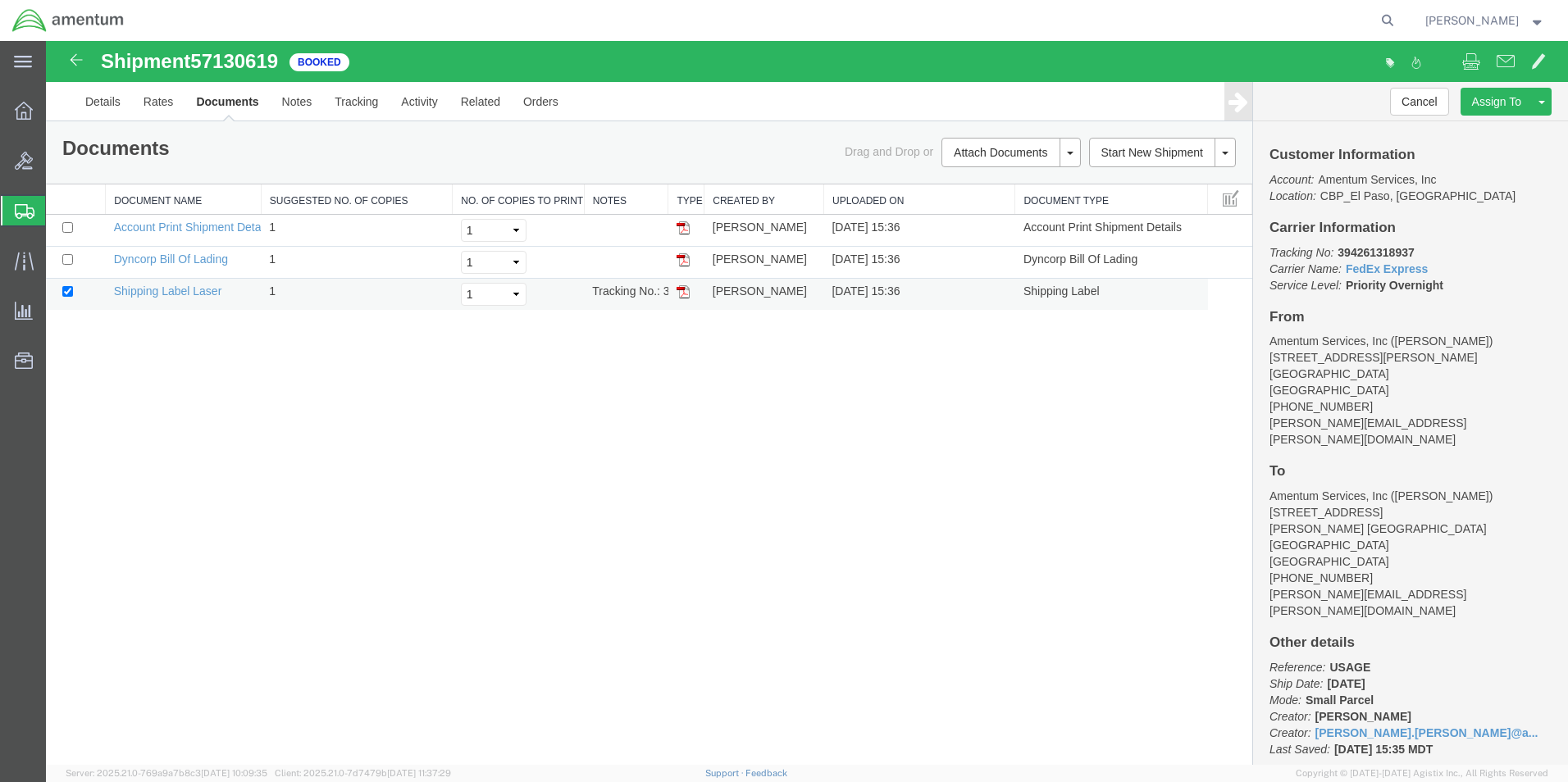
drag, startPoint x: 688, startPoint y: 298, endPoint x: 681, endPoint y: 303, distance: 8.6
click at [688, 298] on img at bounding box center [682, 291] width 13 height 13
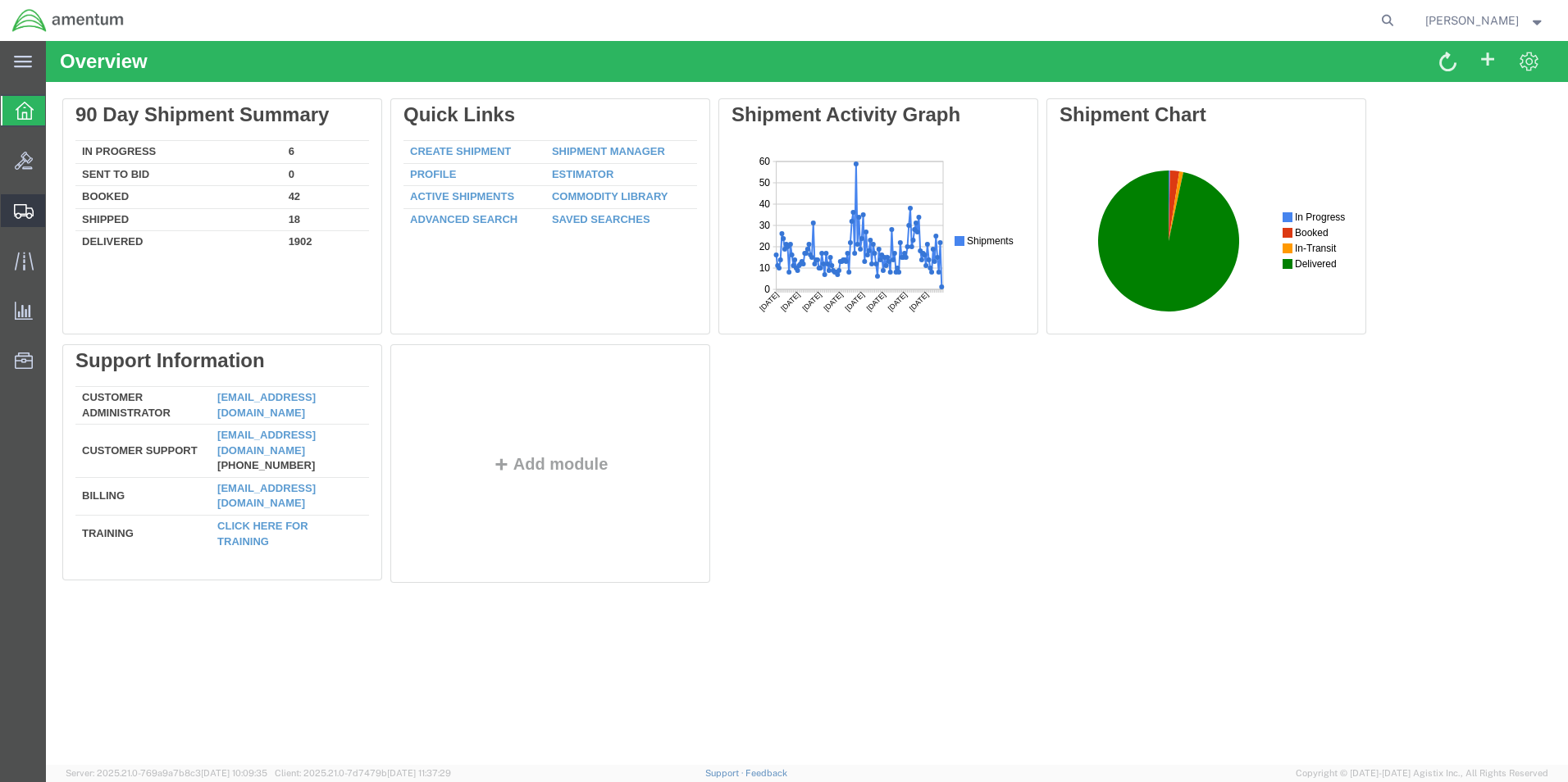
click at [0, 0] on span "Create from Template" at bounding box center [0, 0] width 0 height 0
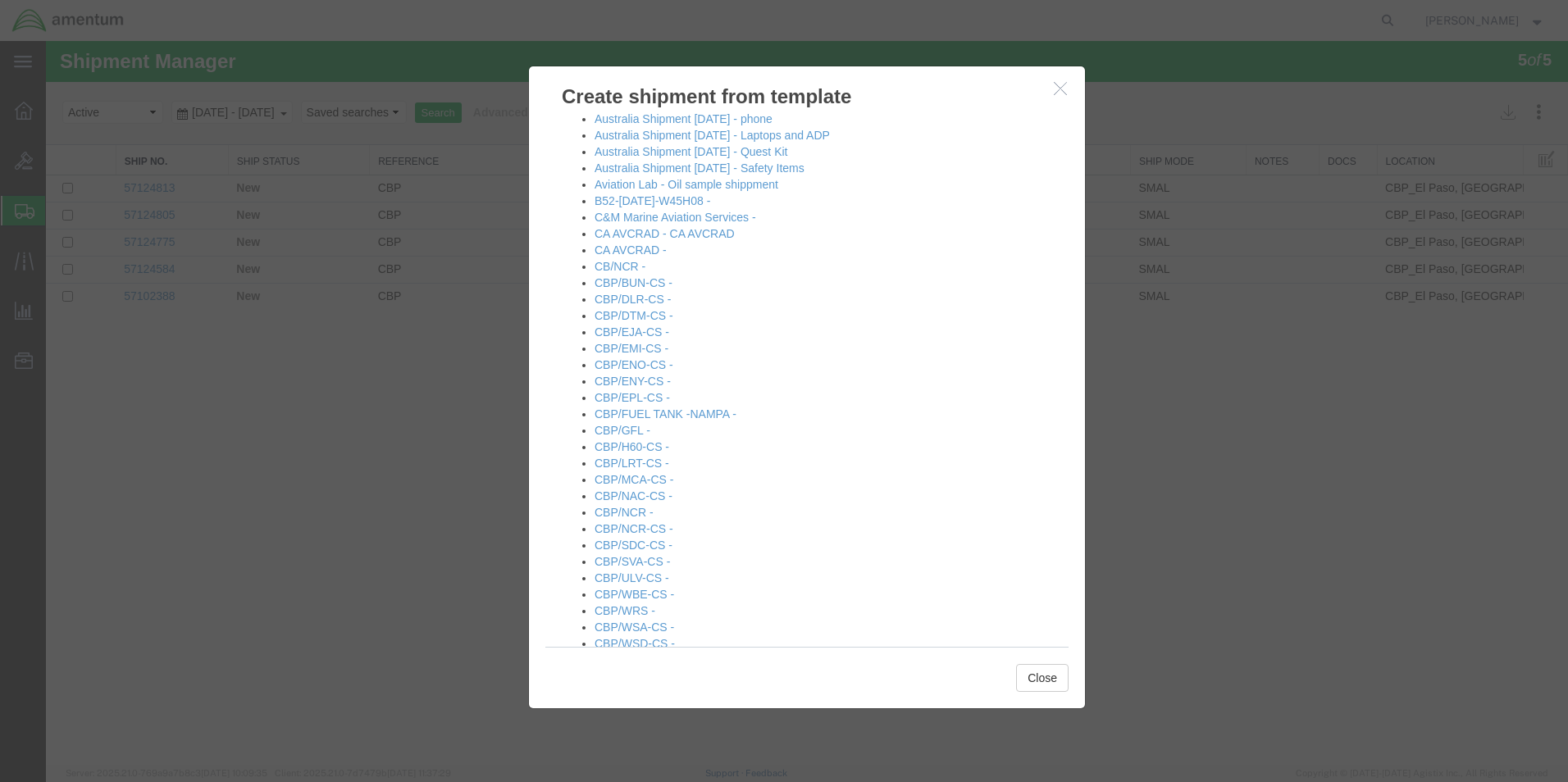
scroll to position [410, 0]
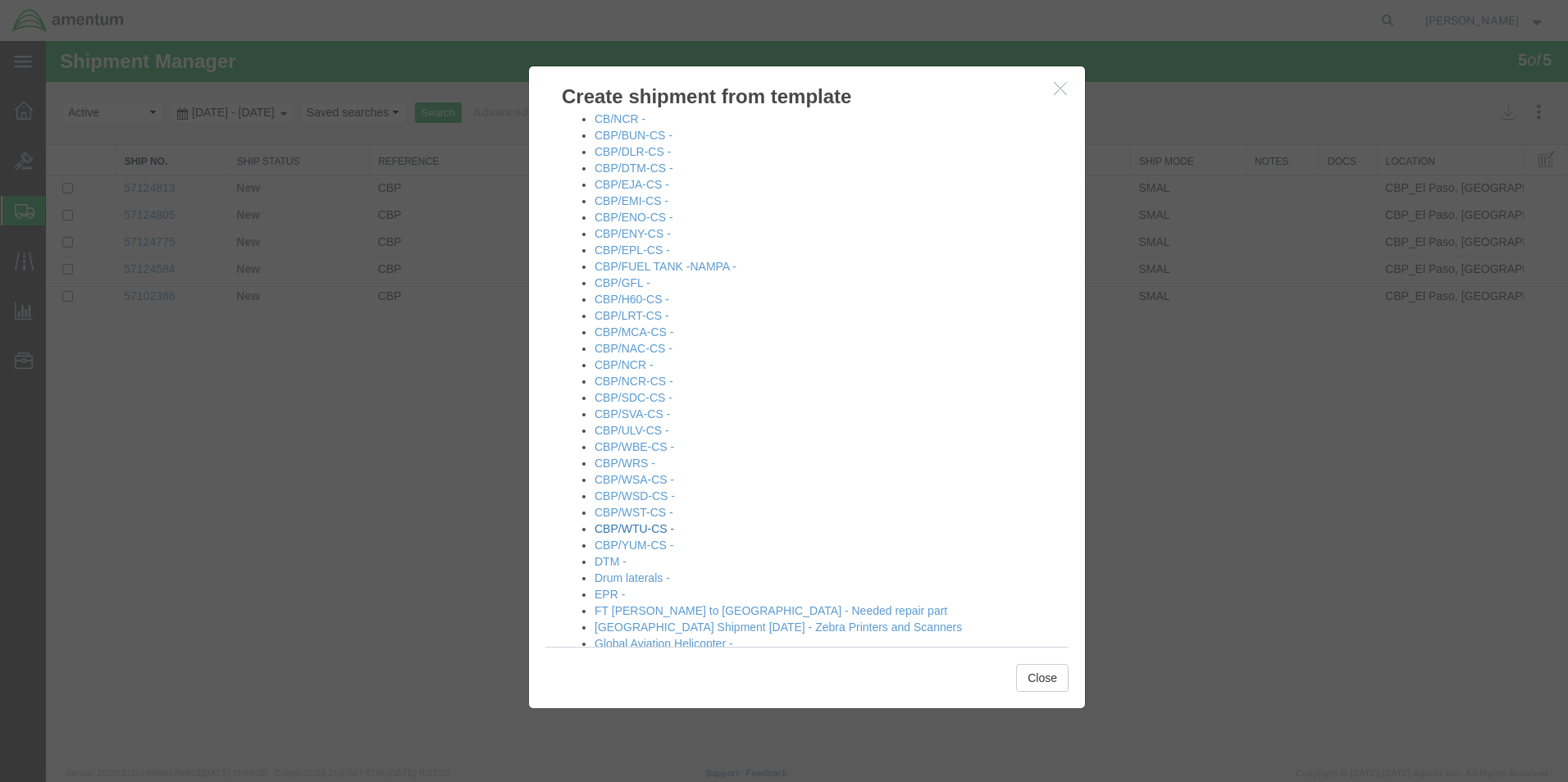
click at [647, 528] on link "CBP/WTU-CS -" at bounding box center [635, 529] width 79 height 13
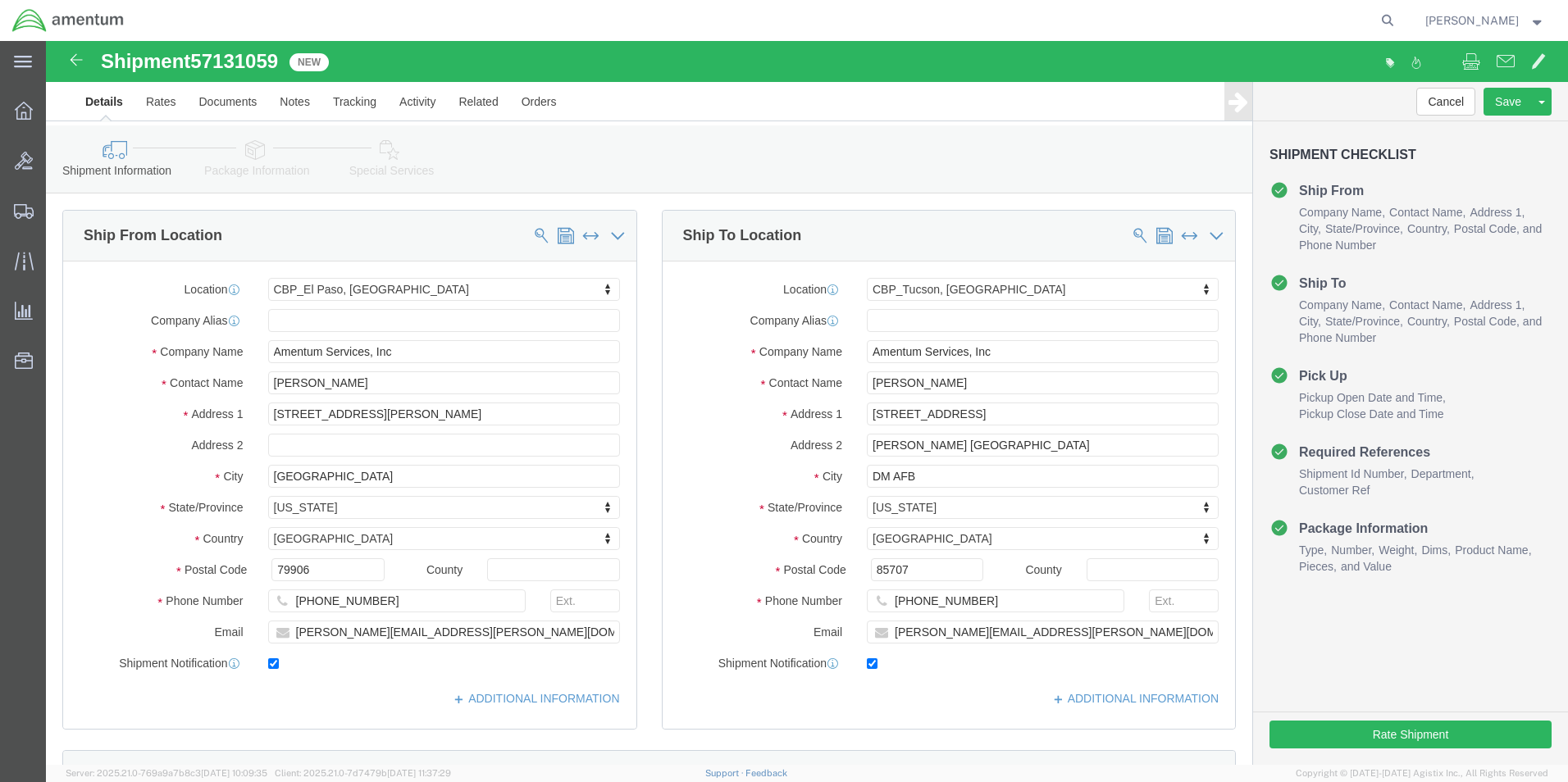
select select "49831"
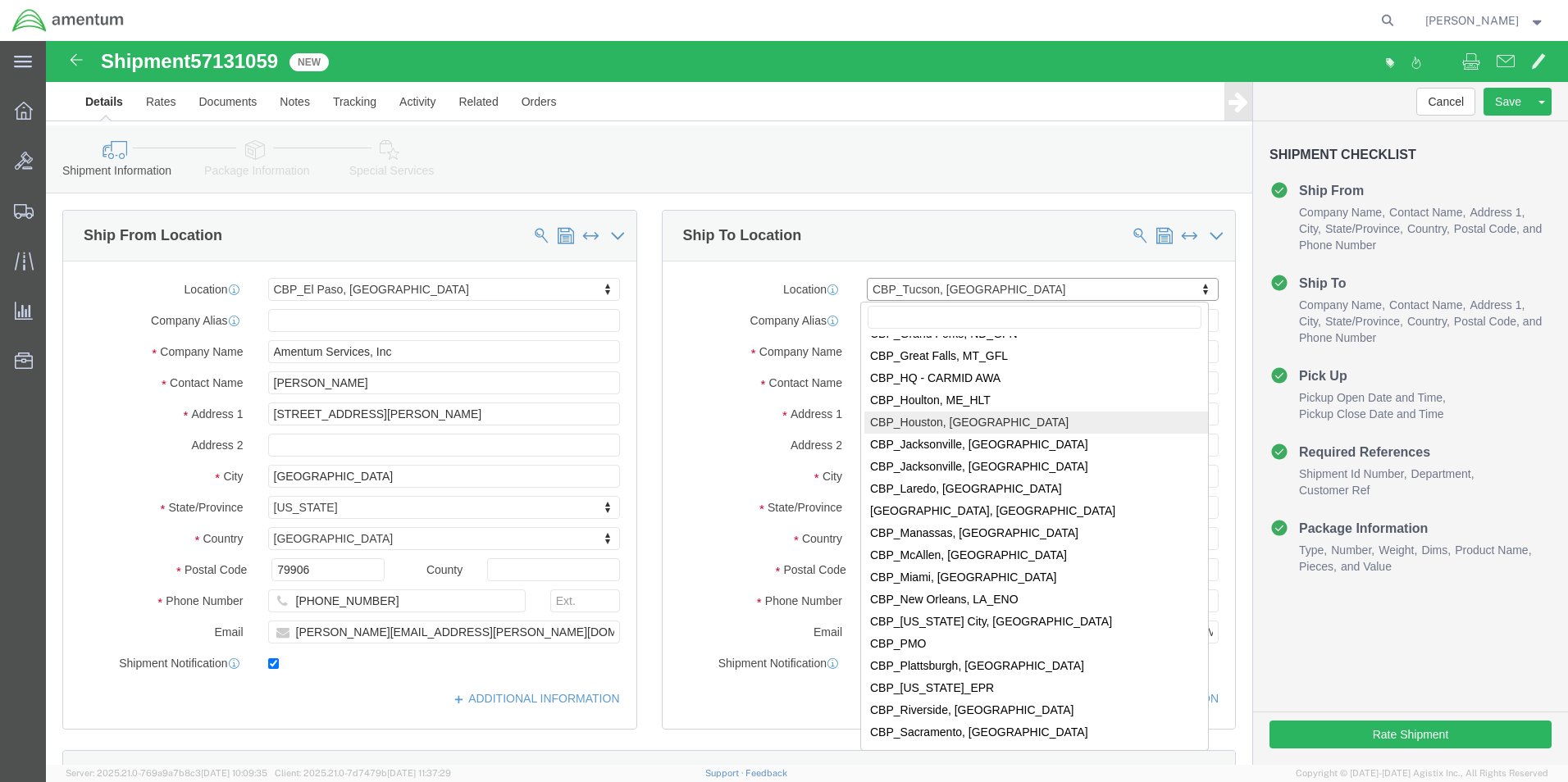
scroll to position [3207, 0]
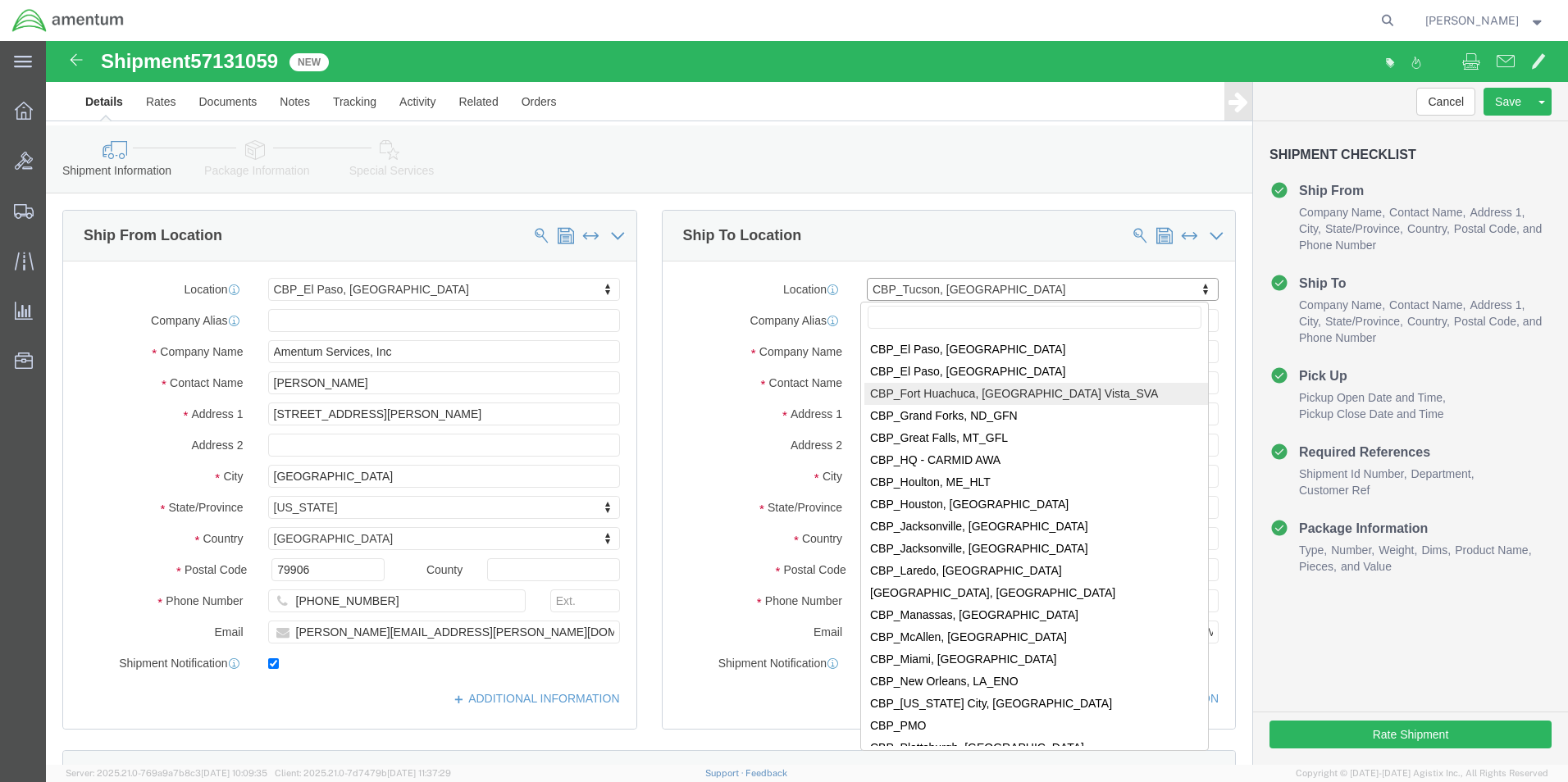
select select "49948"
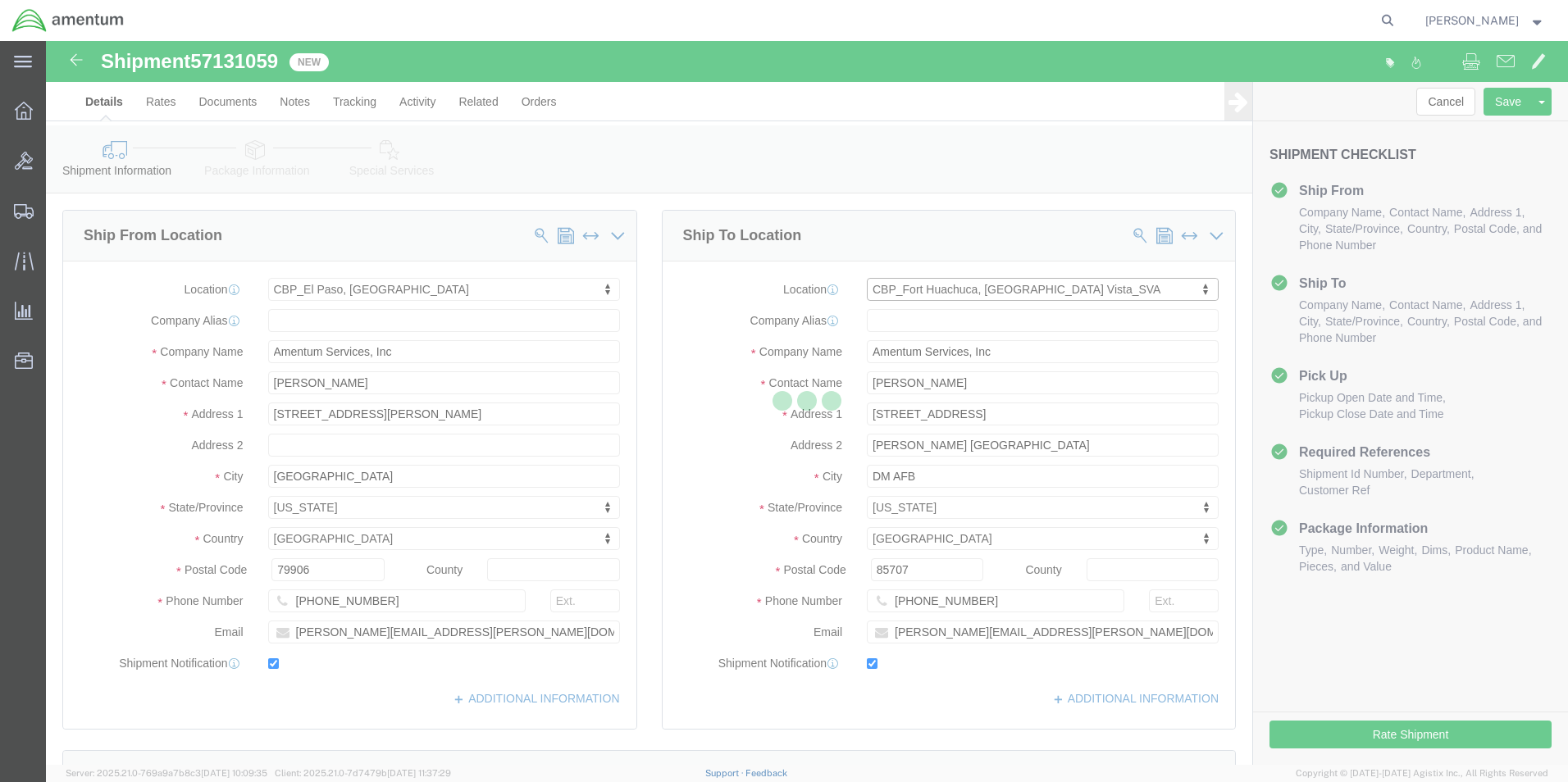
type input "Christina Gibson"
type input "2400 Gerstner Rd, Bldg 91081A"
type input "Libby Army Airfield"
type input "Fort Huachuca"
type input "85613"
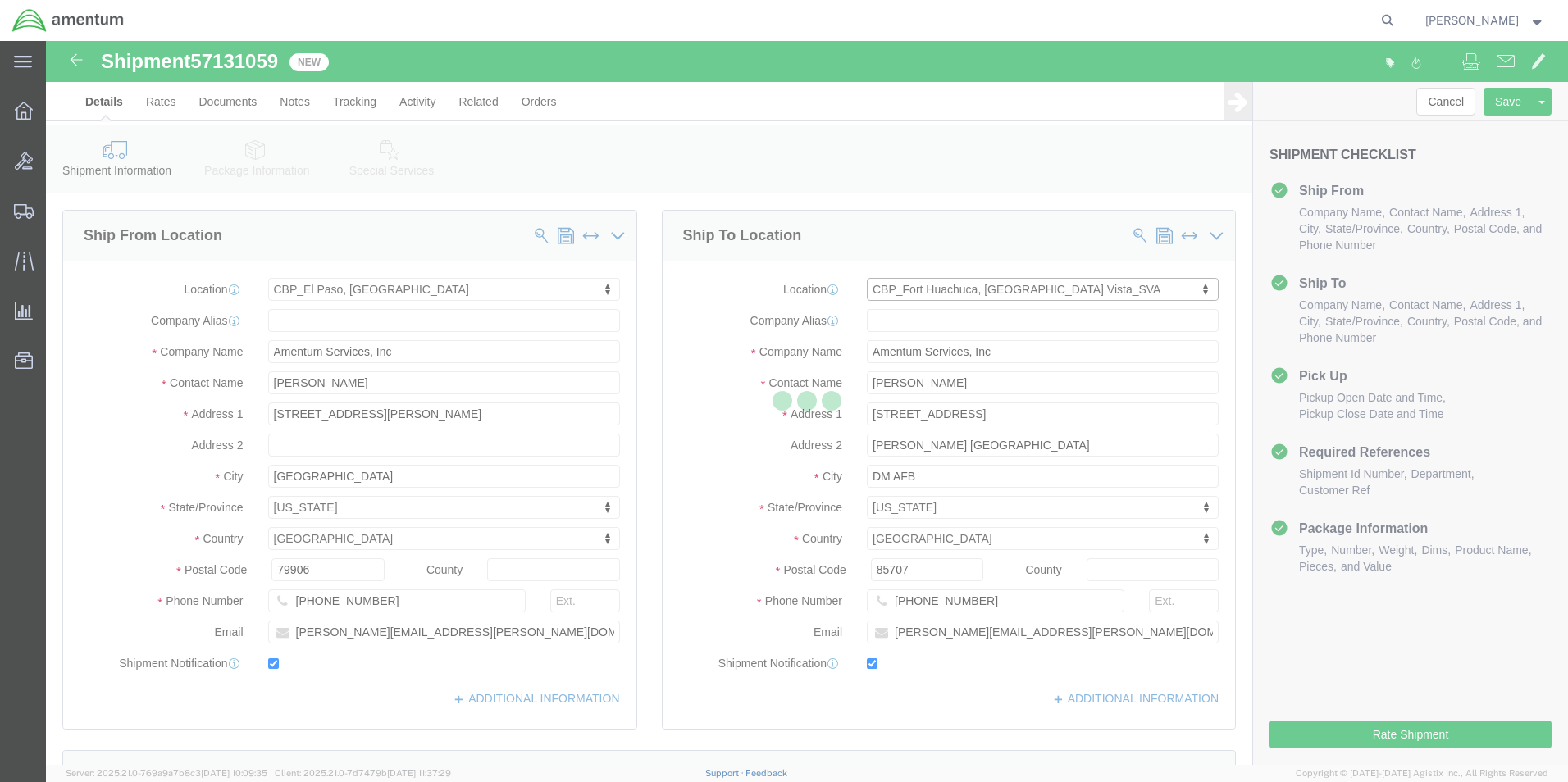
type input "520-584-2616"
type input "christina.m.gibson@associates.cbp.dhs.gov"
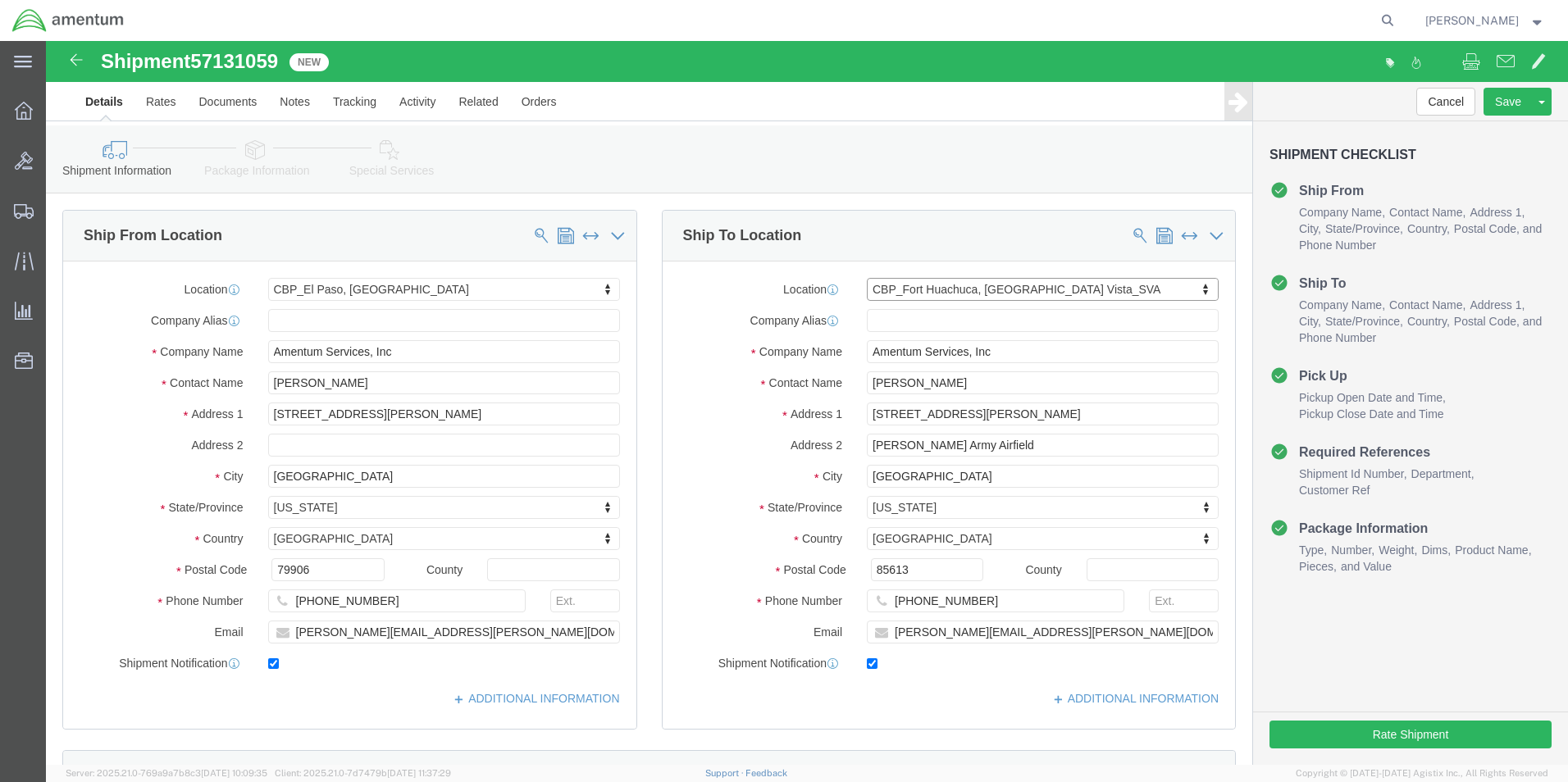
select select "AZ"
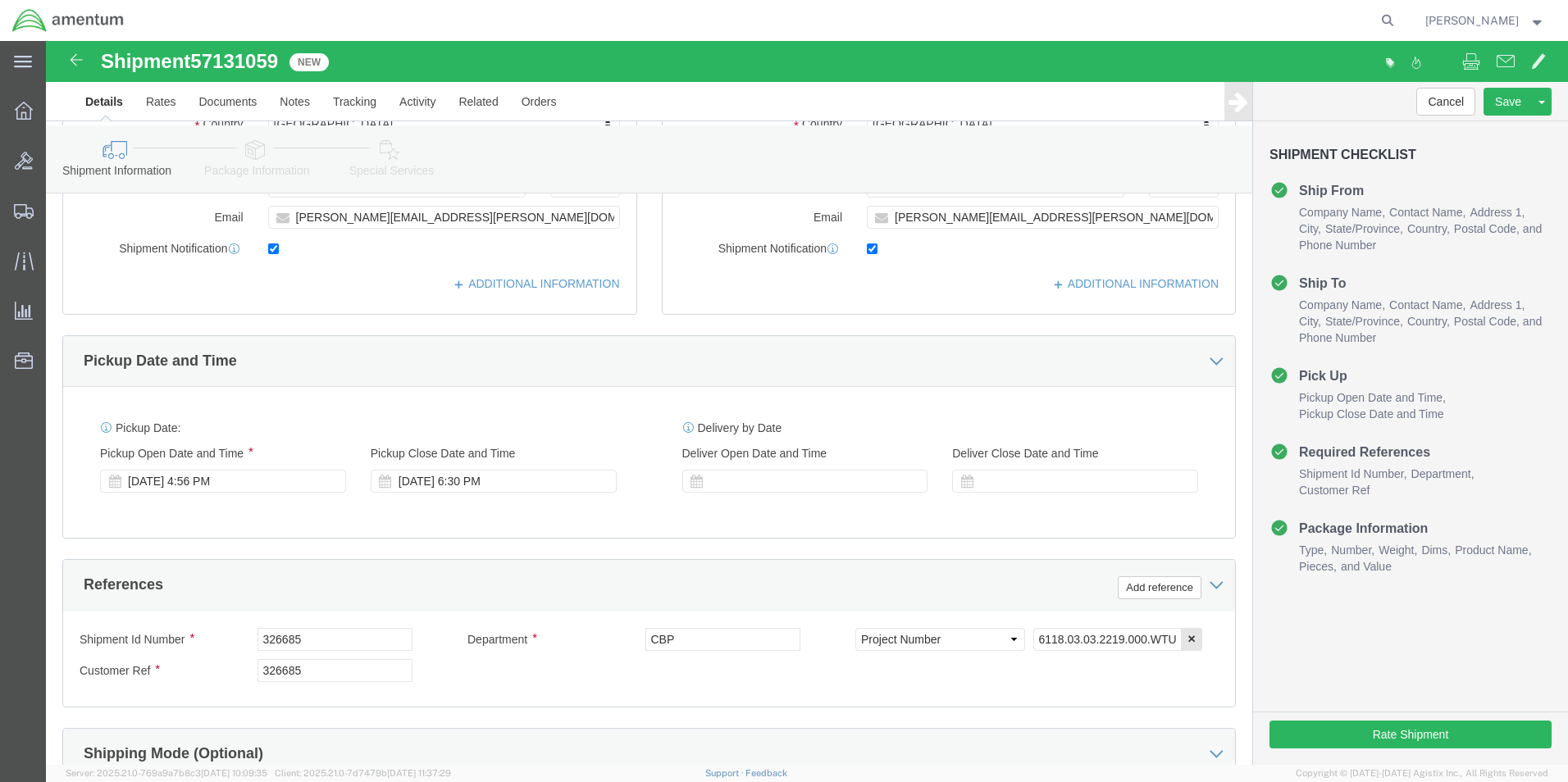
scroll to position [574, 0]
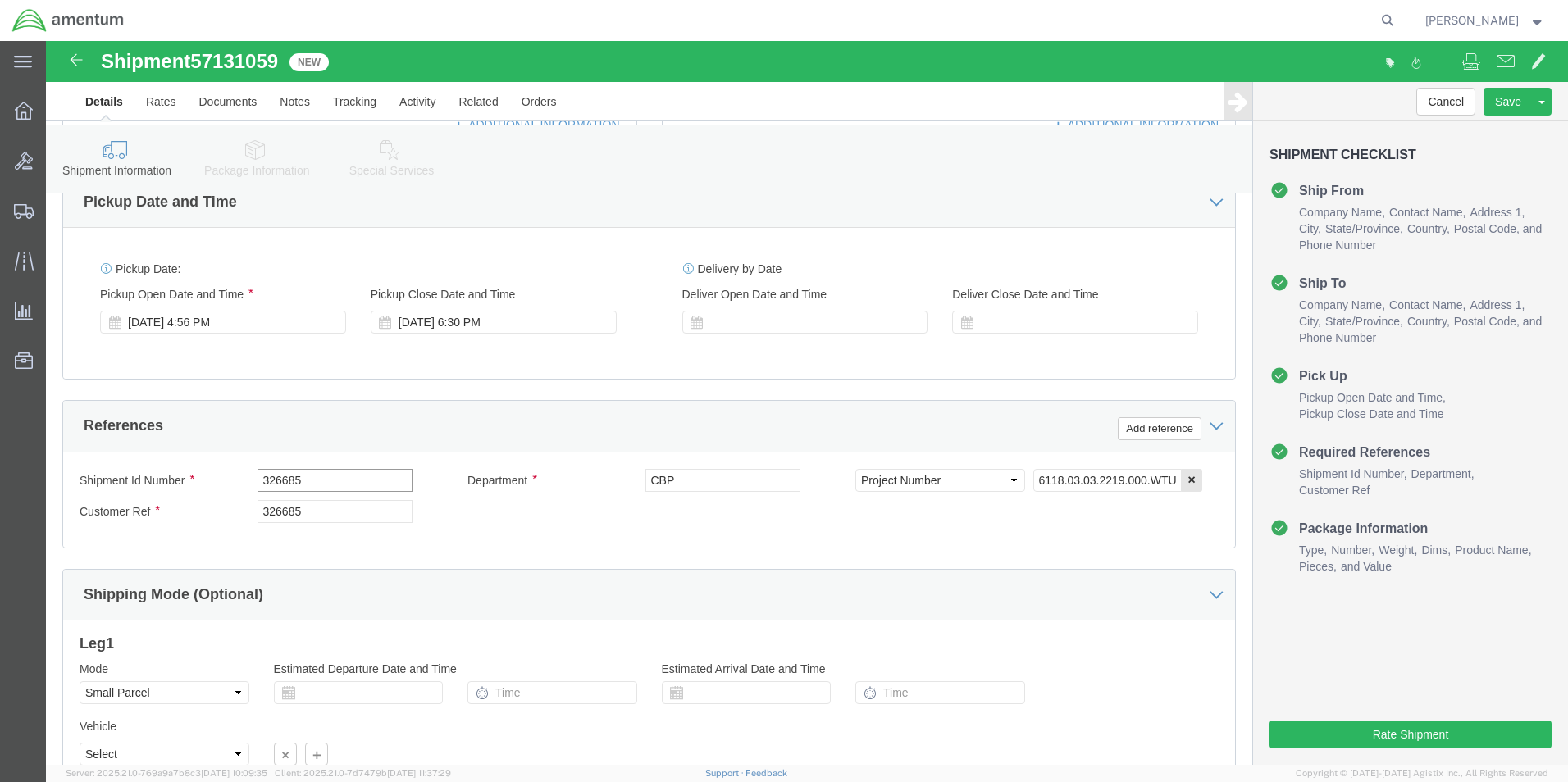
drag, startPoint x: 296, startPoint y: 435, endPoint x: 201, endPoint y: 446, distance: 95.6
click input "326685"
type input "usage"
drag, startPoint x: 260, startPoint y: 470, endPoint x: 113, endPoint y: 453, distance: 148.0
click div "Customer Ref 326685"
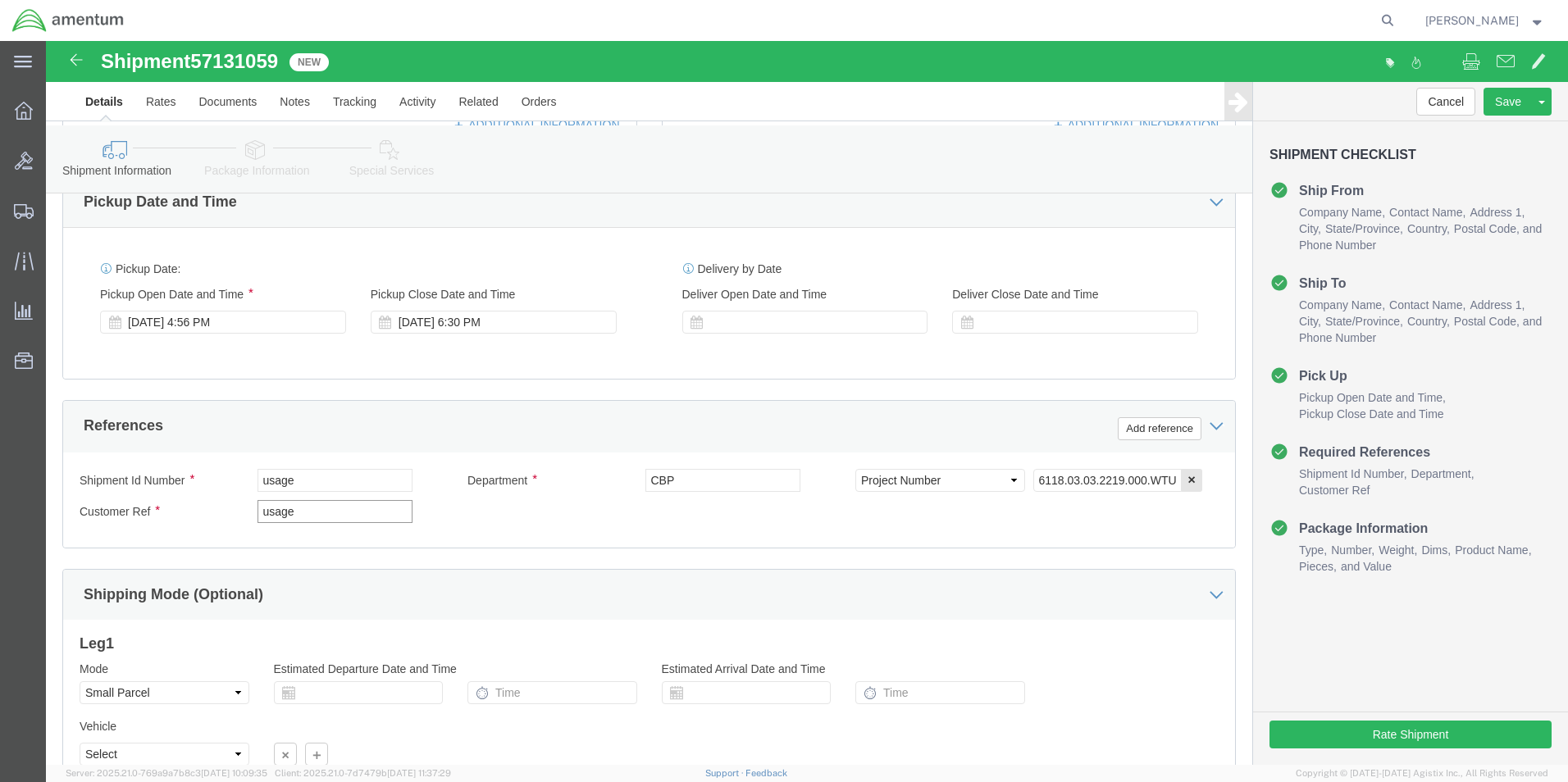
type input "usage"
click input "6118.03.03.2219.000.WTU.0000"
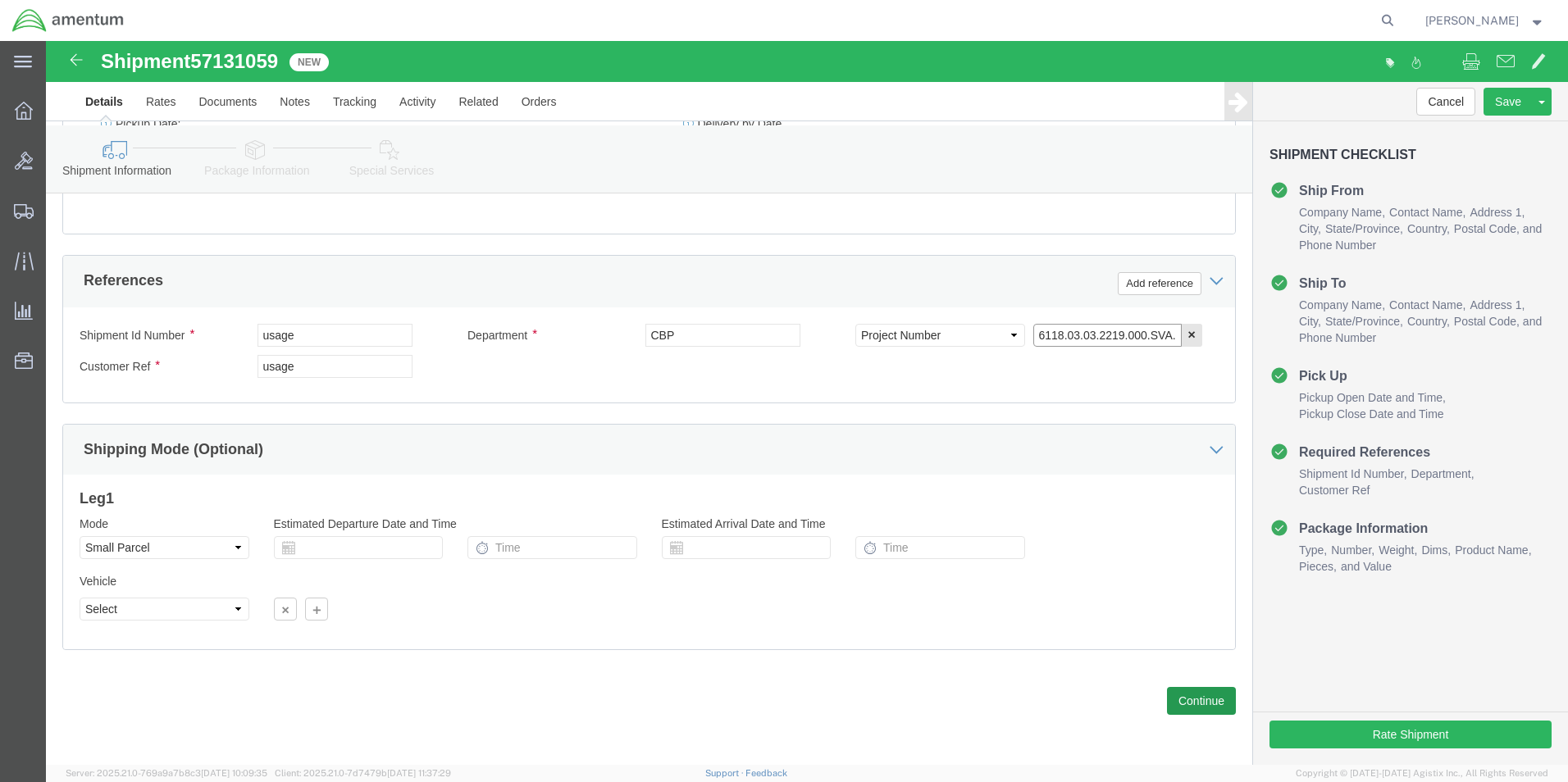
type input "6118.03.03.2219.000.SVA.0000"
click button "Continue"
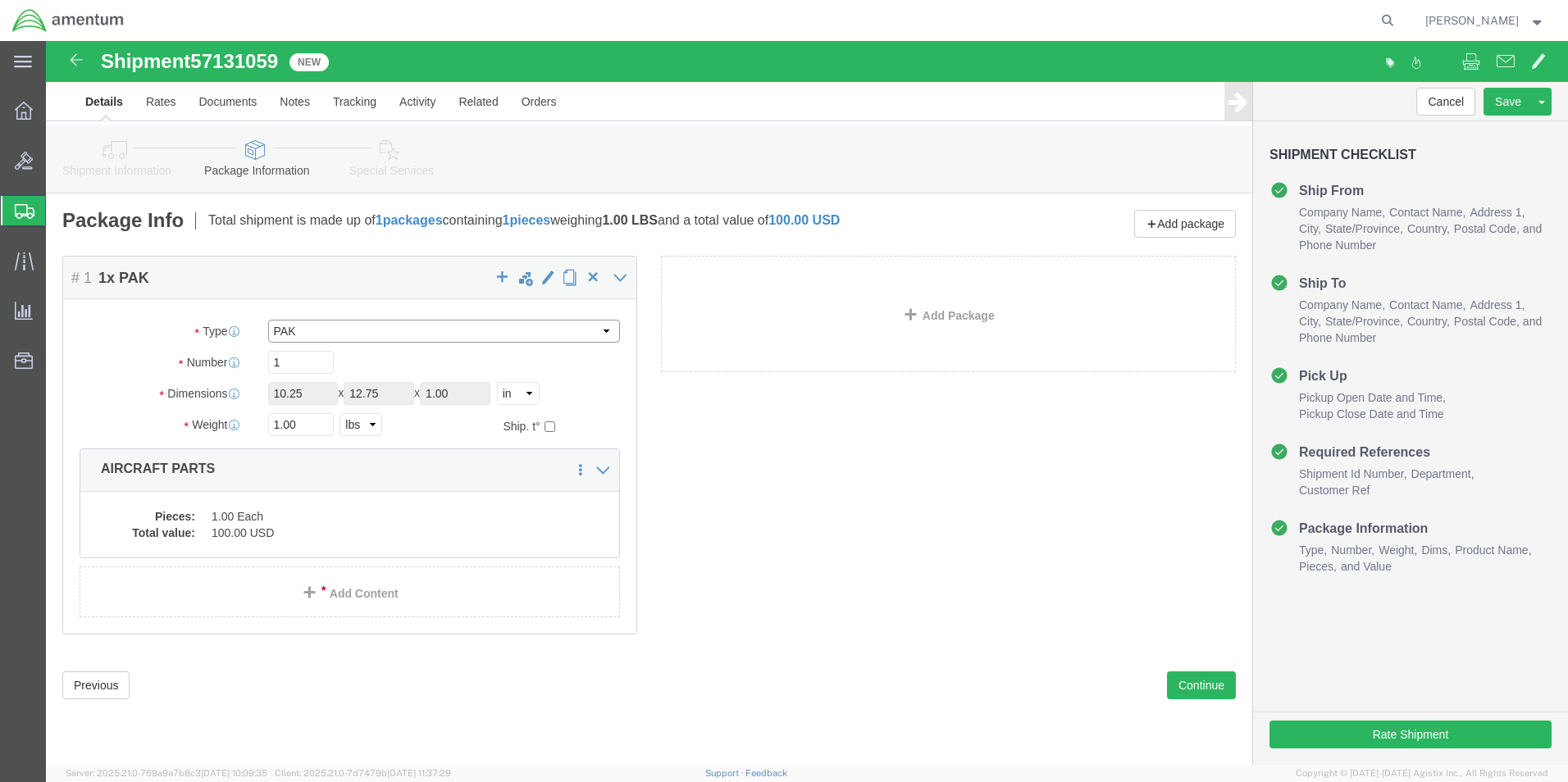
click select "Select Bale(s) Basket(s) Bolt(s) Bottle(s) Buckets Bulk Bundle(s) Can(s) Cardbo…"
select select "ENV"
click select "Select Bale(s) Basket(s) Bolt(s) Bottle(s) Buckets Bulk Bundle(s) Can(s) Cardbo…"
type input "9.50"
type input "12.50"
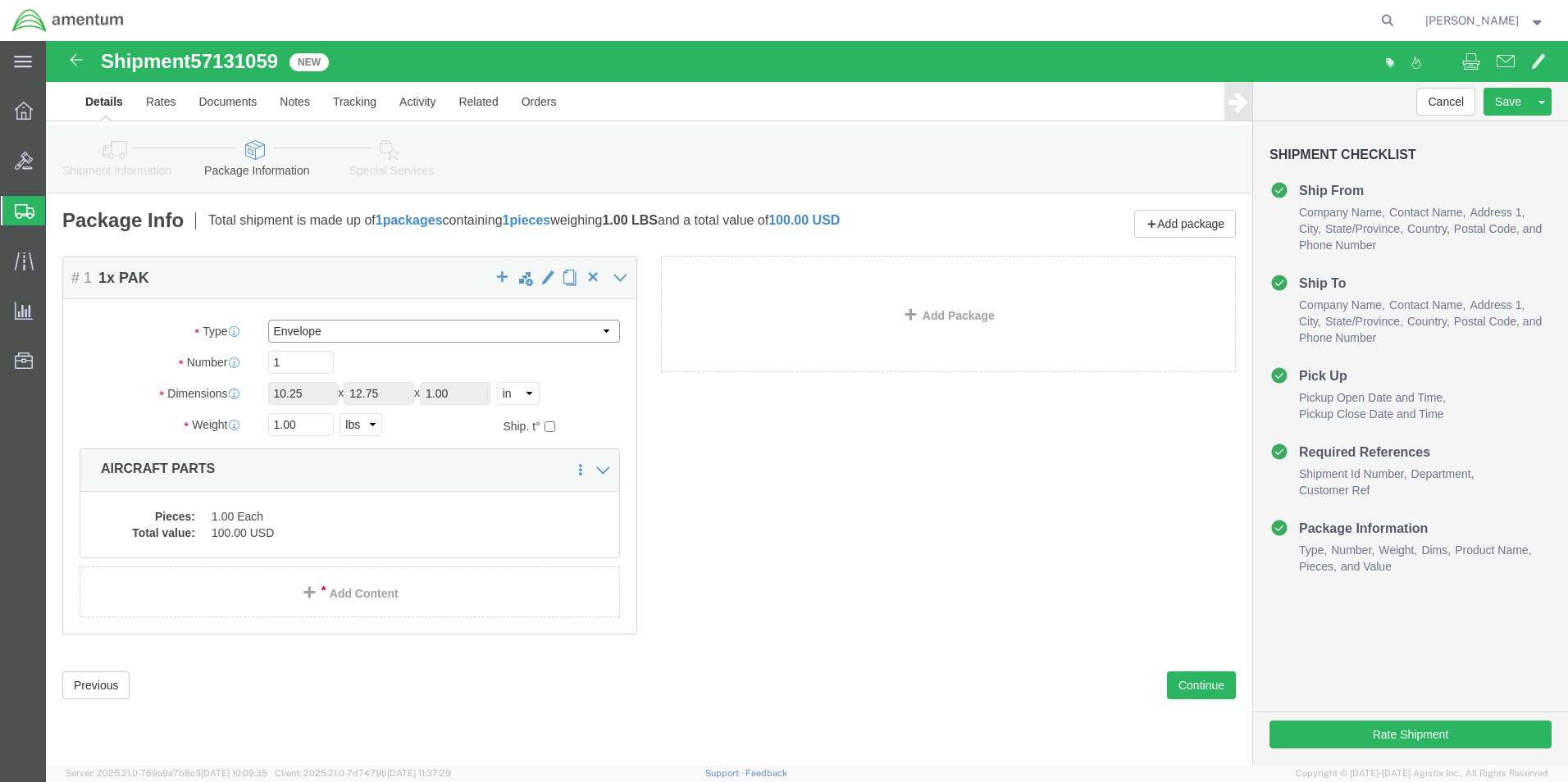
type input "0.25"
type input "1"
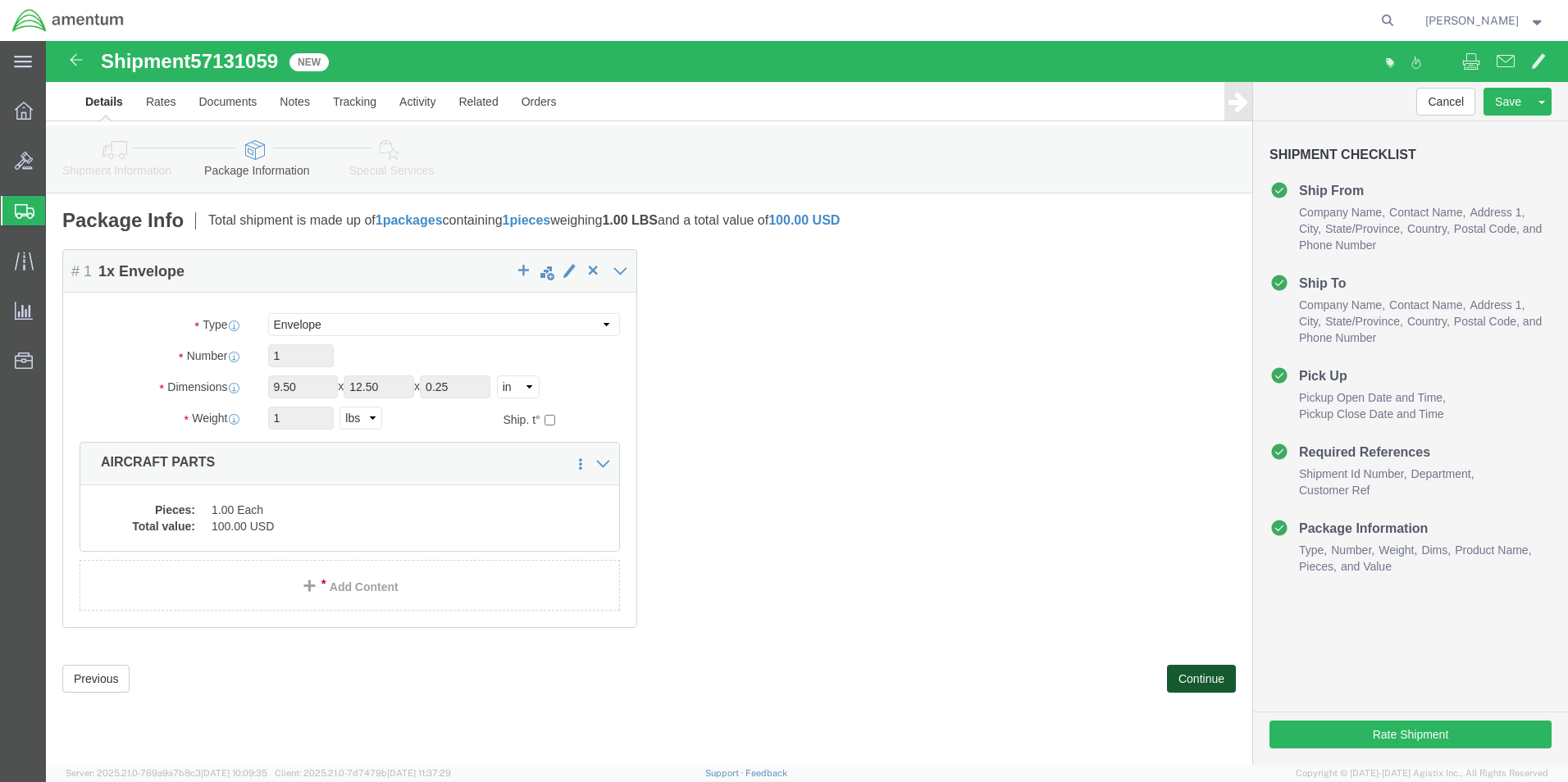
click button "Continue"
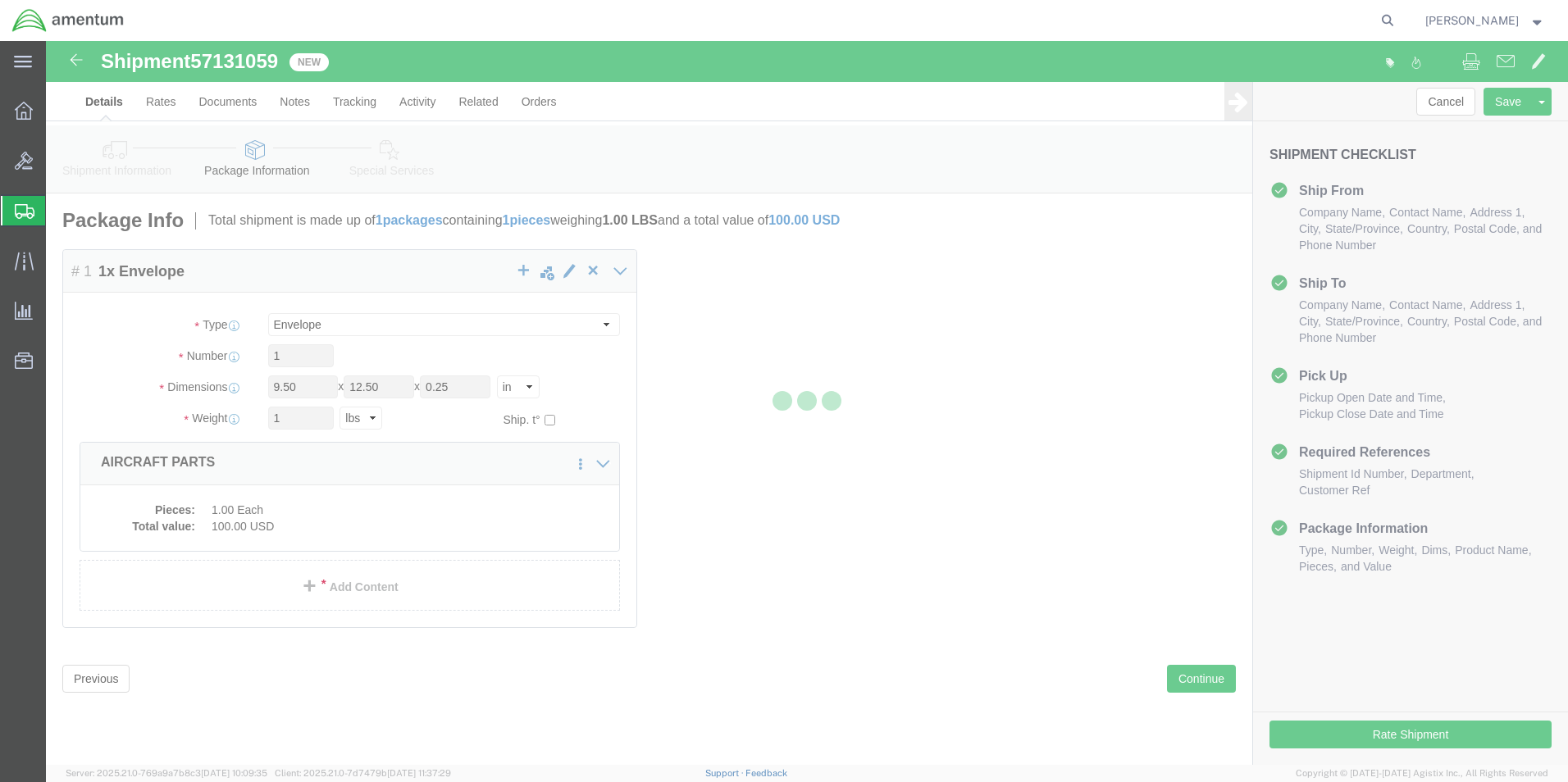
select select
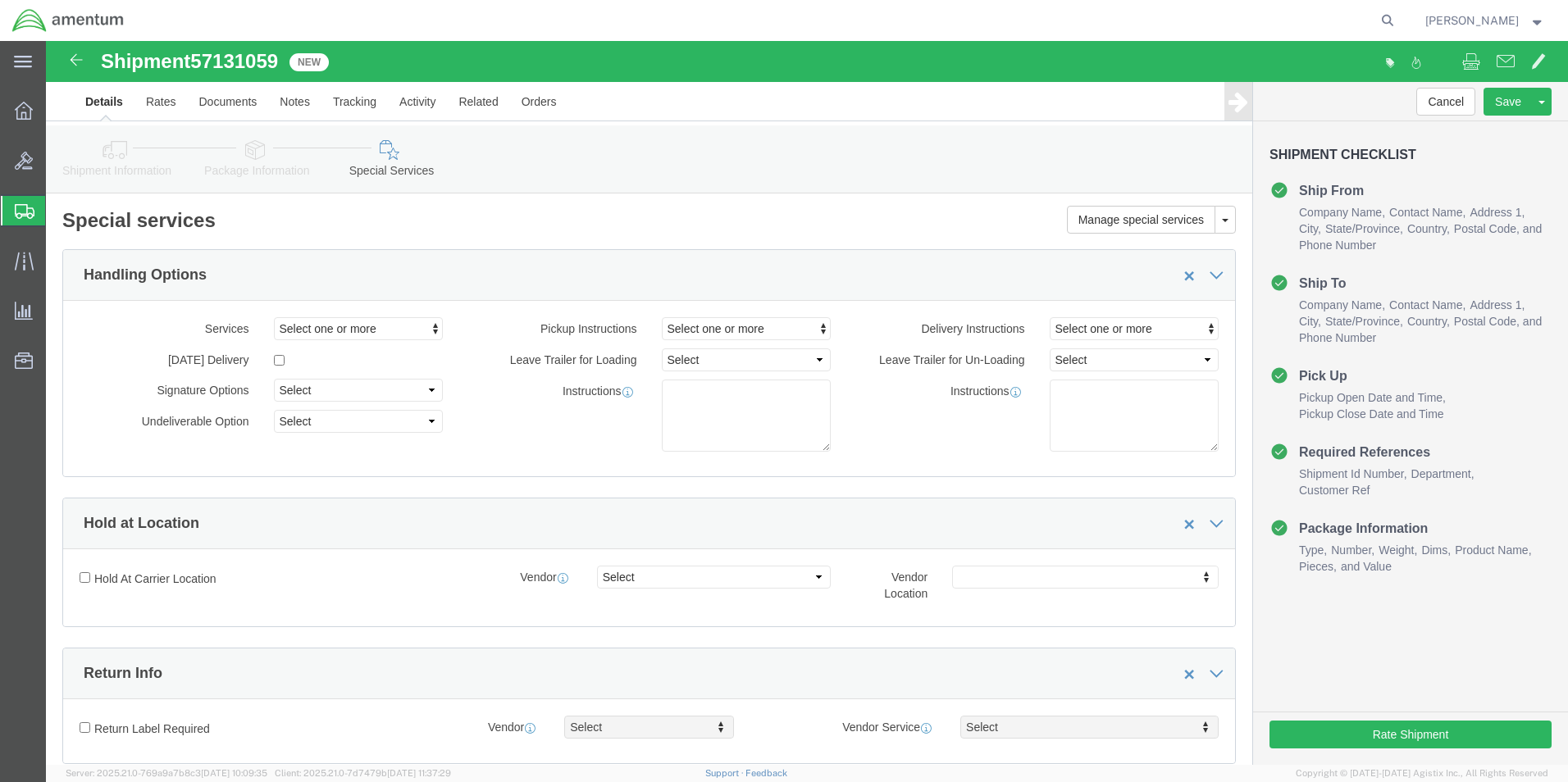
select select "DEPARTMENT"
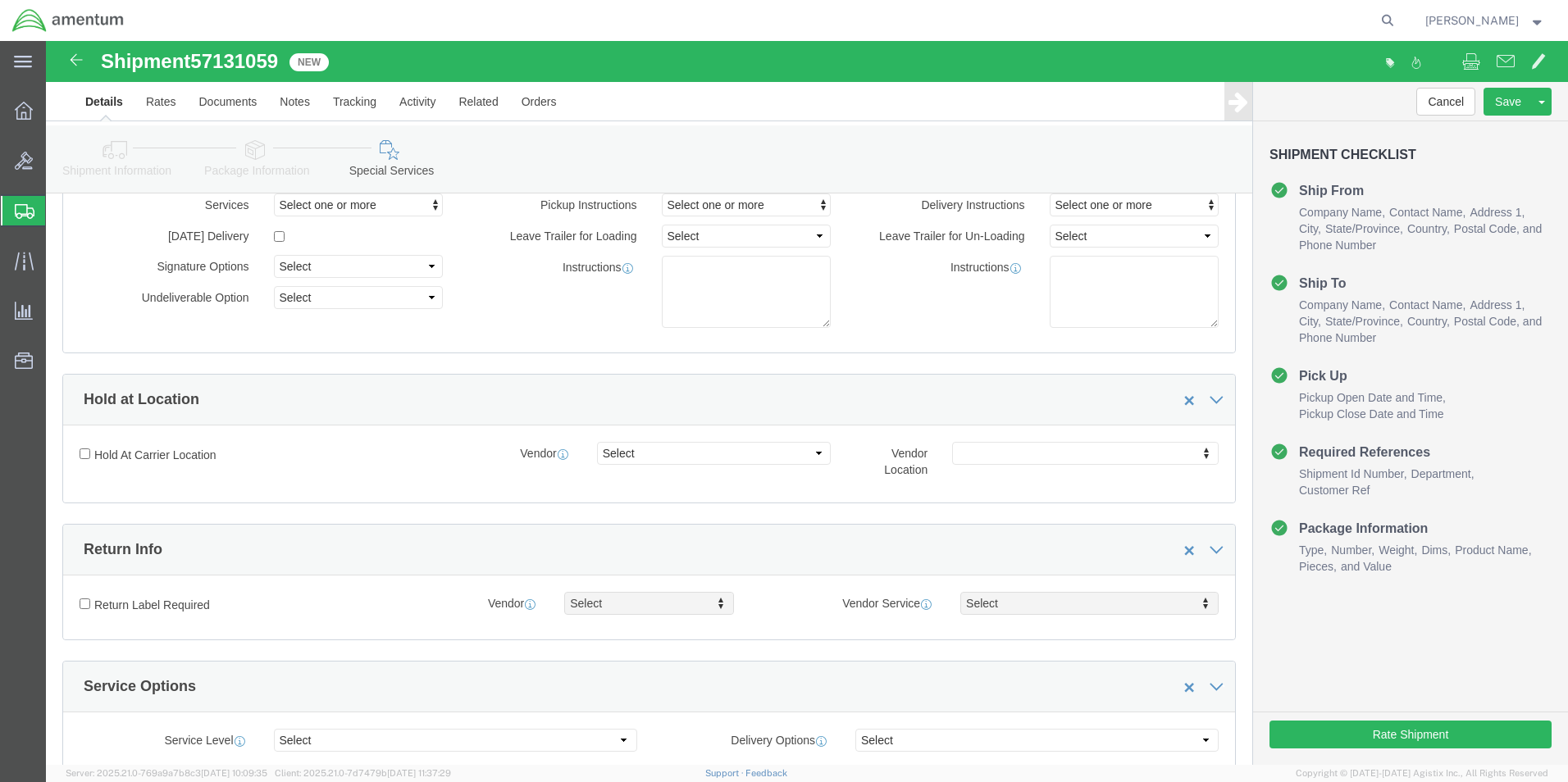
scroll to position [82, 0]
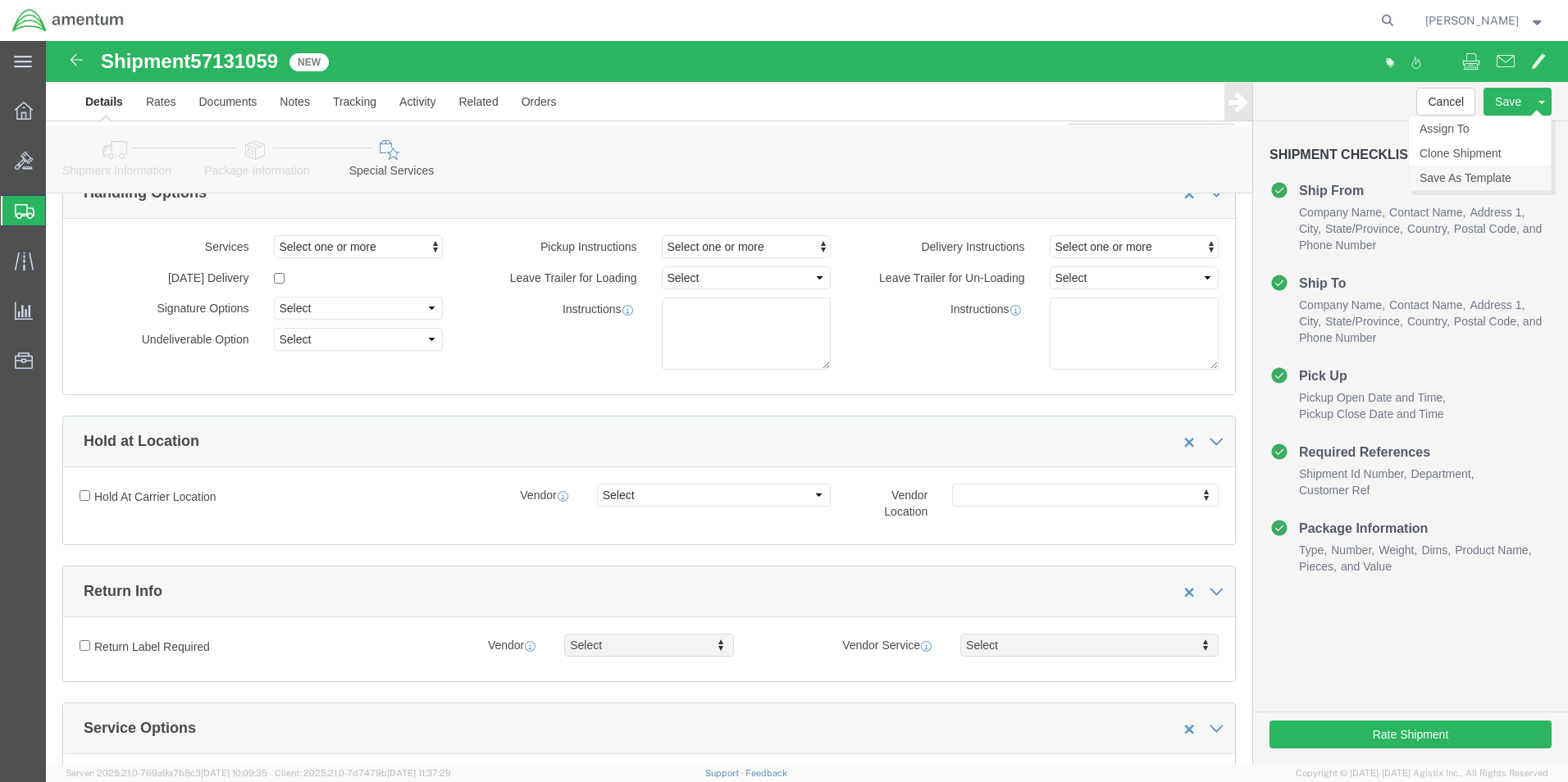
click link "Save As Template"
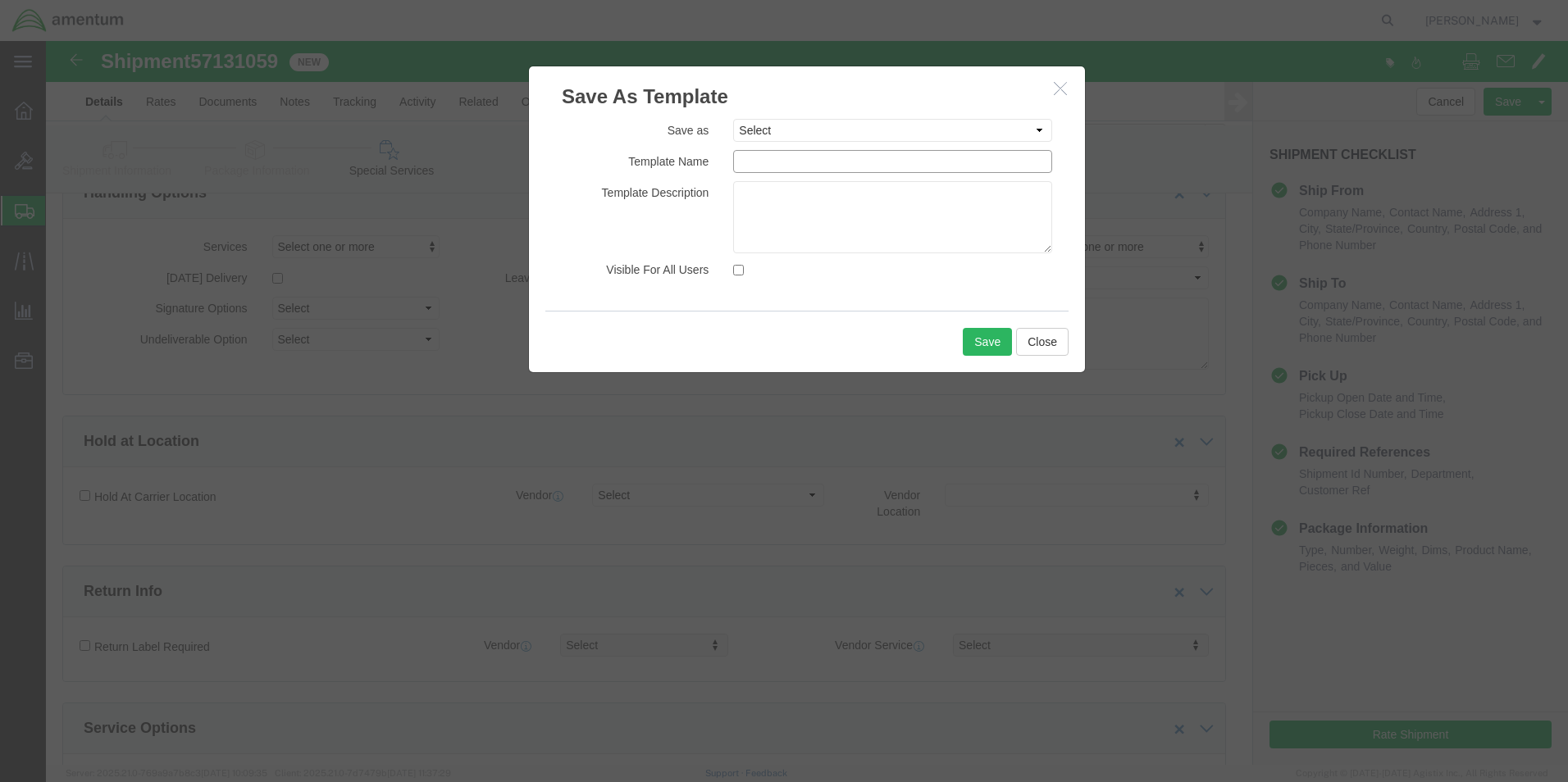
click input "text"
type input "CBP/SVA"
click button "Save"
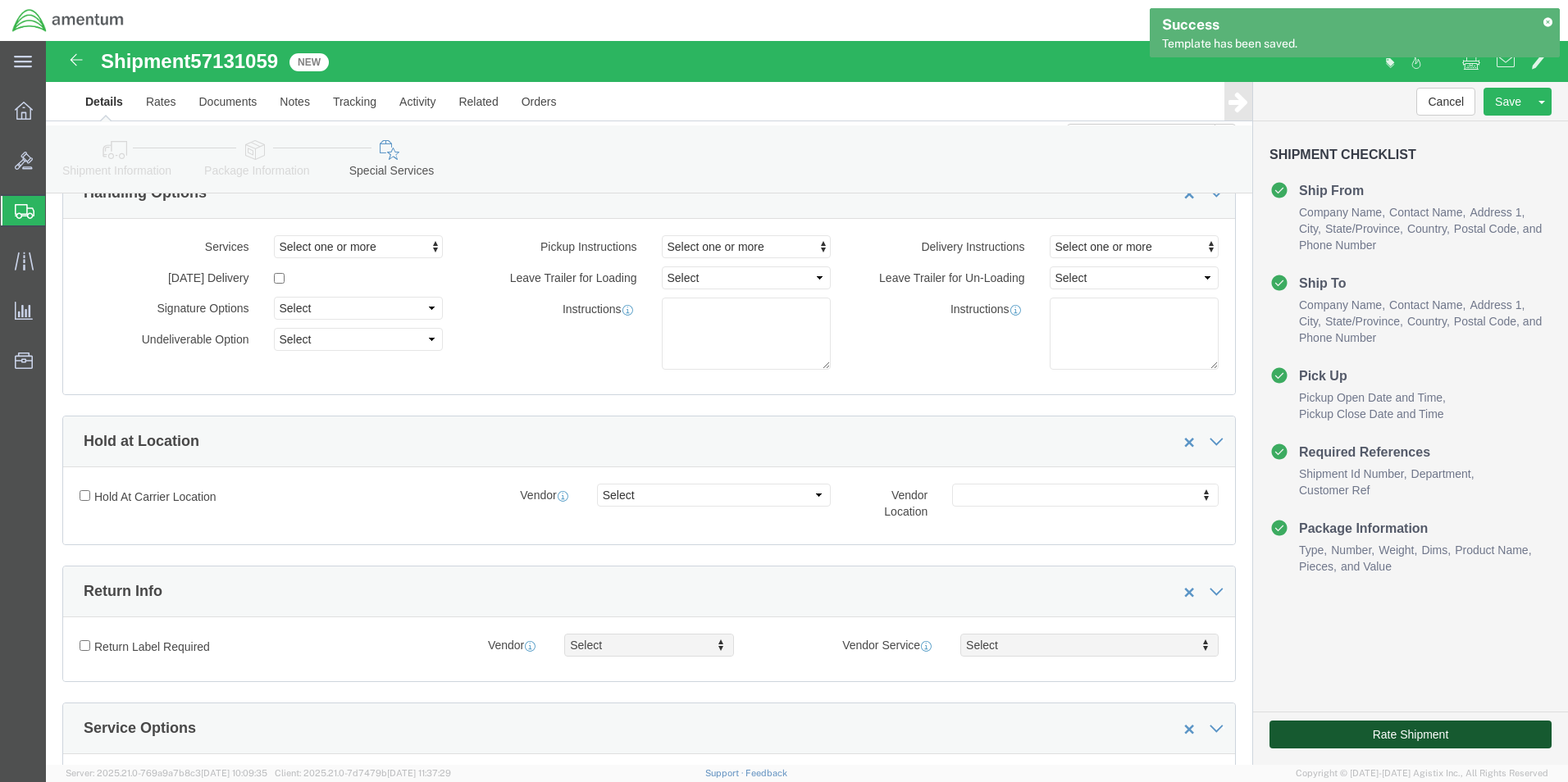
click button "Rate Shipment"
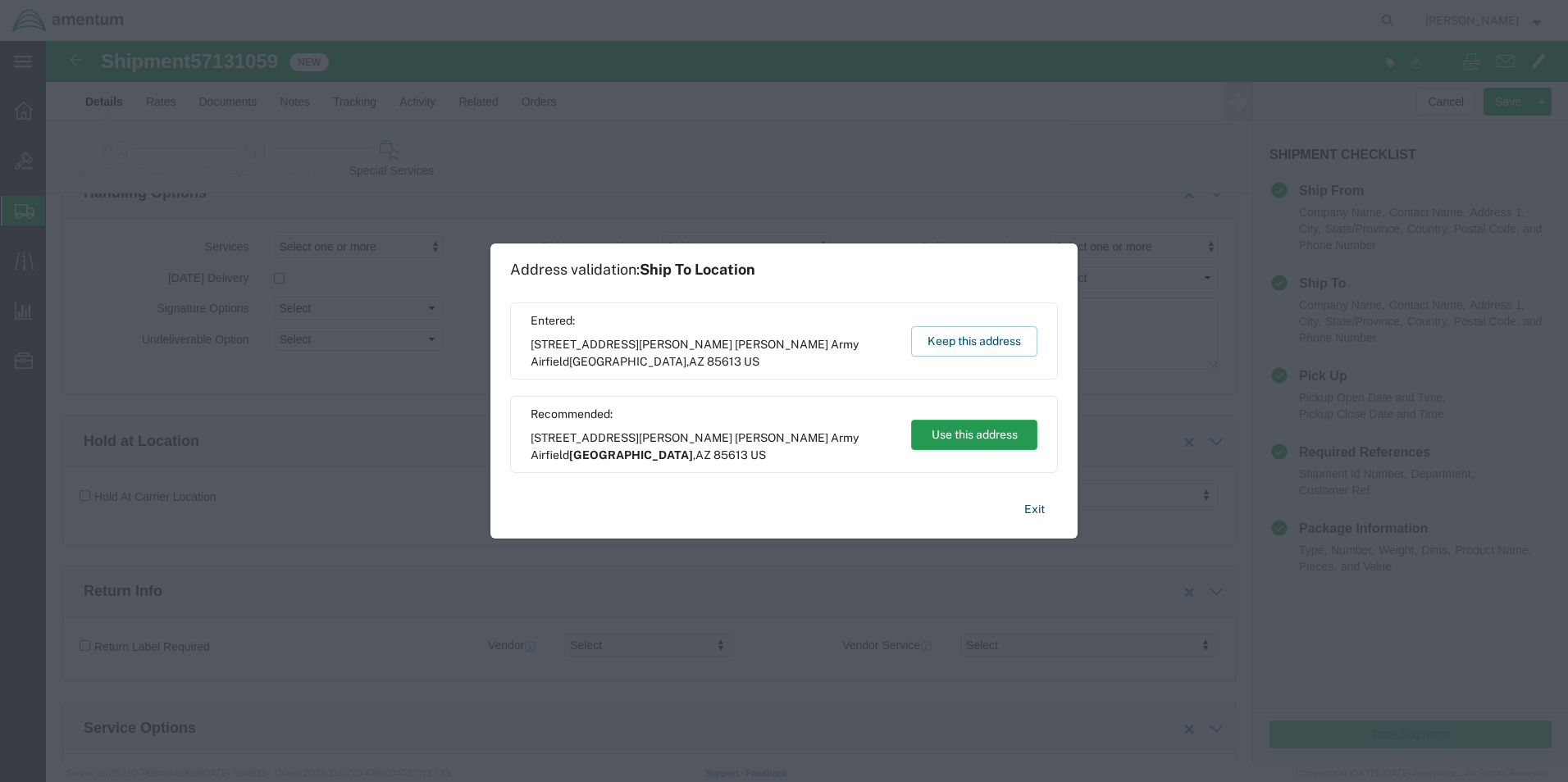
click at [949, 427] on button "Use this address" at bounding box center [974, 435] width 127 height 31
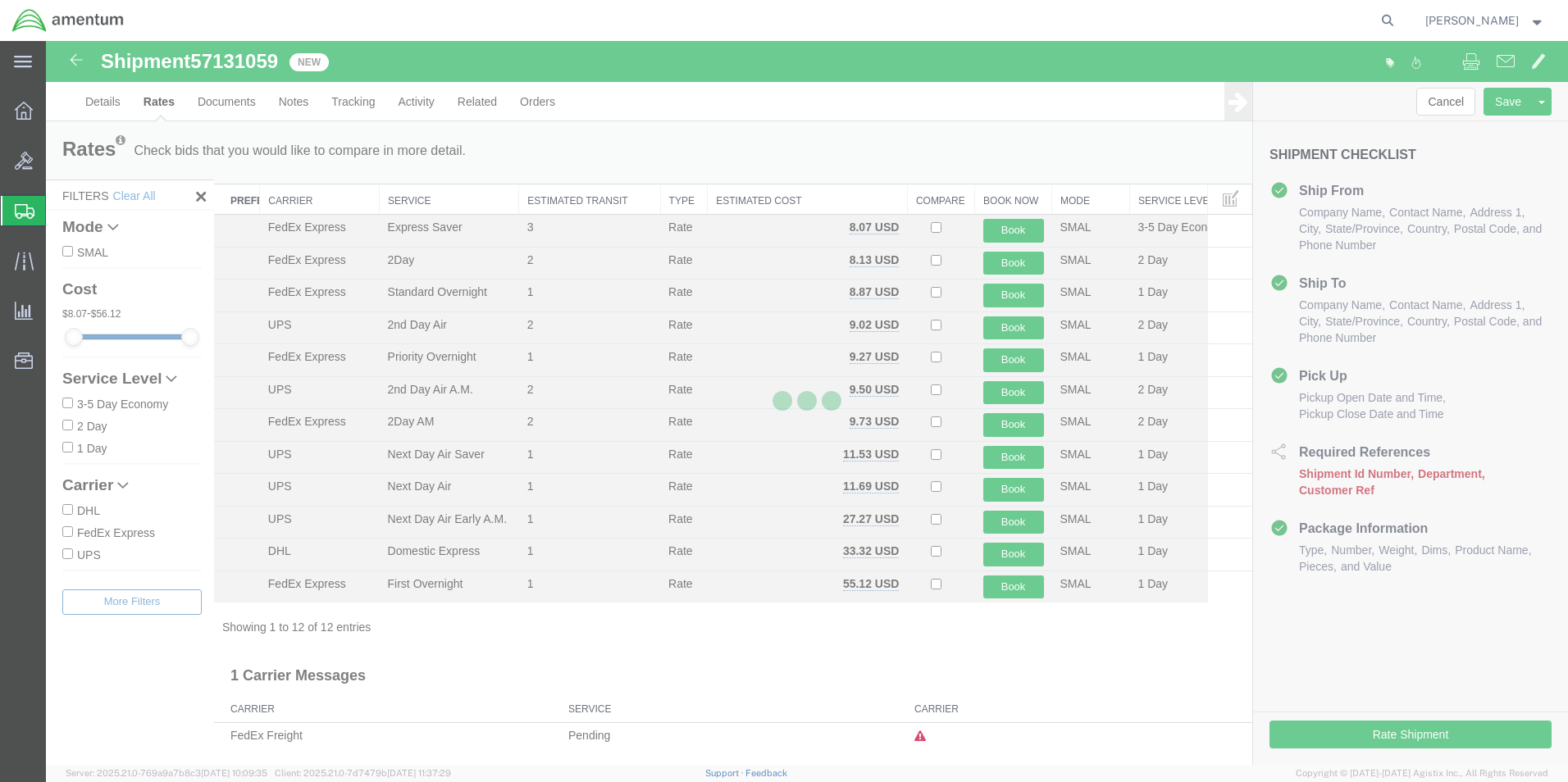
scroll to position [0, 0]
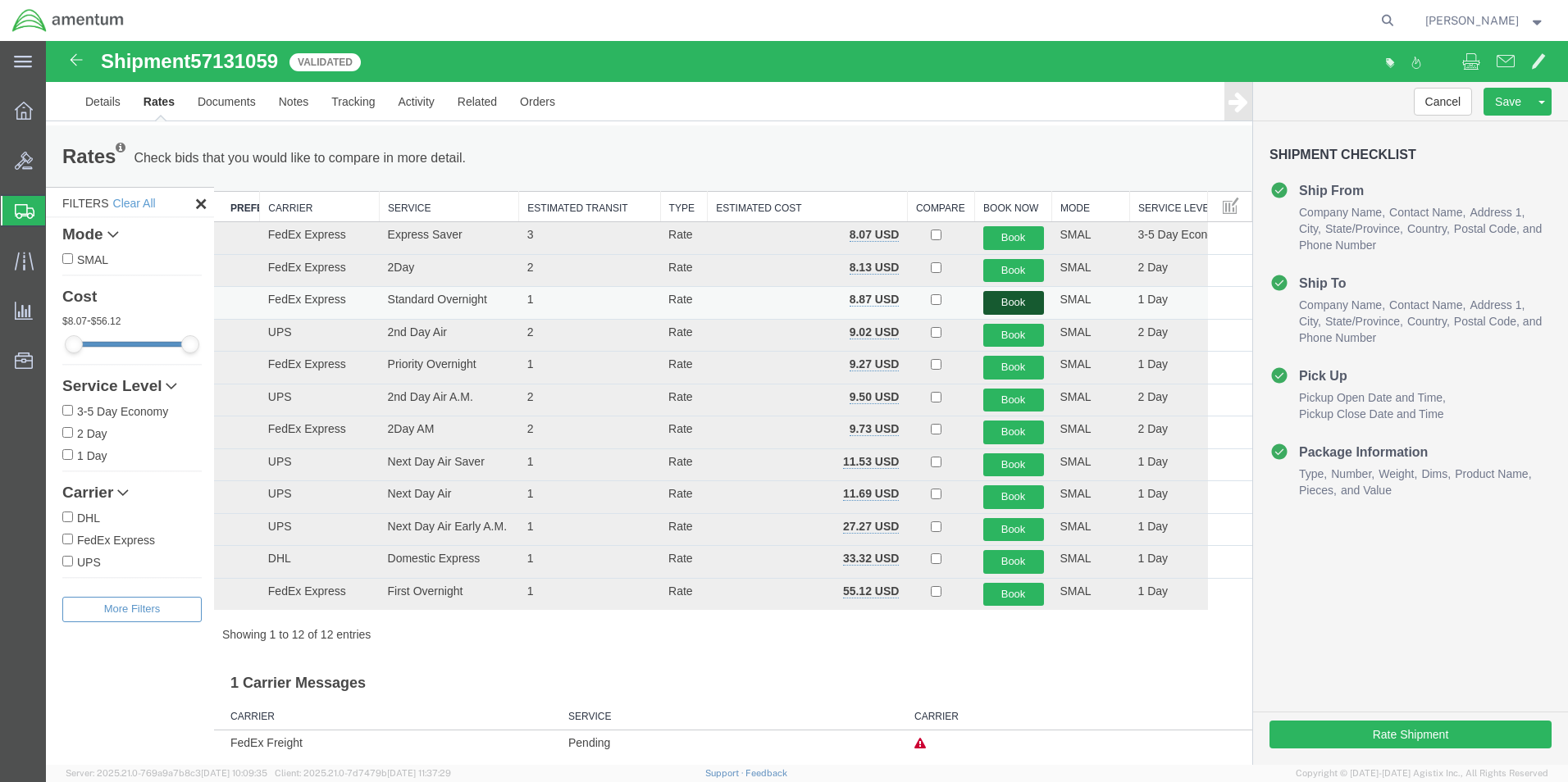
click at [1021, 304] on button "Book" at bounding box center [1013, 303] width 60 height 24
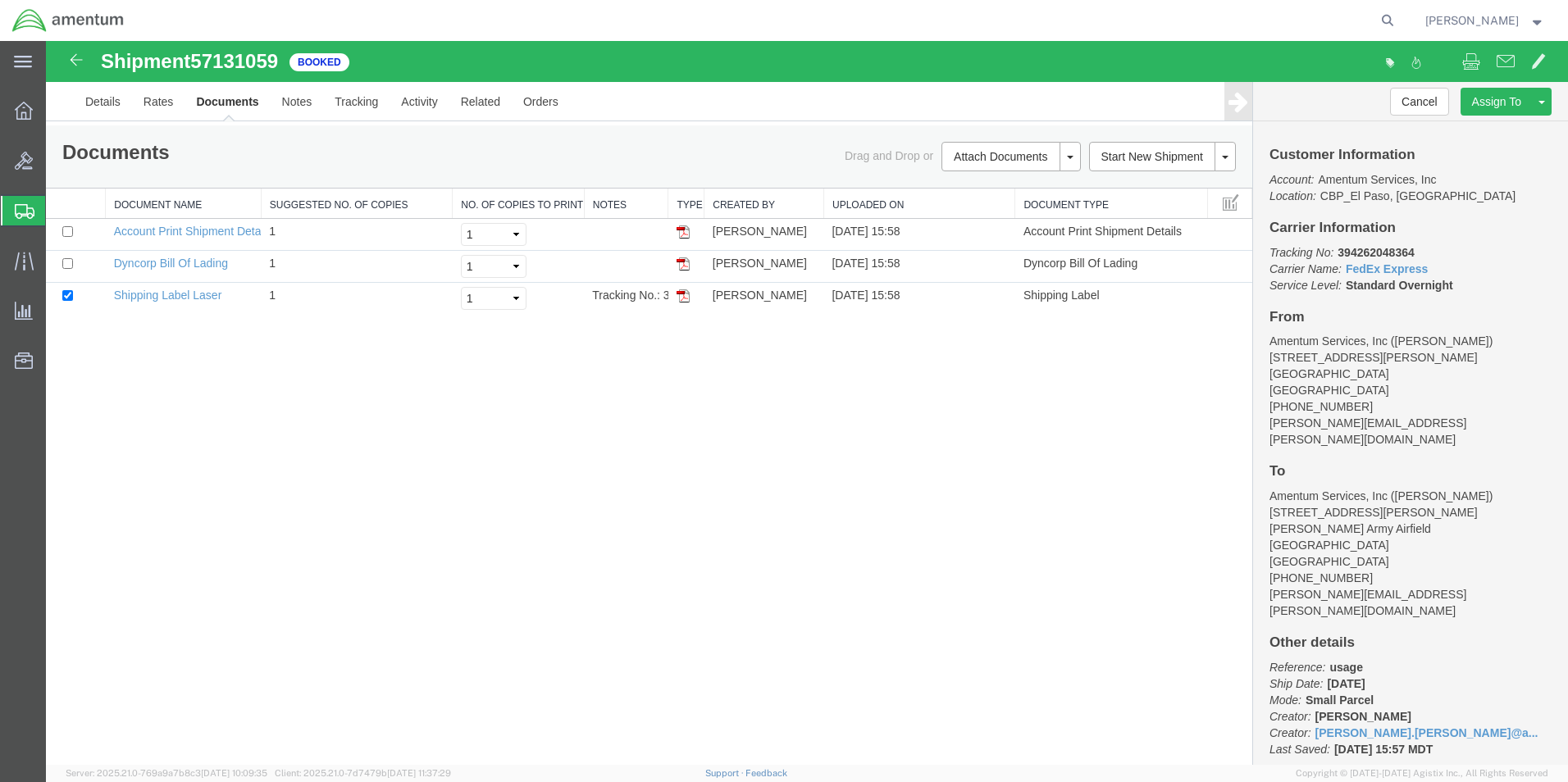
click at [683, 293] on img at bounding box center [682, 295] width 13 height 13
